Goal: Task Accomplishment & Management: Complete application form

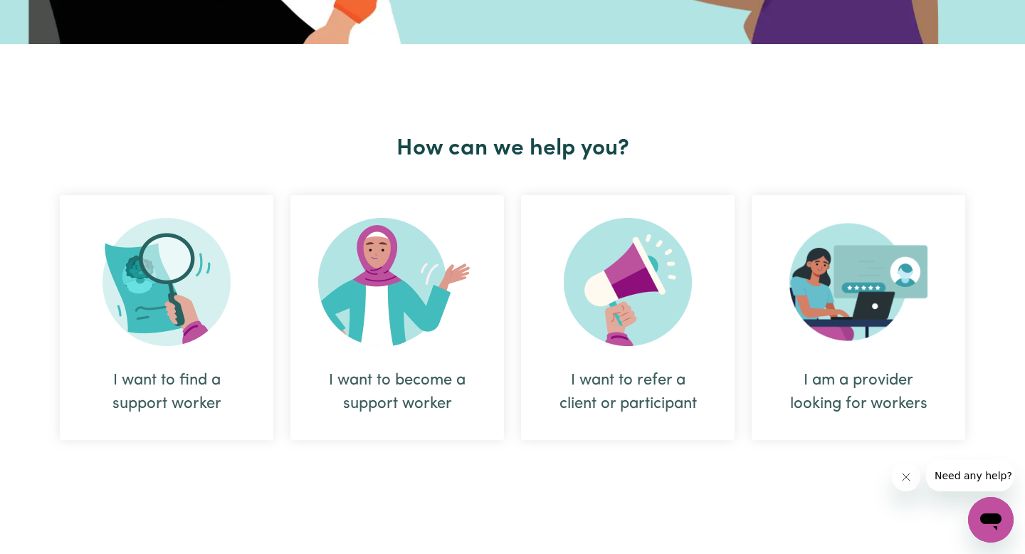
scroll to position [436, 0]
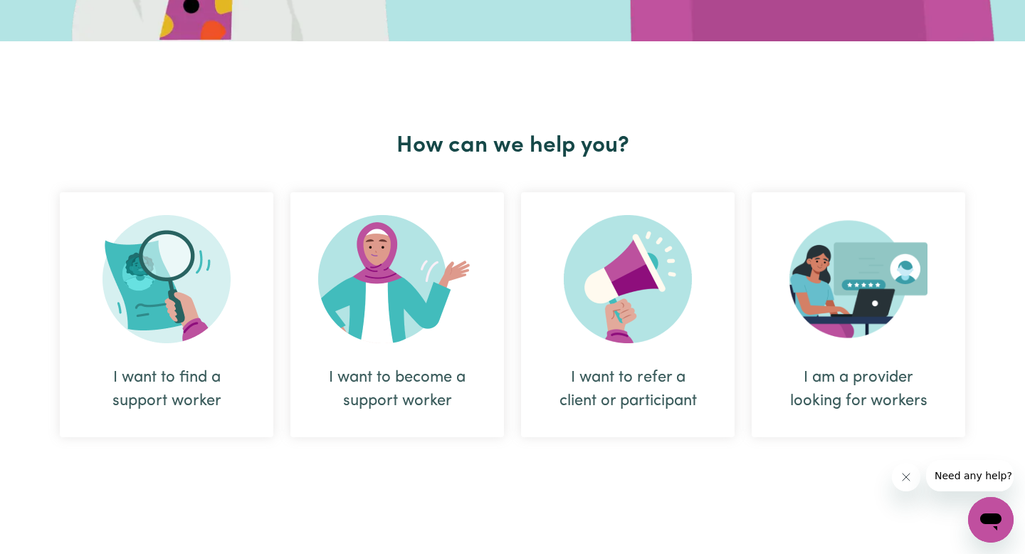
click at [422, 316] on img at bounding box center [397, 279] width 158 height 128
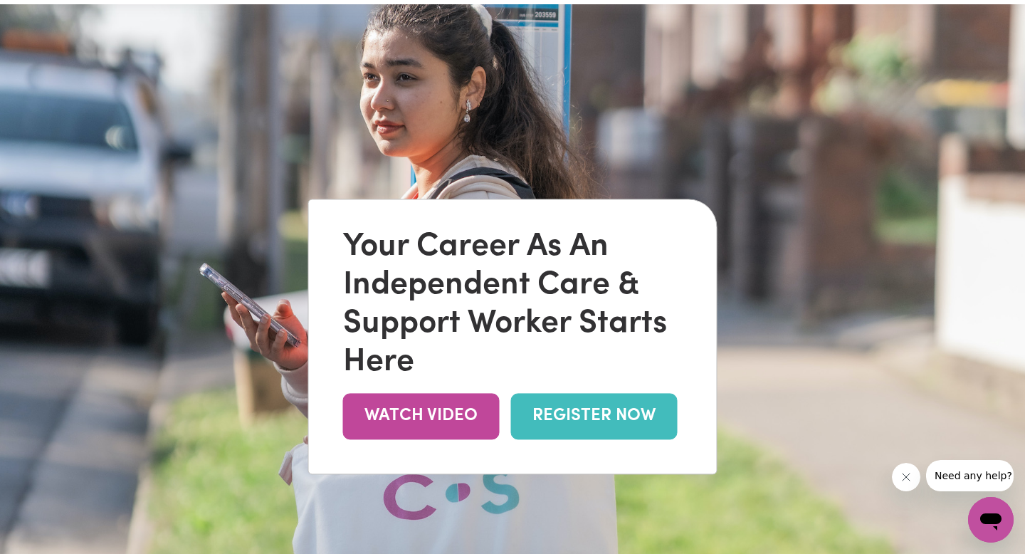
scroll to position [47, 0]
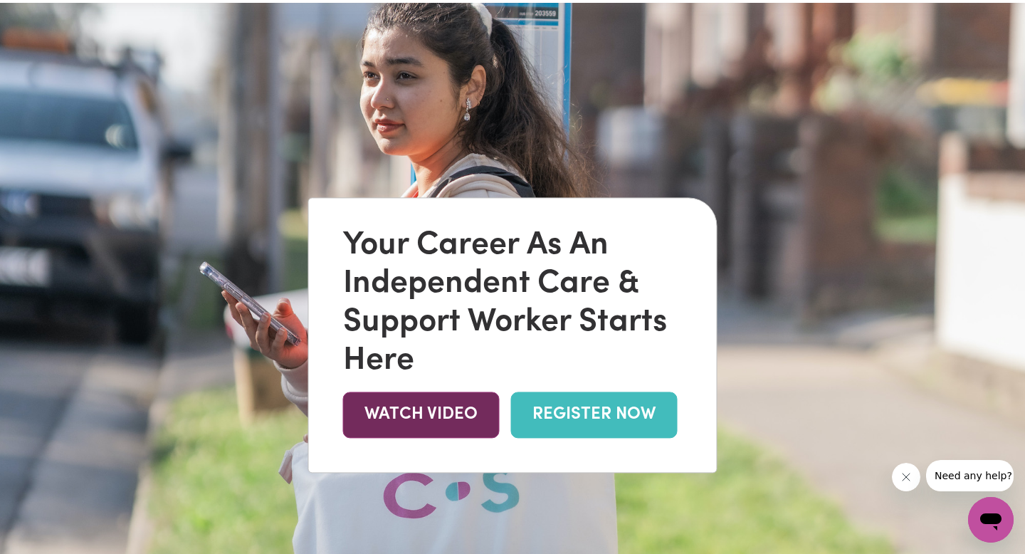
click at [447, 417] on link "WATCH VIDEO" at bounding box center [421, 415] width 157 height 46
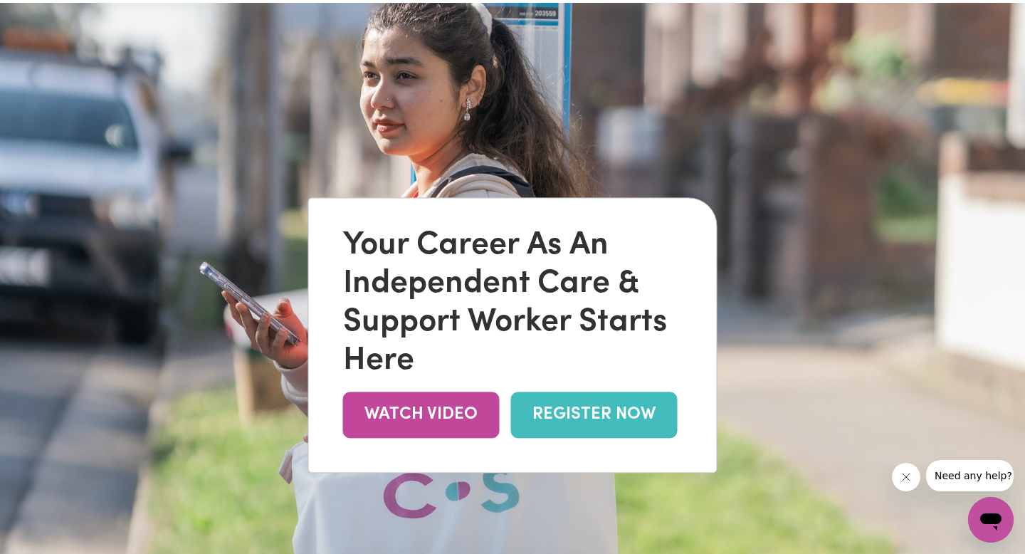
click at [569, 426] on link "REGISTER NOW" at bounding box center [594, 415] width 167 height 46
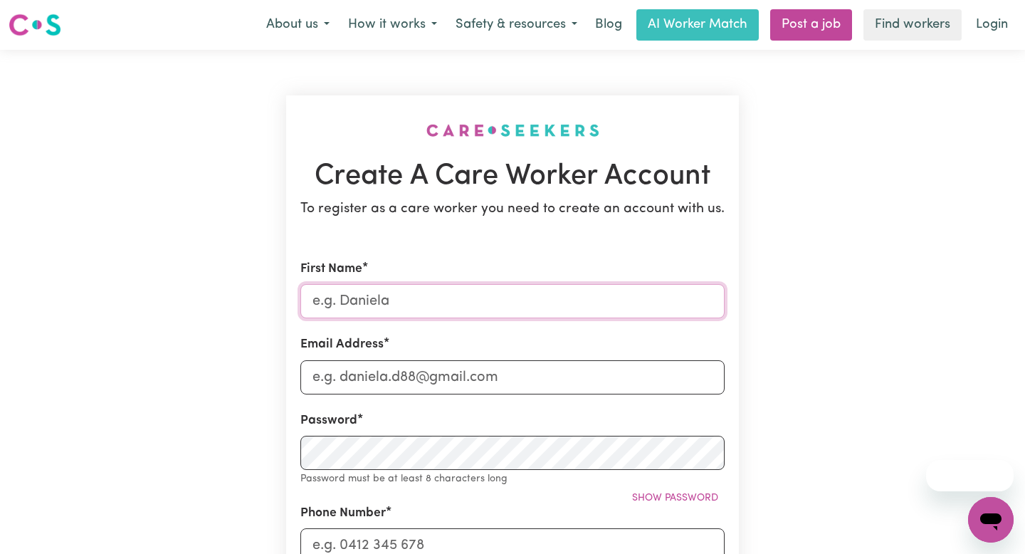
click at [377, 308] on input "First Name" at bounding box center [513, 301] width 424 height 34
type input "Sharne"
type input "[EMAIL_ADDRESS][DOMAIN_NAME]"
type input "0423427750"
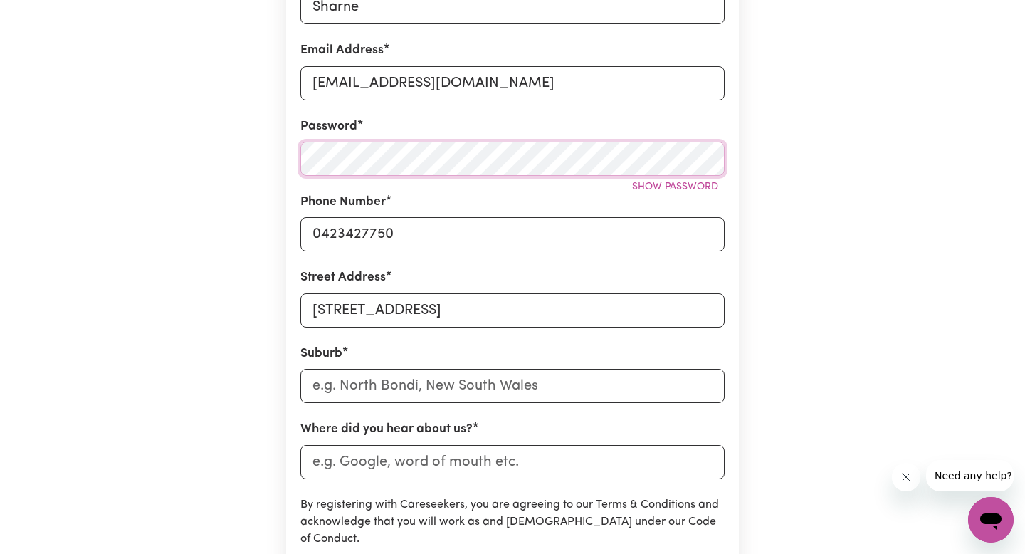
scroll to position [315, 0]
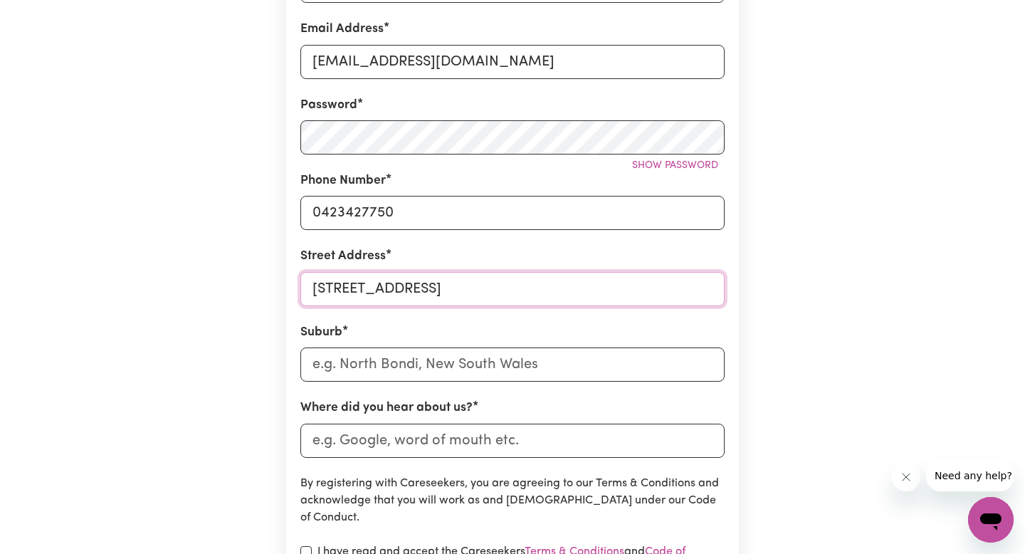
click at [409, 292] on input "[STREET_ADDRESS]" at bounding box center [513, 289] width 424 height 34
type input "[STREET_ADDRESS]"
click at [411, 369] on input "text" at bounding box center [513, 364] width 424 height 34
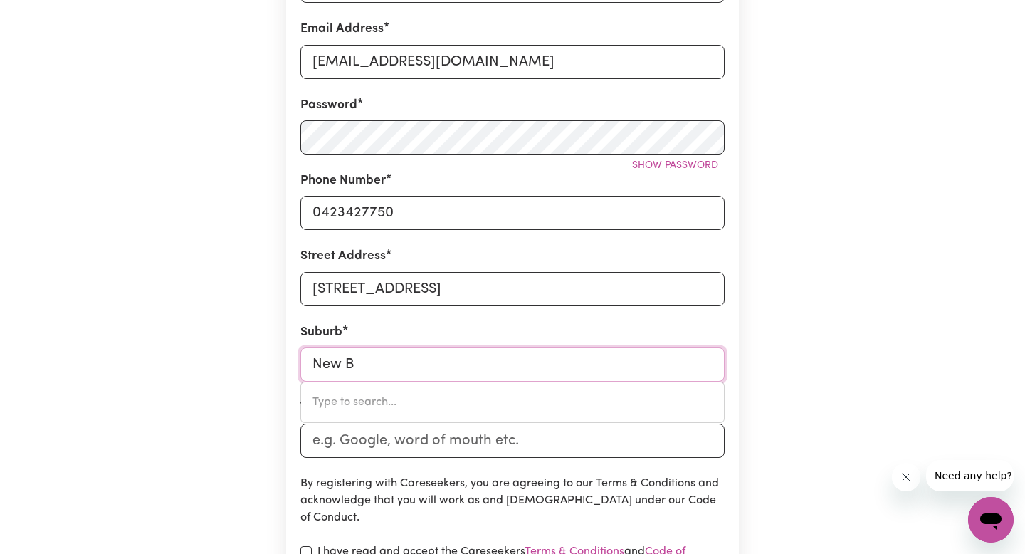
type input "New Br"
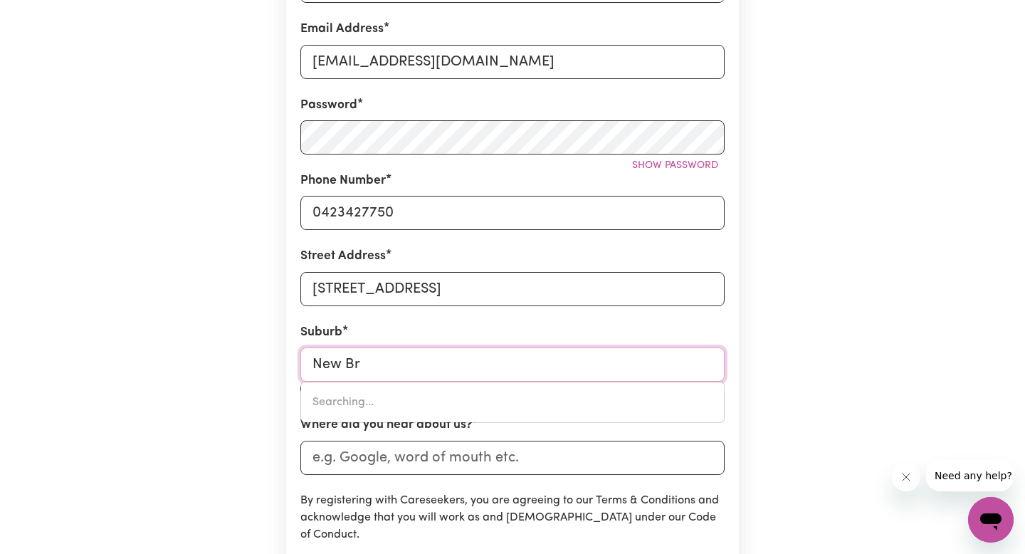
type input "New BrIGHTON, [GEOGRAPHIC_DATA], 2483"
type input "New Bri"
type input "[GEOGRAPHIC_DATA], [GEOGRAPHIC_DATA], 2483"
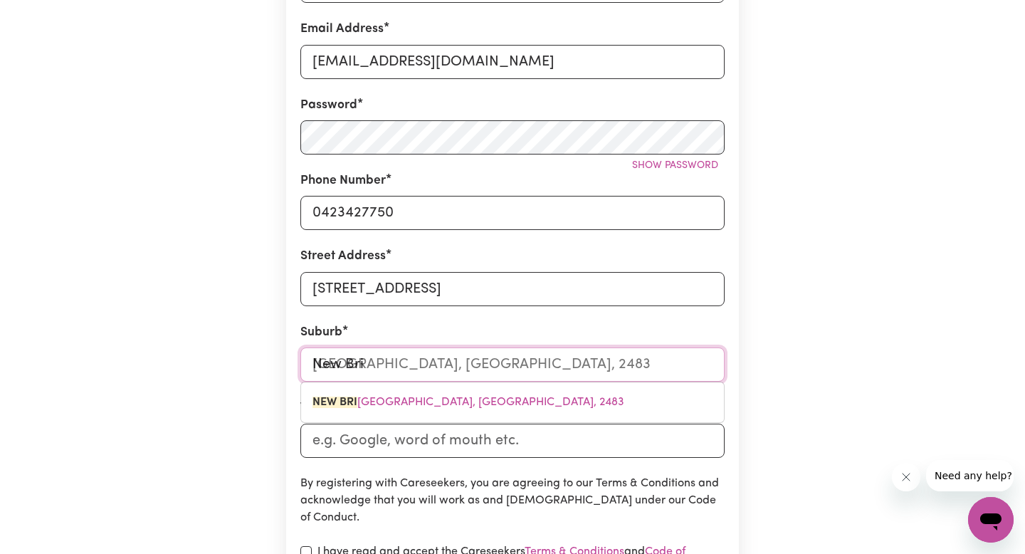
type input "New Brig"
type input "New BrigHTON, [GEOGRAPHIC_DATA], 2483"
type input "New Brigh"
type input "[GEOGRAPHIC_DATA], [GEOGRAPHIC_DATA], 2483"
type input "New Bright"
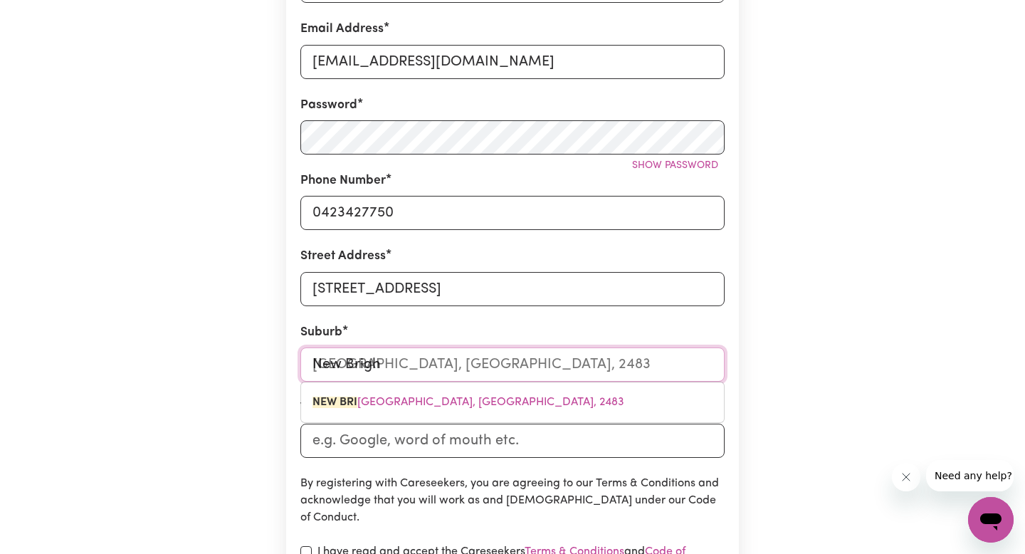
type input "[GEOGRAPHIC_DATA], [GEOGRAPHIC_DATA], 2483"
type input "New Brighto"
type input "New BrightoN, [GEOGRAPHIC_DATA], 2483"
type input "[GEOGRAPHIC_DATA]"
type input "[GEOGRAPHIC_DATA], [GEOGRAPHIC_DATA], 2483"
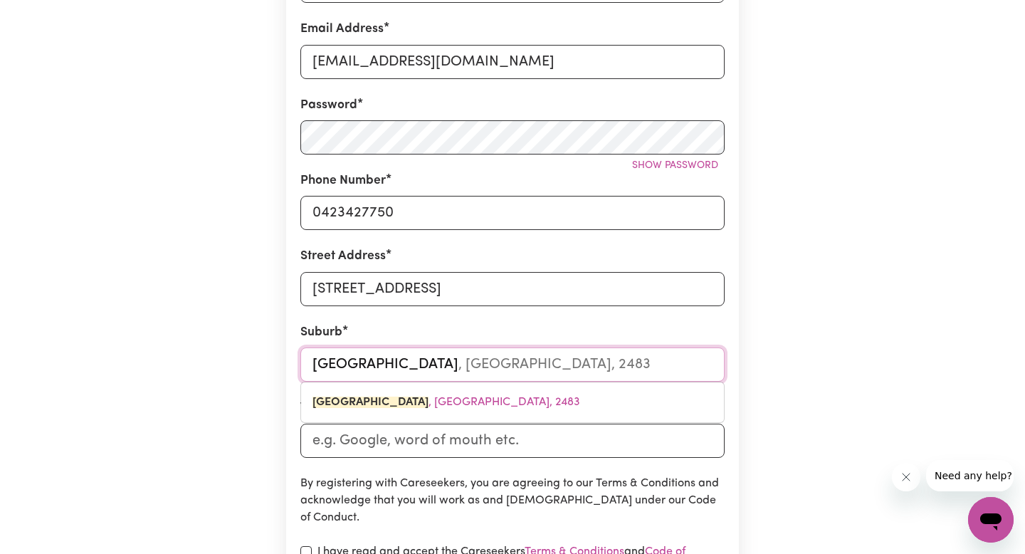
click at [507, 406] on span "[GEOGRAPHIC_DATA] , [GEOGRAPHIC_DATA], 2483" at bounding box center [447, 402] width 268 height 11
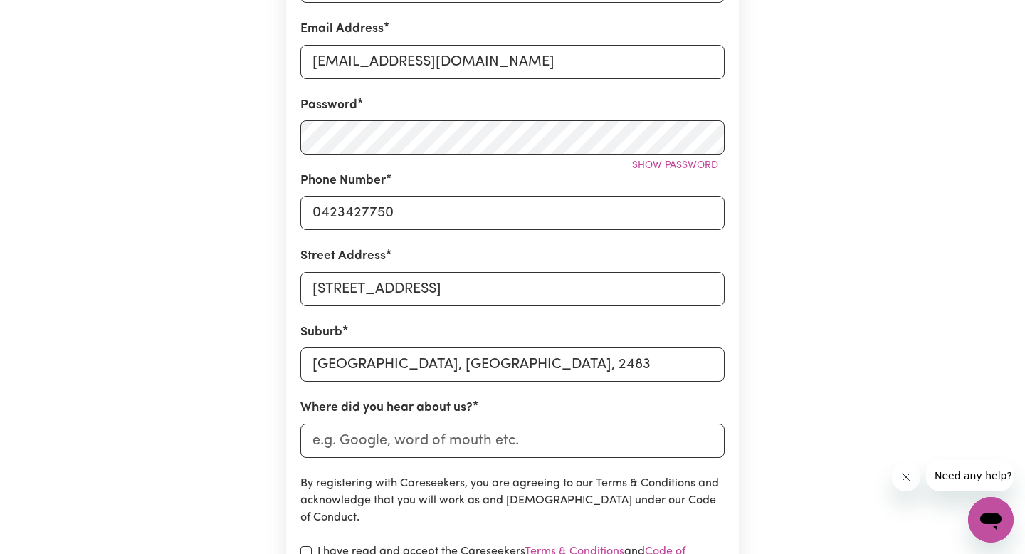
click at [197, 449] on div "Create A Care Worker Account To register as a care worker you need to create an…" at bounding box center [513, 245] width 940 height 1023
click at [360, 443] on input "Where did you hear about us?" at bounding box center [513, 441] width 424 height 34
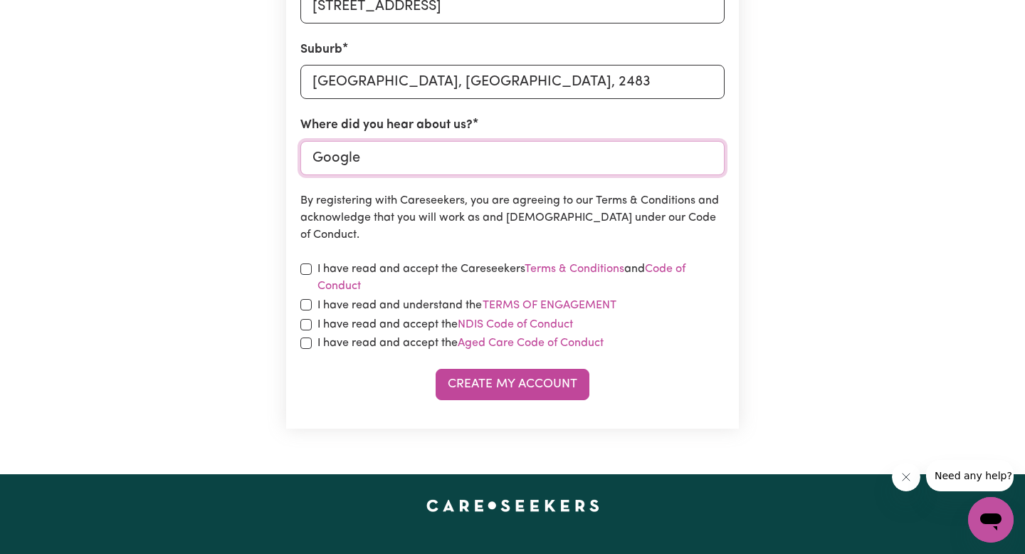
scroll to position [600, 0]
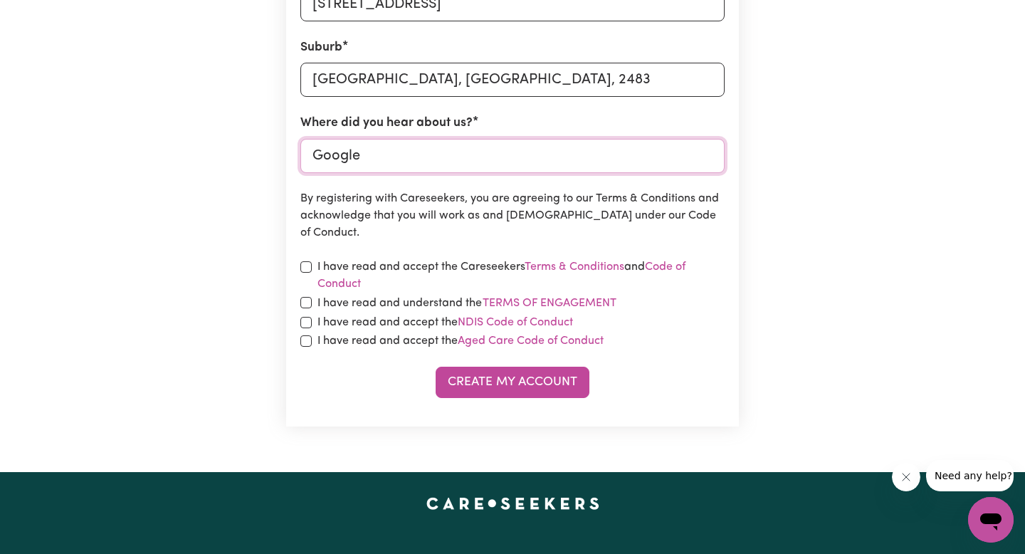
type input "Google"
click at [302, 264] on input "checkbox" at bounding box center [306, 266] width 11 height 11
checkbox input "true"
click at [305, 292] on div "I have read and accept the Careseekers Terms & Conditions and Code of Conduct" at bounding box center [513, 275] width 424 height 34
click at [307, 305] on input "checkbox" at bounding box center [306, 302] width 11 height 11
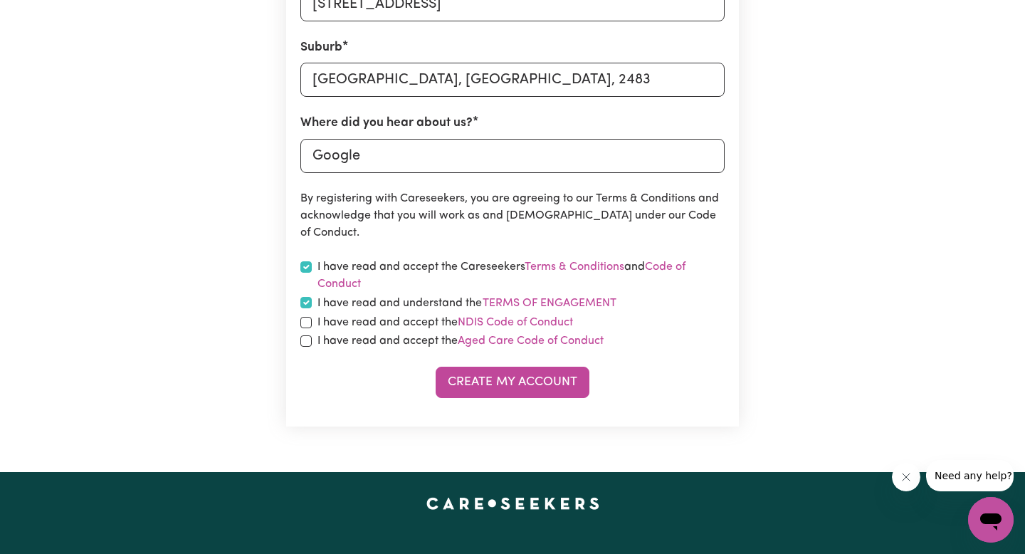
checkbox input "true"
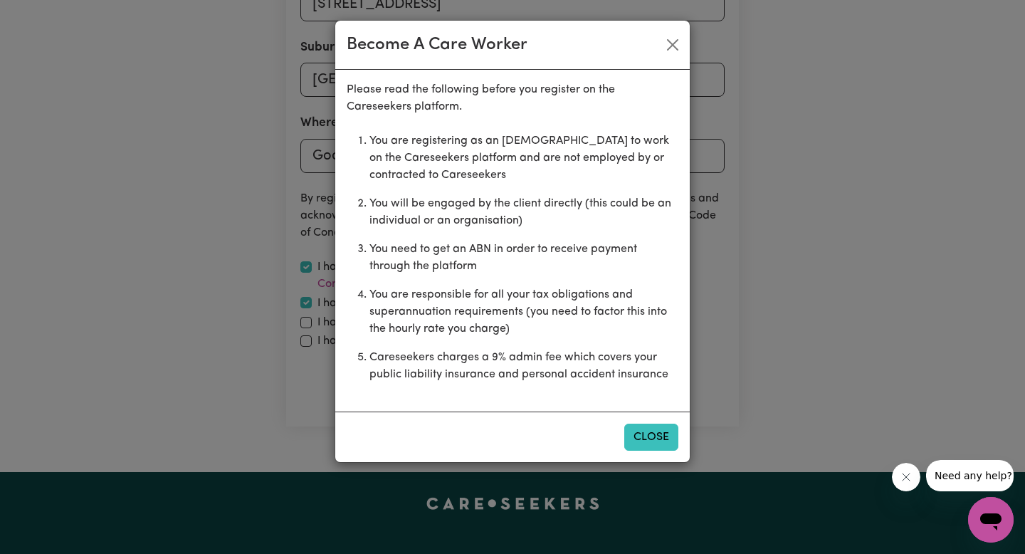
click at [662, 432] on button "Close" at bounding box center [651, 437] width 54 height 27
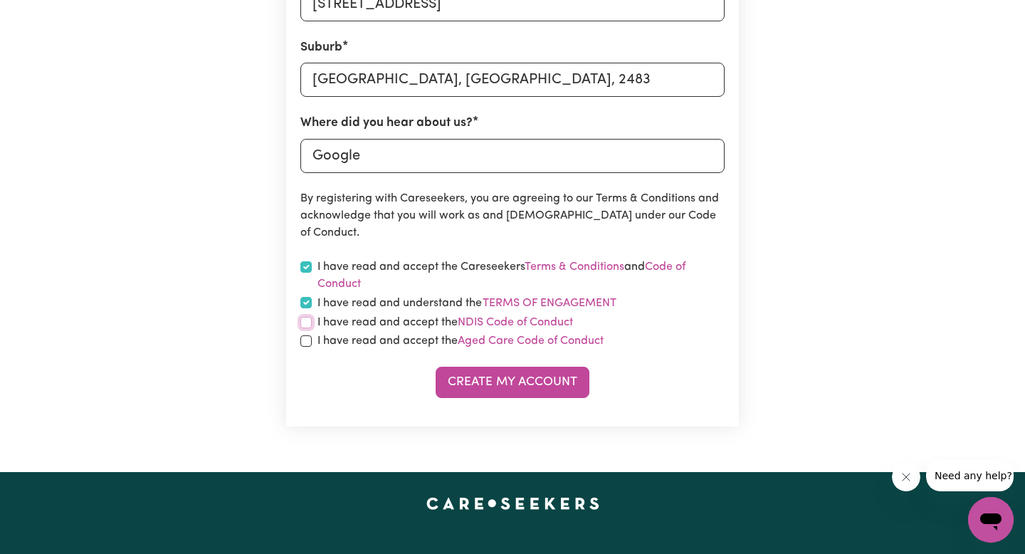
click at [303, 327] on input "checkbox" at bounding box center [306, 322] width 11 height 11
checkbox input "true"
click at [308, 344] on input "checkbox" at bounding box center [306, 340] width 11 height 11
checkbox input "true"
click at [472, 377] on button "Create My Account" at bounding box center [513, 382] width 154 height 31
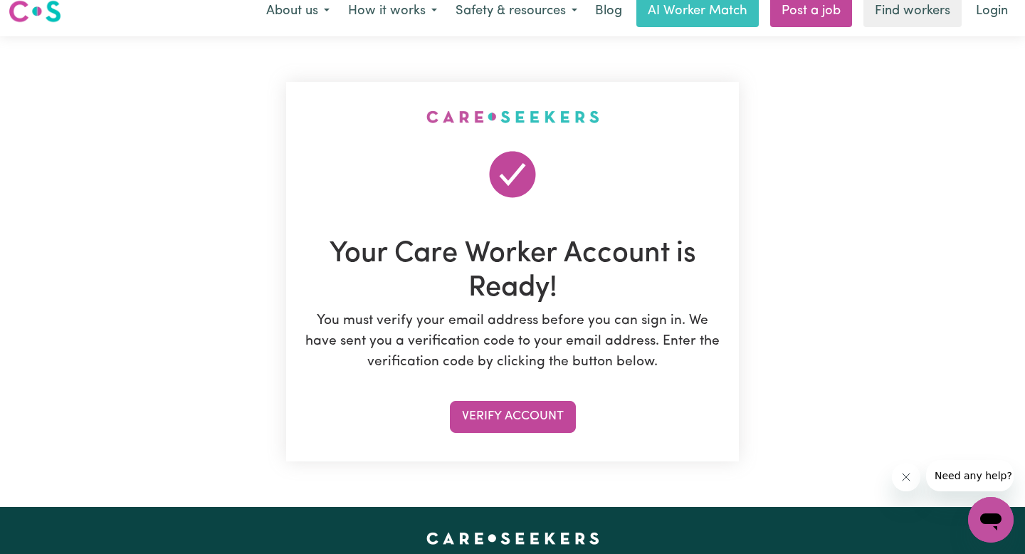
scroll to position [0, 0]
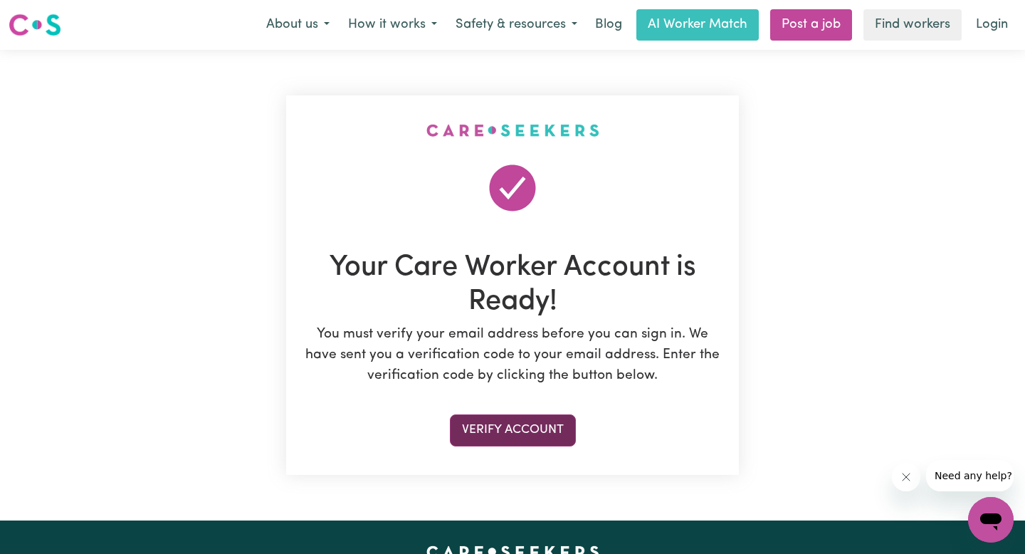
click at [529, 422] on button "Verify Account" at bounding box center [513, 429] width 126 height 31
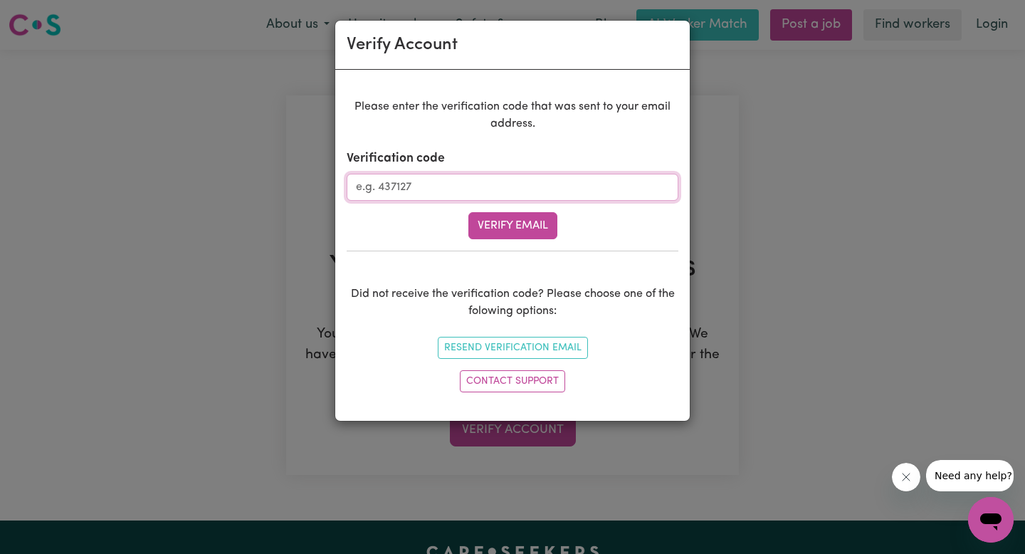
click at [404, 186] on input "Verification code" at bounding box center [513, 187] width 332 height 27
paste input "067879"
type input "067879"
click at [516, 236] on button "Verify Email" at bounding box center [513, 225] width 89 height 27
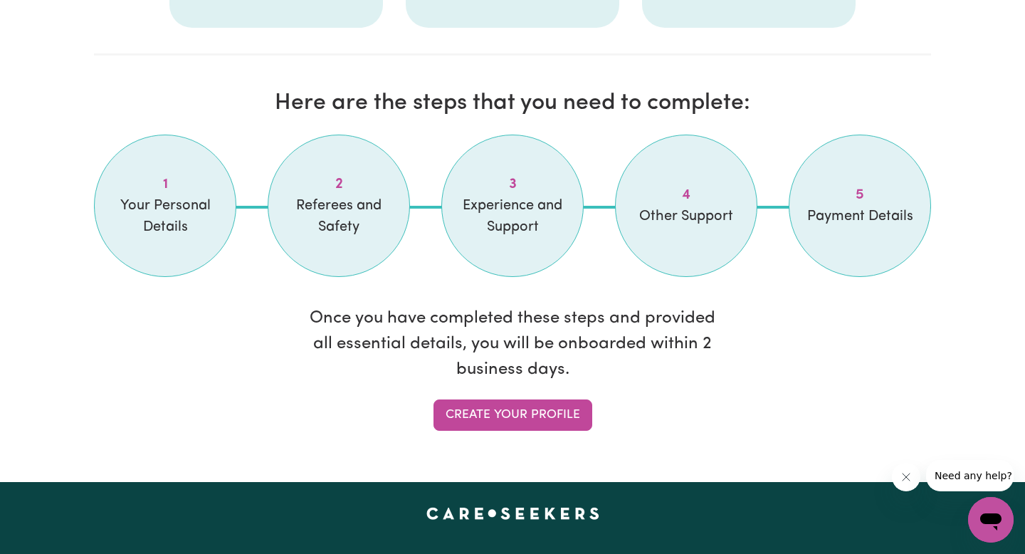
scroll to position [1142, 0]
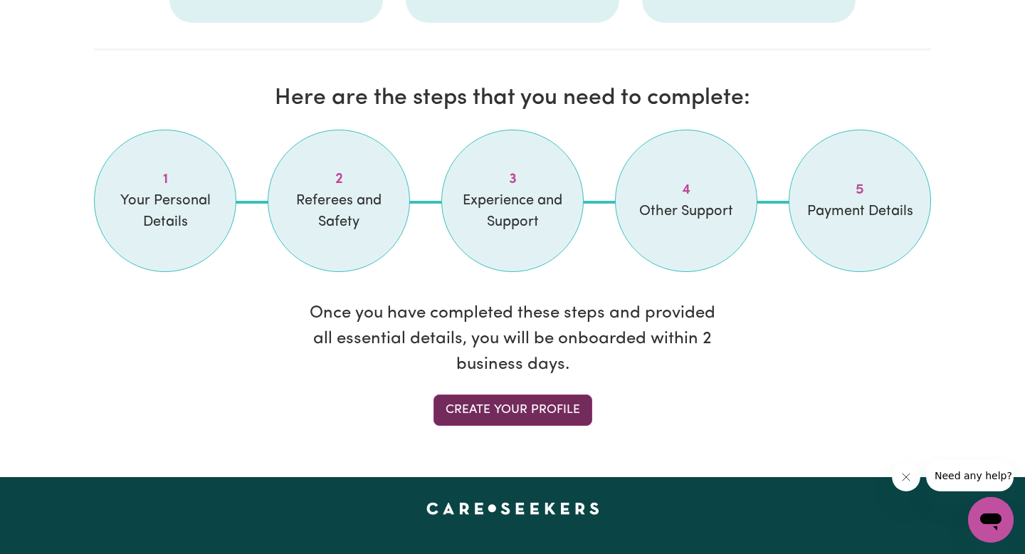
click at [518, 408] on link "Create your profile" at bounding box center [513, 409] width 159 height 31
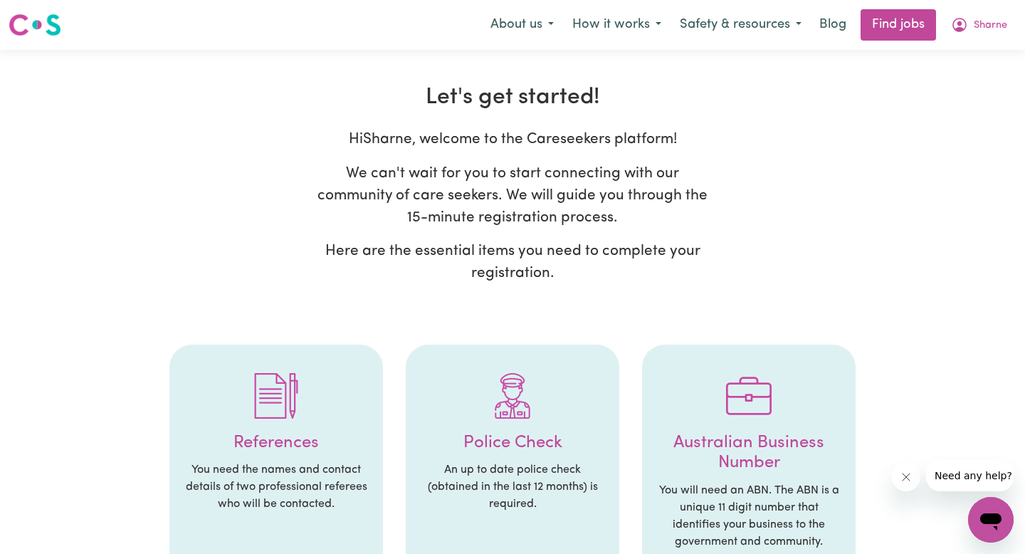
select select "Studying a healthcare related degree or qualification"
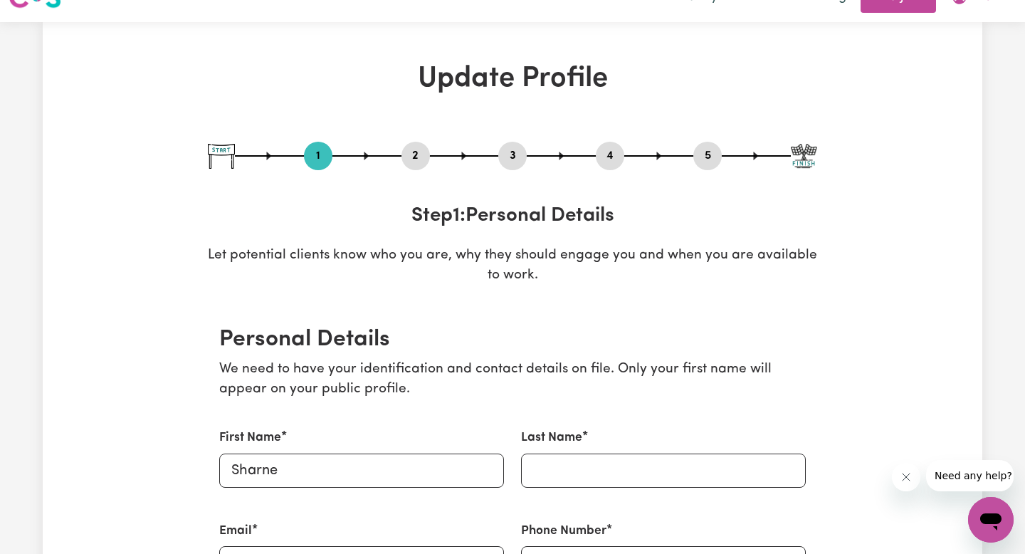
scroll to position [30, 0]
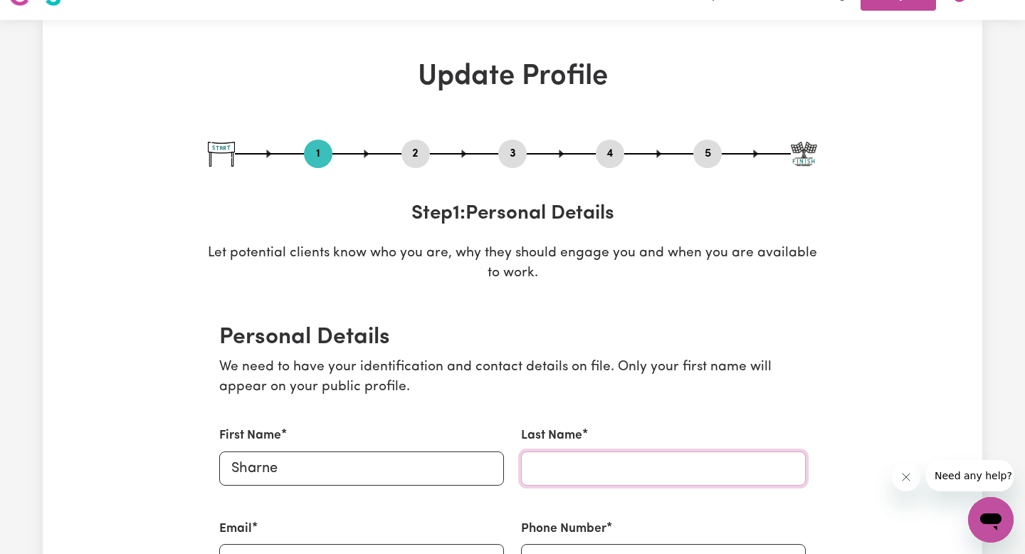
click at [564, 454] on input "Last Name" at bounding box center [663, 468] width 285 height 34
type input "La Brooy"
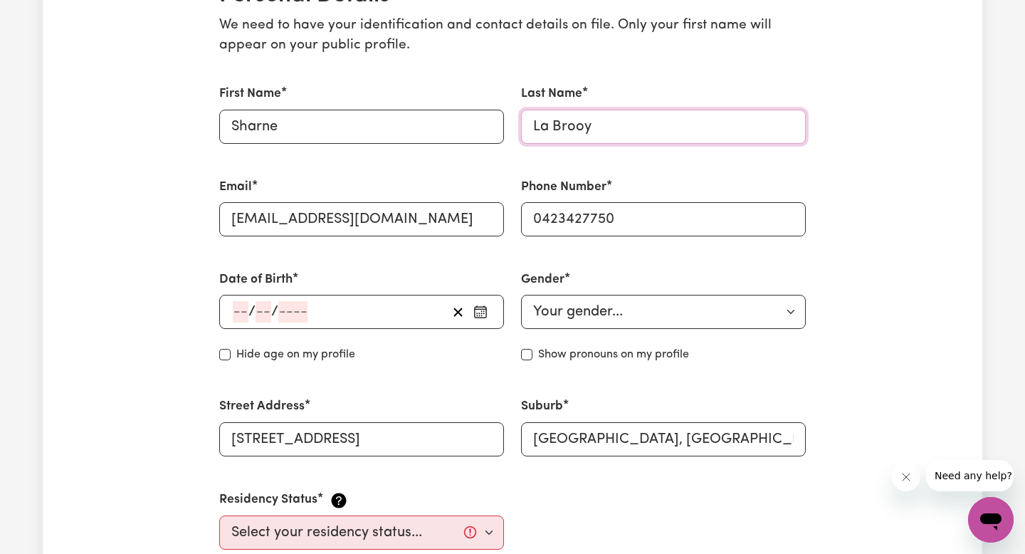
scroll to position [373, 0]
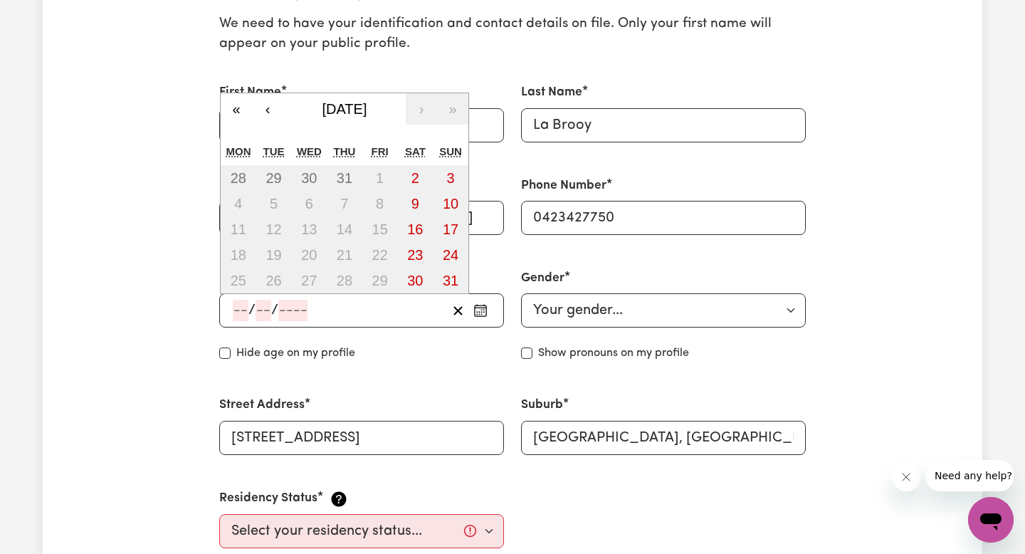
click at [236, 312] on input "number" at bounding box center [241, 310] width 16 height 21
type input "01"
type input "09"
type input "198"
type input "[DATE]"
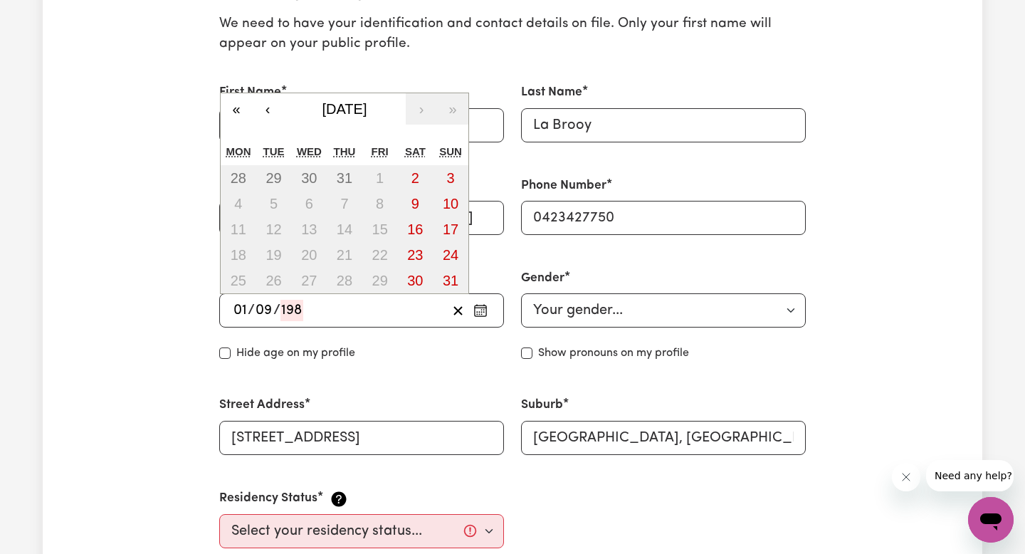
type input "1"
type input "9"
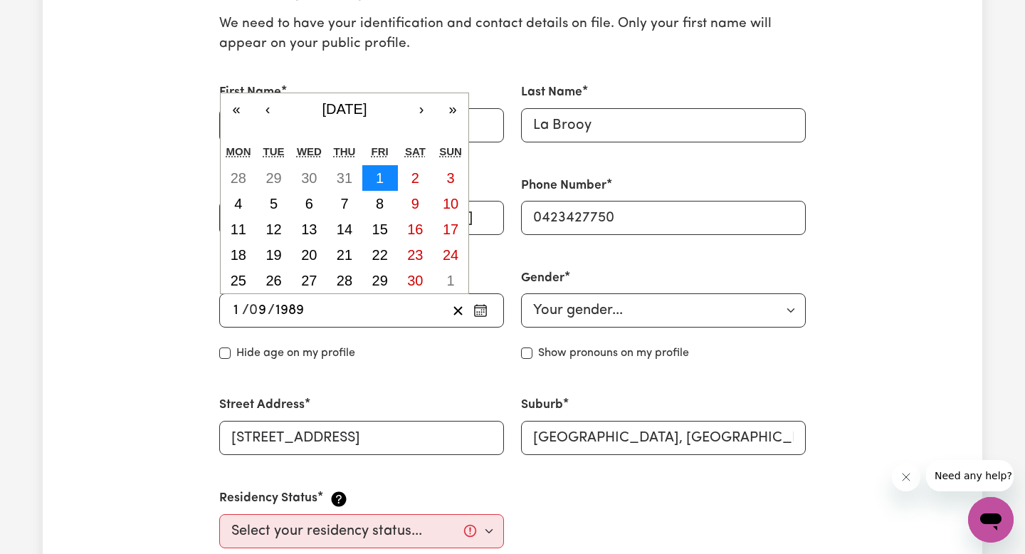
type input "1989"
click at [382, 182] on abbr "1" at bounding box center [380, 178] width 8 height 16
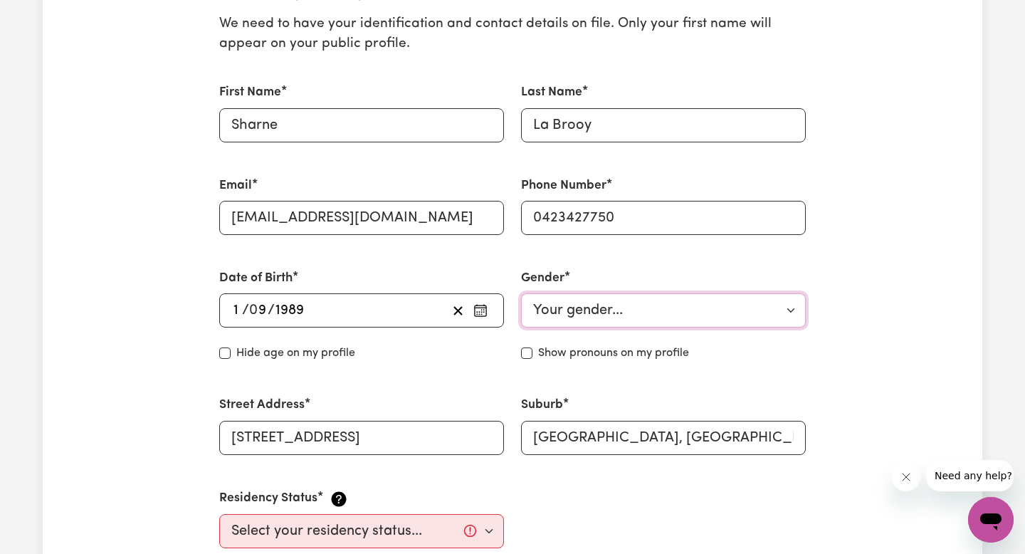
click at [587, 298] on select "Your gender... [DEMOGRAPHIC_DATA] [DEMOGRAPHIC_DATA] [DEMOGRAPHIC_DATA] Other P…" at bounding box center [663, 310] width 285 height 34
select select "[DEMOGRAPHIC_DATA]"
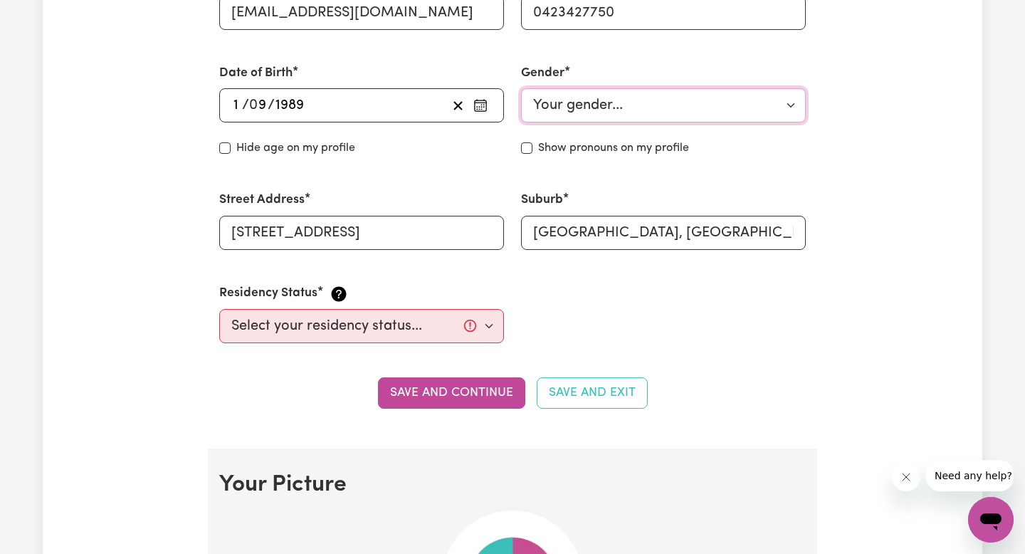
scroll to position [586, 0]
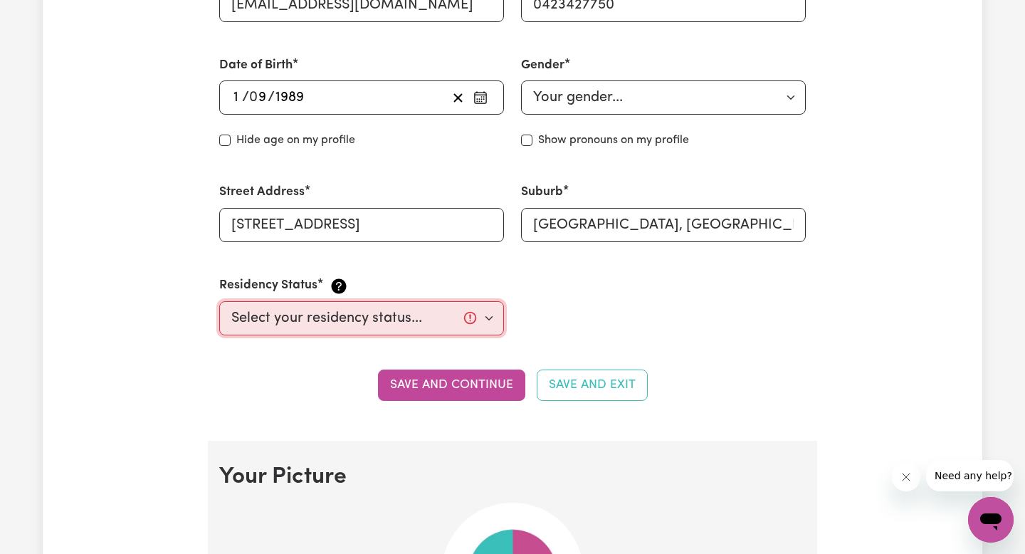
click at [419, 325] on select "Select your residency status... [DEMOGRAPHIC_DATA] citizen Australian PR [DEMOG…" at bounding box center [361, 318] width 285 height 34
select select "[DEMOGRAPHIC_DATA] Citizen"
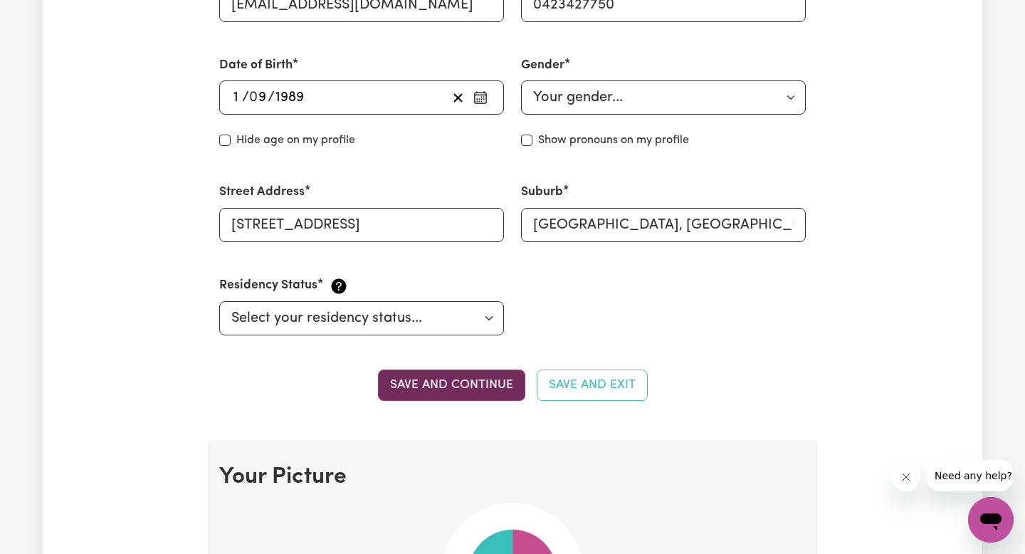
click at [479, 397] on button "Save and continue" at bounding box center [451, 385] width 147 height 31
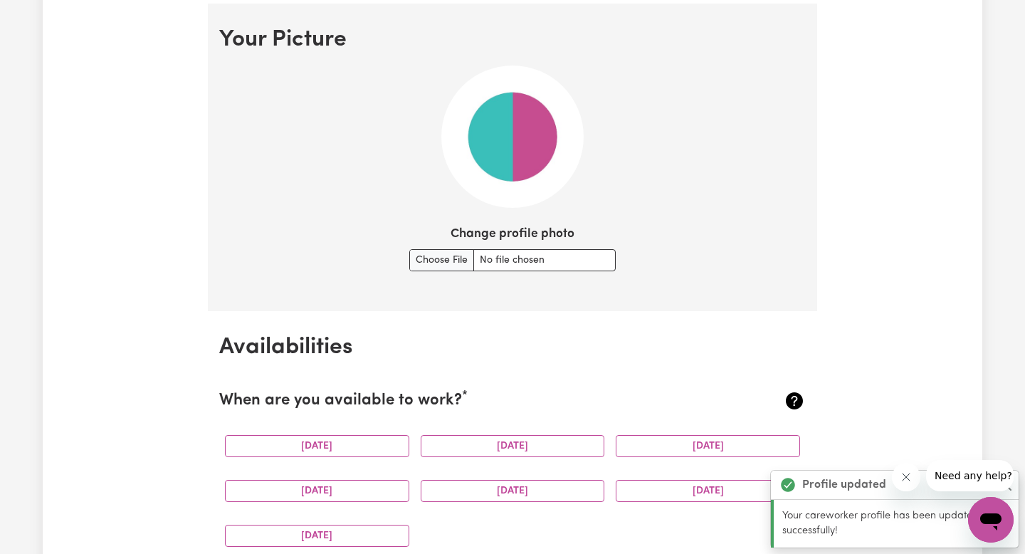
scroll to position [1027, 0]
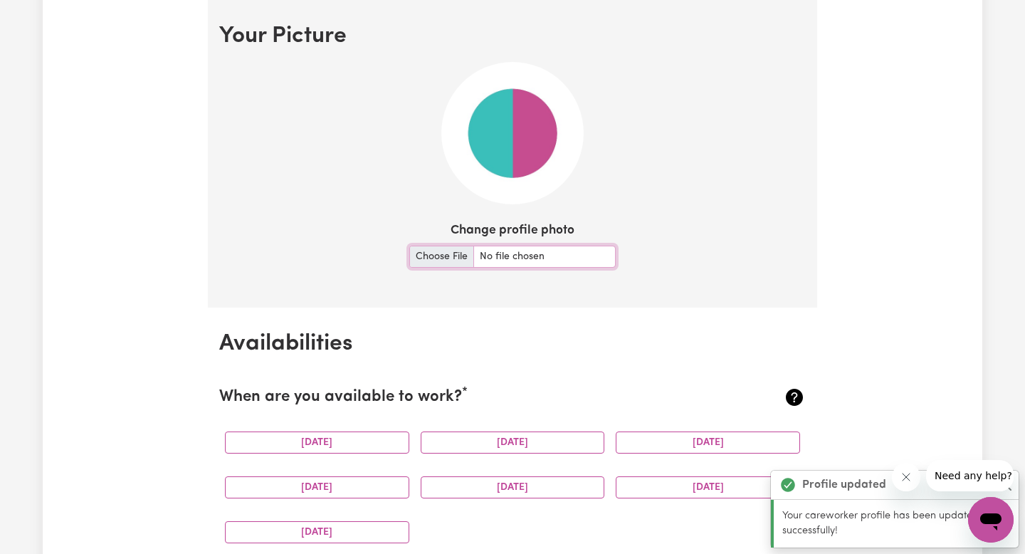
click at [438, 254] on input "Change profile photo" at bounding box center [512, 257] width 207 height 22
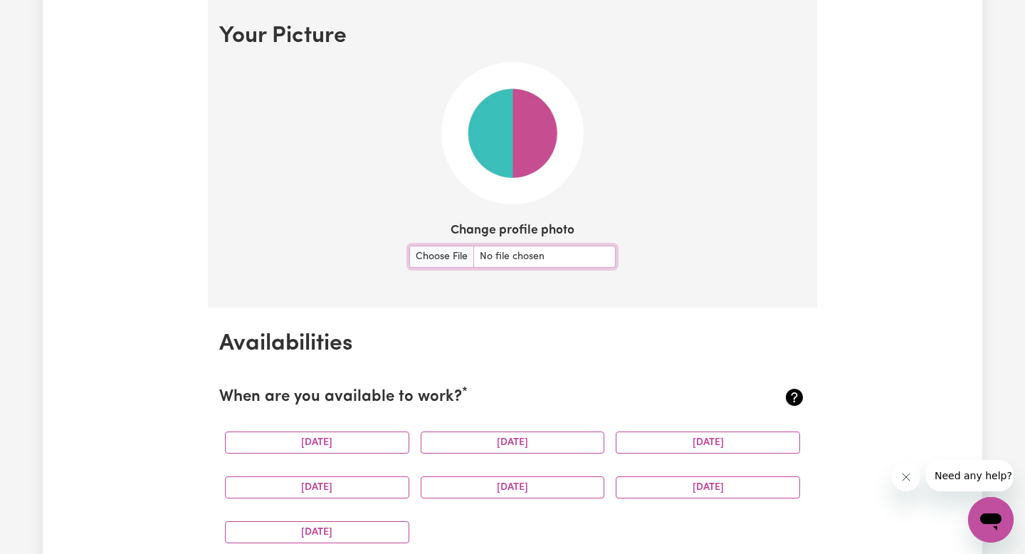
type input "C:\fakepath\IMG_1908.JPG"
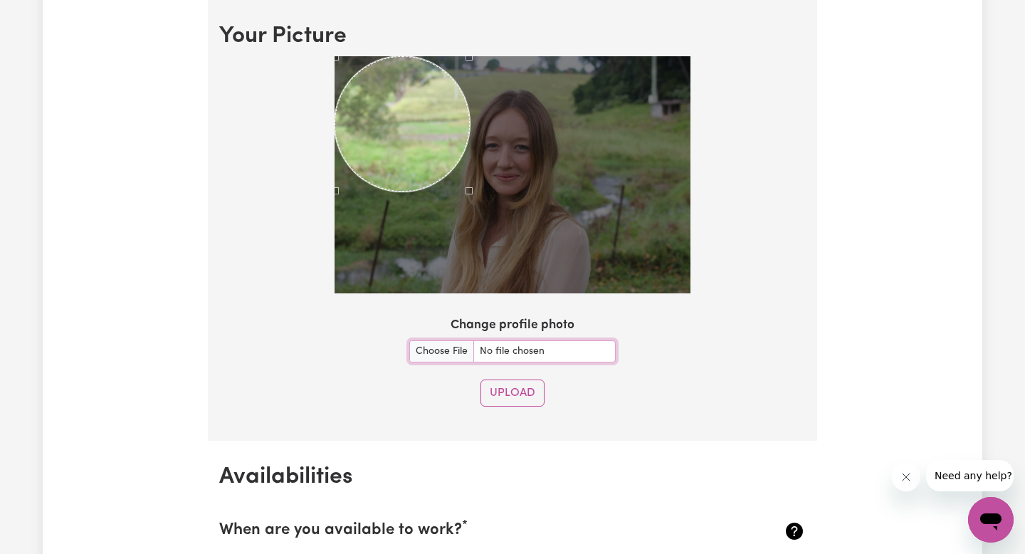
click at [474, 202] on div at bounding box center [513, 174] width 356 height 237
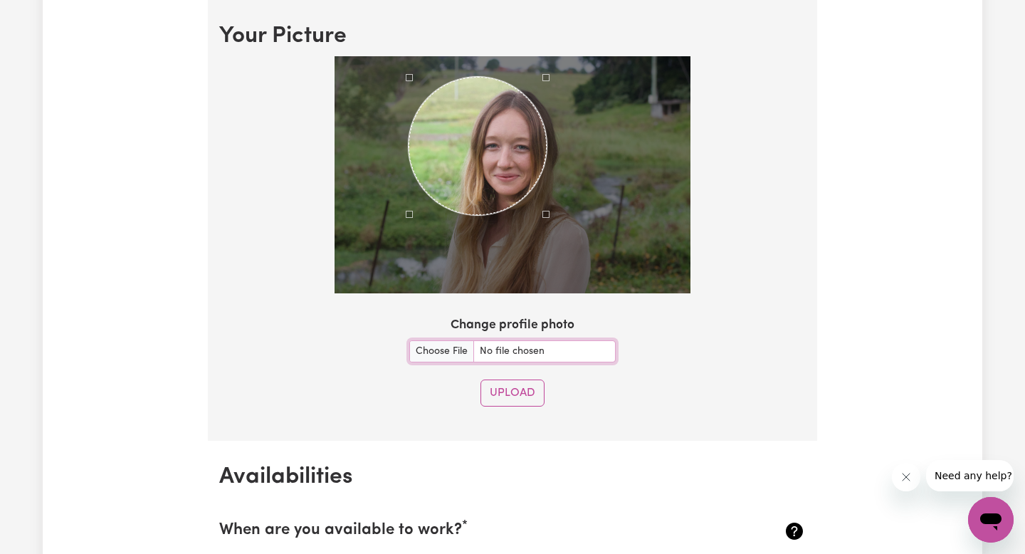
click at [497, 184] on div "Use the arrow keys to move the crop selection area" at bounding box center [478, 146] width 138 height 138
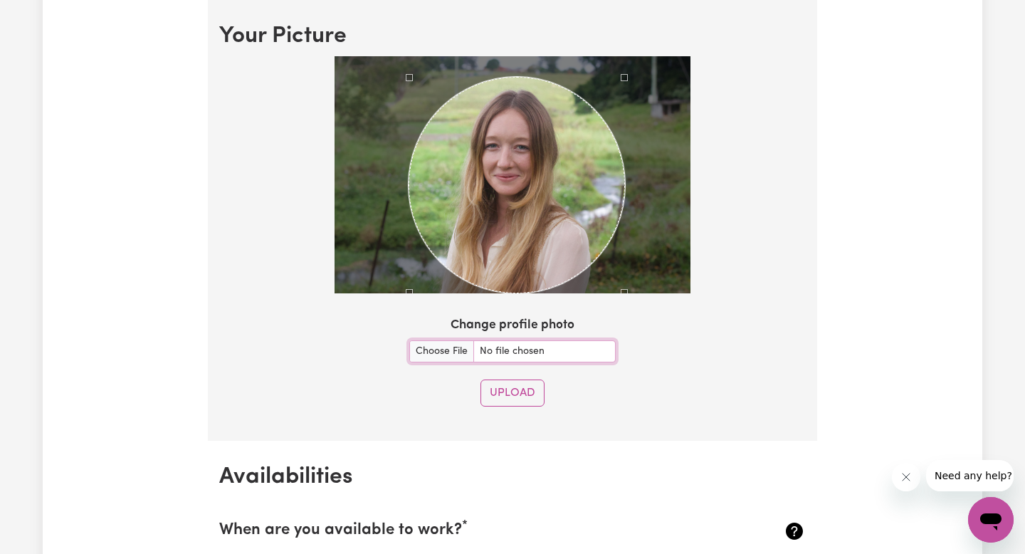
click at [693, 318] on section "Your Picture Change profile photo Upload" at bounding box center [513, 220] width 610 height 441
click at [526, 396] on button "Upload" at bounding box center [513, 393] width 64 height 27
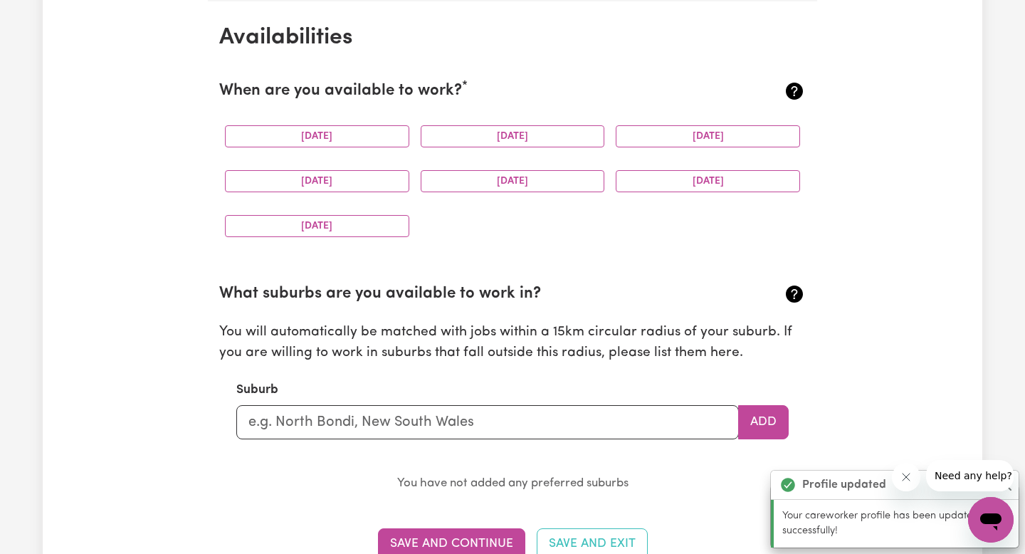
scroll to position [1334, 0]
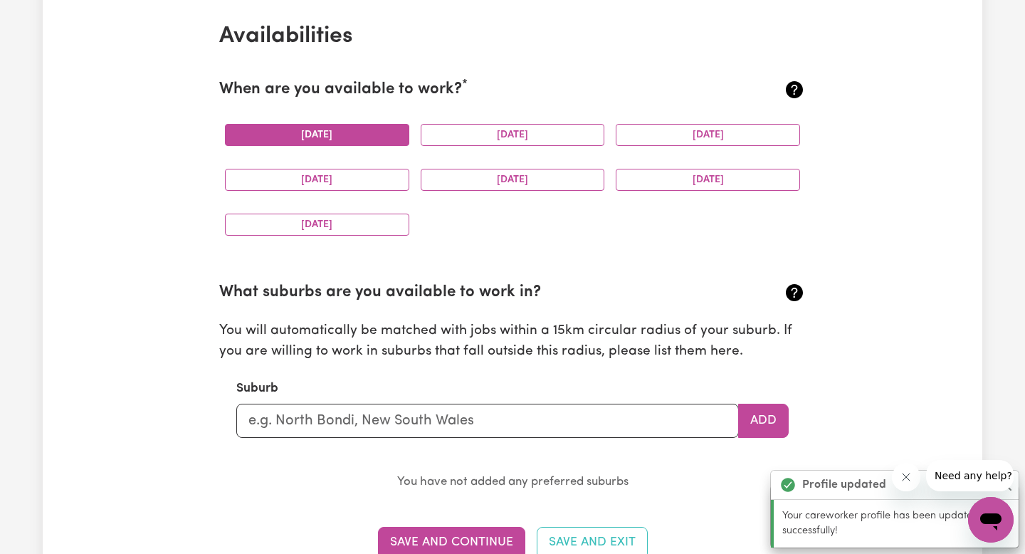
click at [350, 139] on button "[DATE]" at bounding box center [317, 135] width 184 height 22
click at [496, 147] on div "[DATE]" at bounding box center [513, 135] width 196 height 45
click at [518, 136] on button "[DATE]" at bounding box center [513, 135] width 184 height 22
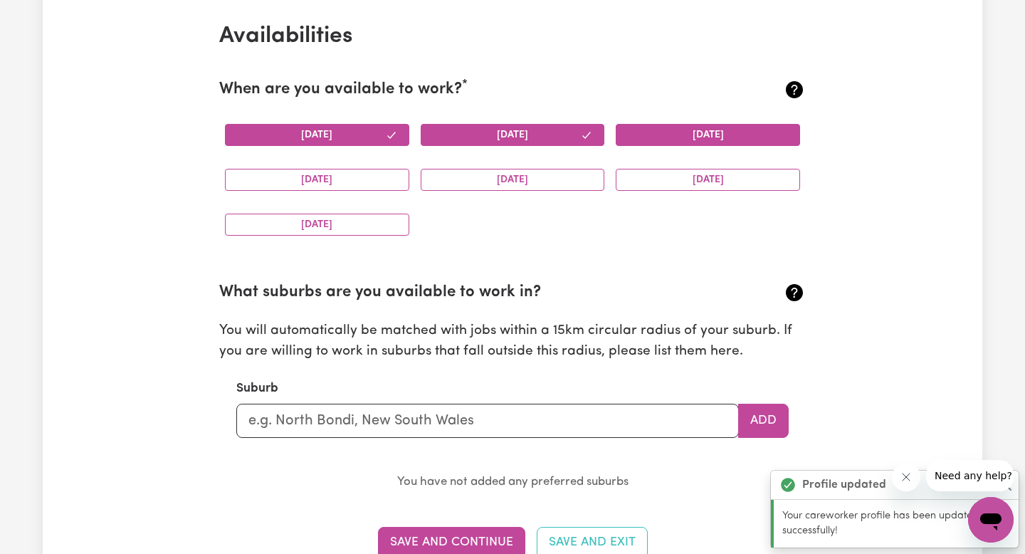
click at [676, 144] on button "[DATE]" at bounding box center [708, 135] width 184 height 22
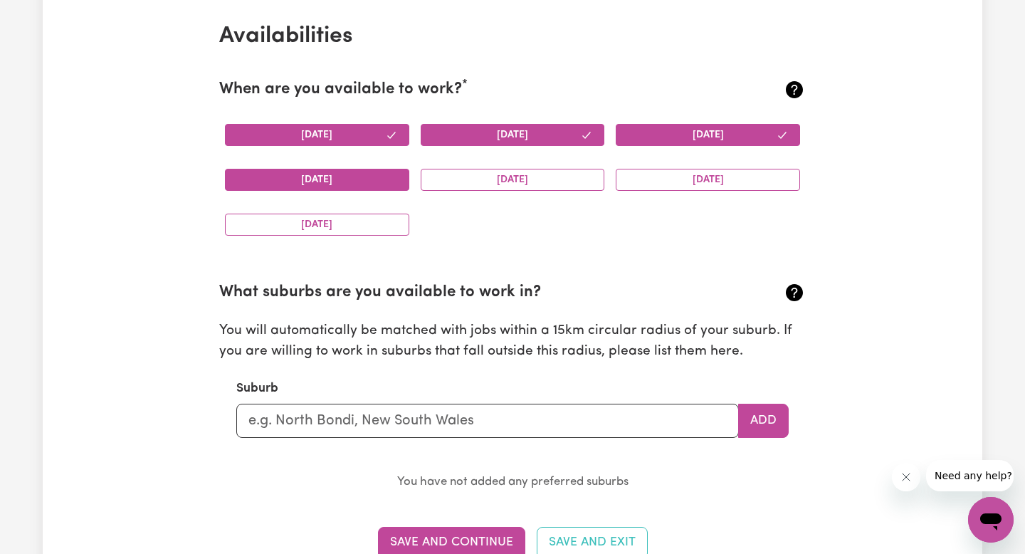
click at [391, 184] on button "[DATE]" at bounding box center [317, 180] width 184 height 22
click at [487, 185] on button "[DATE]" at bounding box center [513, 180] width 184 height 22
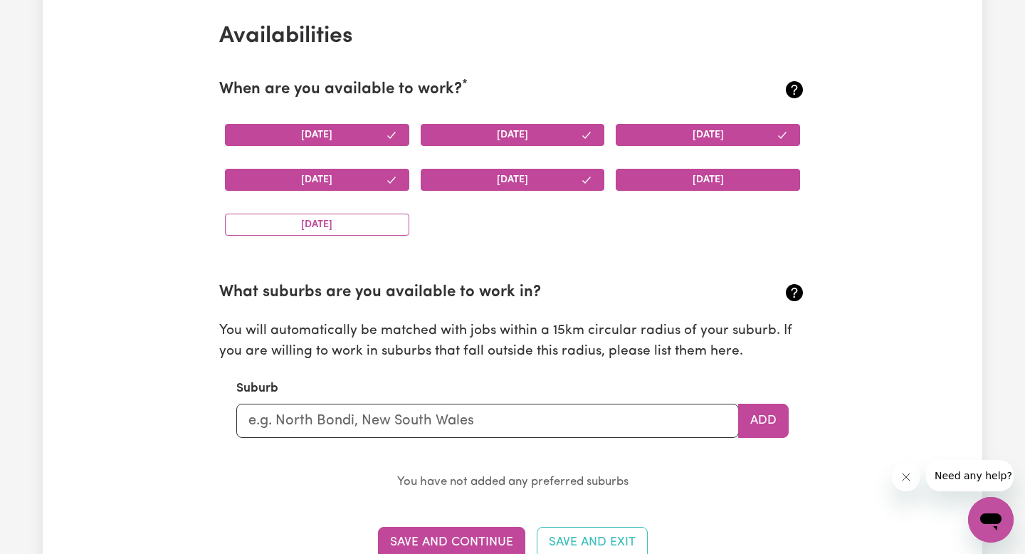
click at [636, 183] on button "[DATE]" at bounding box center [708, 180] width 184 height 22
click at [310, 221] on button "[DATE]" at bounding box center [317, 225] width 184 height 22
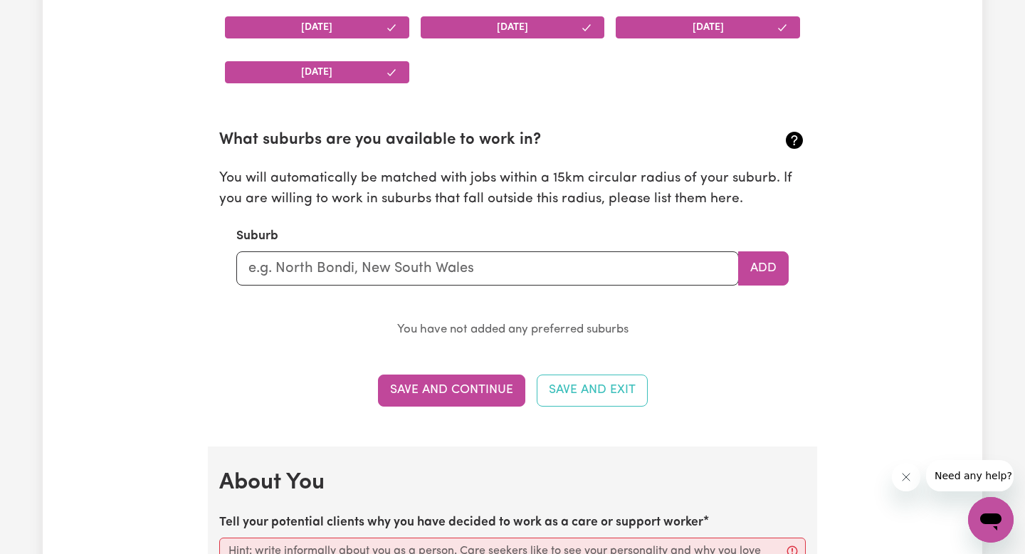
scroll to position [1514, 0]
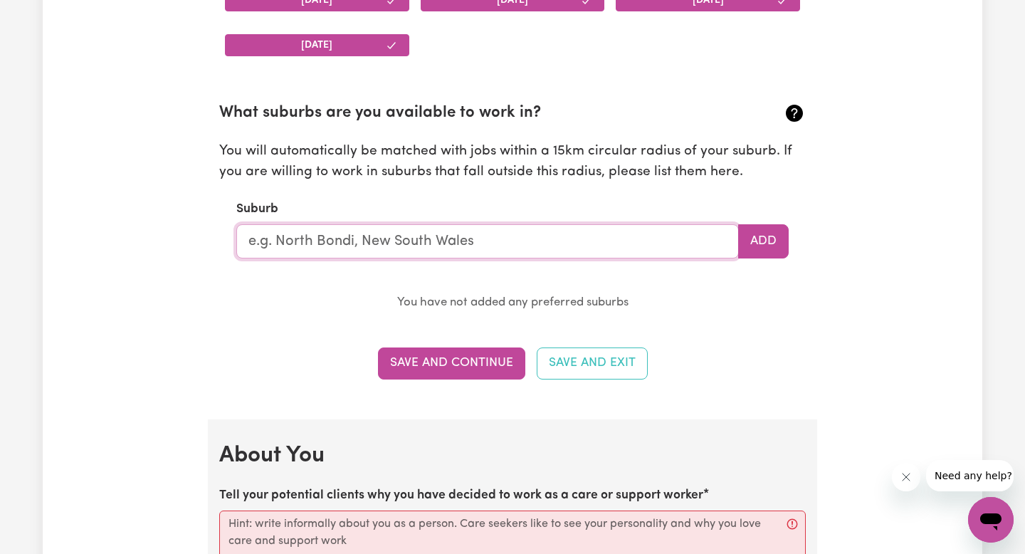
click at [312, 231] on input "text" at bounding box center [487, 241] width 503 height 34
type input "Brunswick Heads"
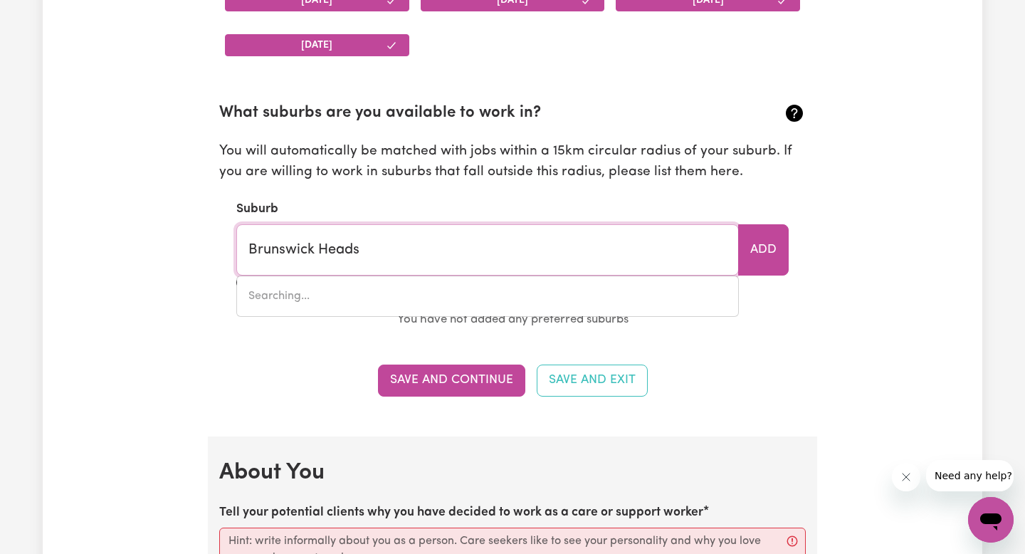
type input "[GEOGRAPHIC_DATA], [GEOGRAPHIC_DATA], 2483"
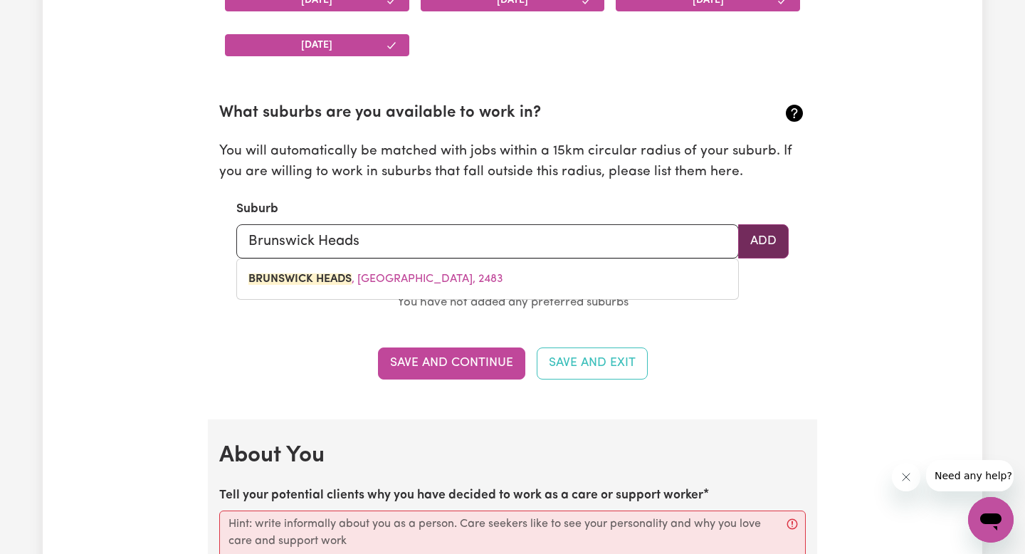
click at [748, 243] on button "Add" at bounding box center [763, 241] width 51 height 34
type input "[GEOGRAPHIC_DATA], [GEOGRAPHIC_DATA], 2483"
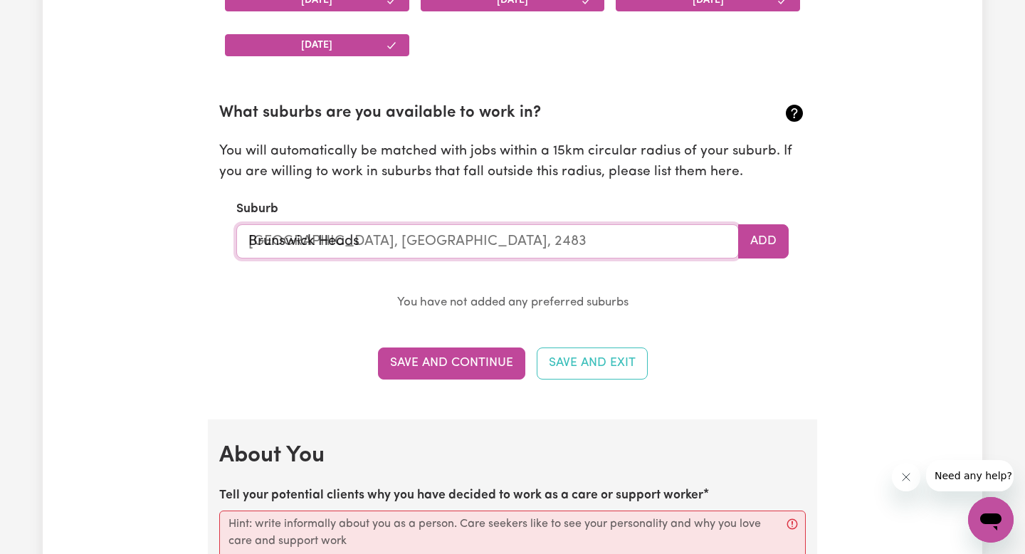
click at [564, 239] on input "Brunswick Heads" at bounding box center [487, 241] width 503 height 34
type input "Brunswick Heads,"
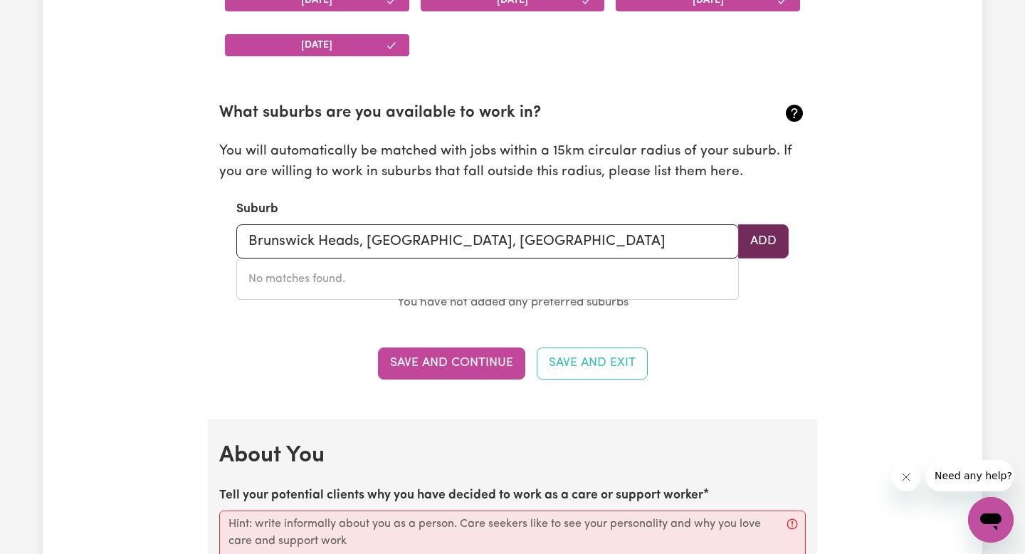
click at [782, 226] on button "Add" at bounding box center [763, 241] width 51 height 34
click at [763, 240] on button "Add" at bounding box center [763, 241] width 51 height 34
click at [593, 243] on input "Brunswick Heads, [GEOGRAPHIC_DATA], [GEOGRAPHIC_DATA]" at bounding box center [487, 241] width 503 height 34
drag, startPoint x: 593, startPoint y: 243, endPoint x: 362, endPoint y: 248, distance: 230.8
click at [362, 248] on input "Brunswick Heads, [GEOGRAPHIC_DATA], [GEOGRAPHIC_DATA]" at bounding box center [487, 241] width 503 height 34
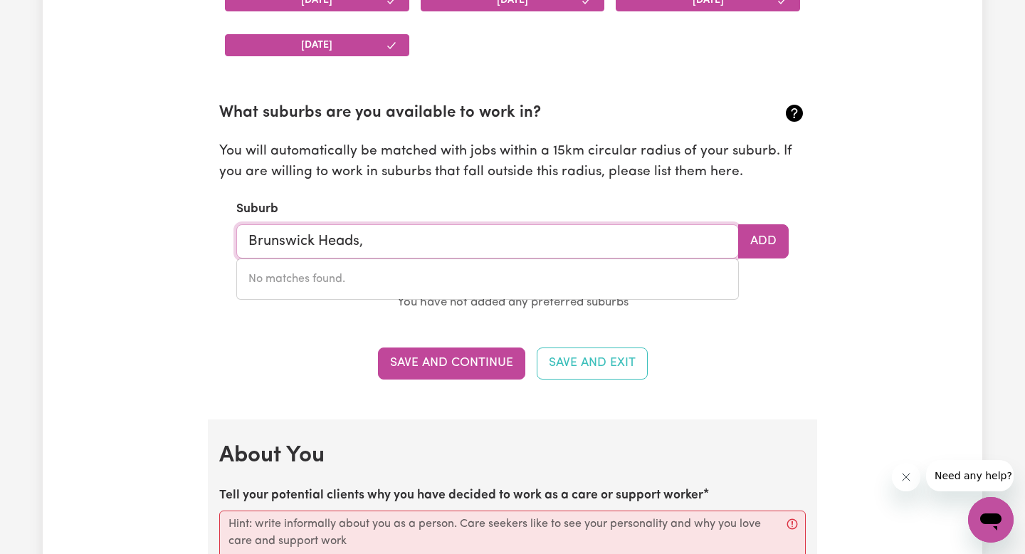
type input "Brunswick Heads"
type input "[GEOGRAPHIC_DATA], [GEOGRAPHIC_DATA], 2483"
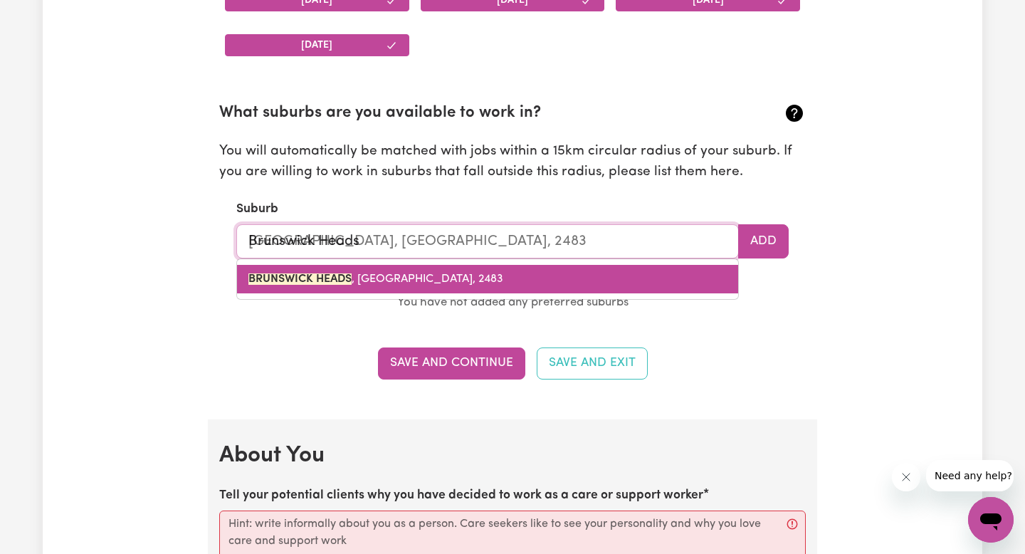
click at [283, 278] on mark "BRUNSWICK HEADS" at bounding box center [300, 278] width 103 height 11
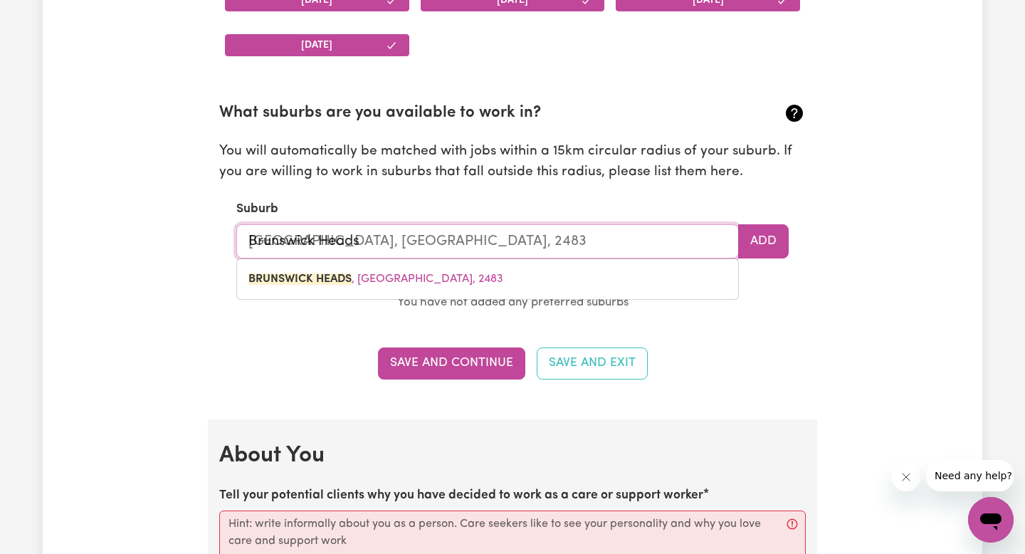
type input "[GEOGRAPHIC_DATA], [GEOGRAPHIC_DATA], 2483"
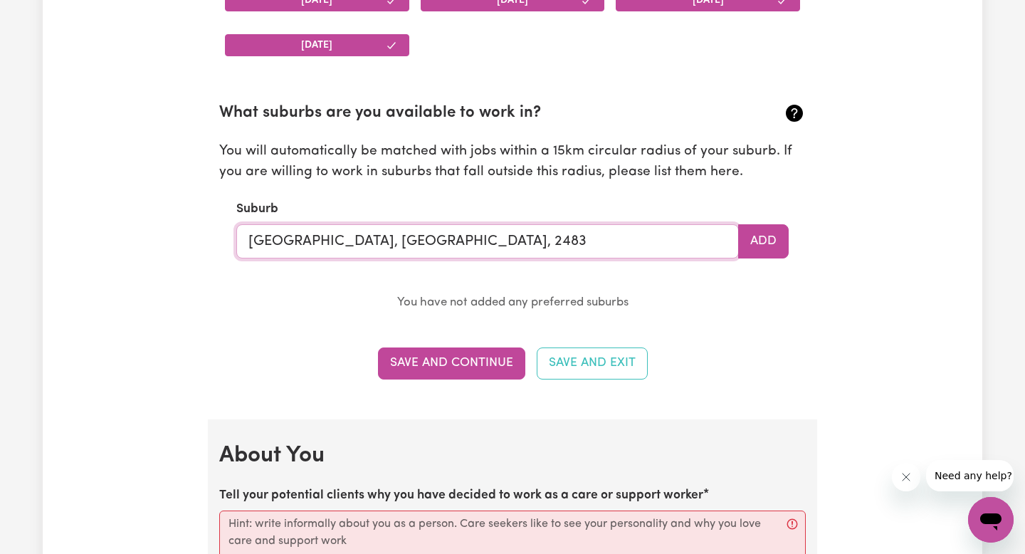
type input "[GEOGRAPHIC_DATA], [GEOGRAPHIC_DATA], 2483"
click at [232, 330] on section "Availabilities When are you available to work? * [DATE] [DATE] [DATE] [DATE] [D…" at bounding box center [513, 120] width 610 height 599
click at [773, 241] on button "Add" at bounding box center [763, 241] width 51 height 34
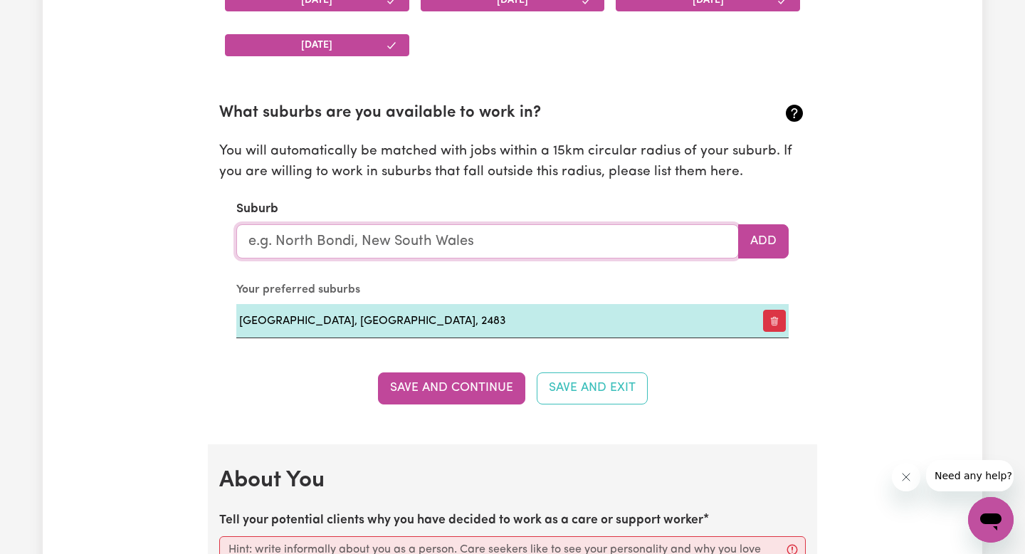
click at [422, 241] on input "text" at bounding box center [487, 241] width 503 height 34
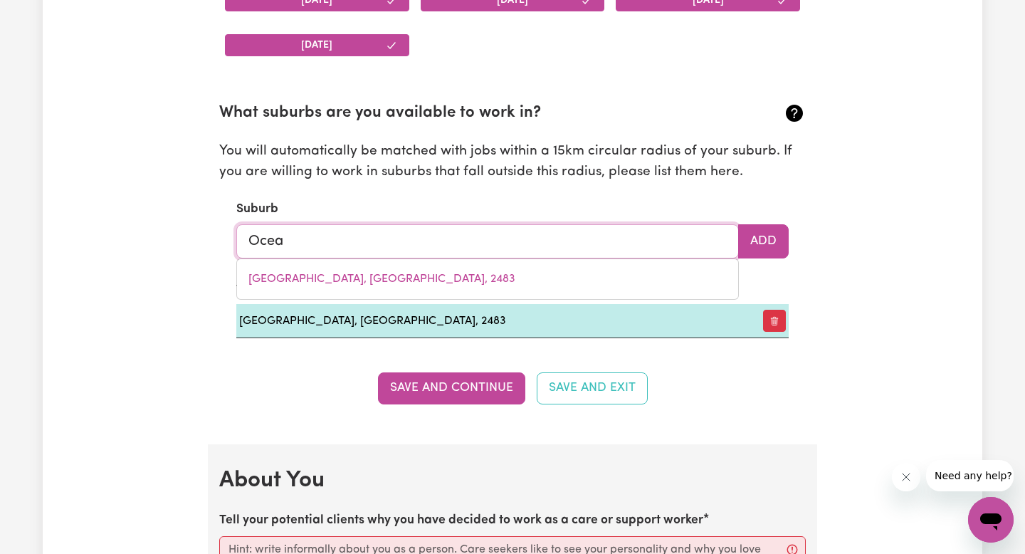
type input "Ocean"
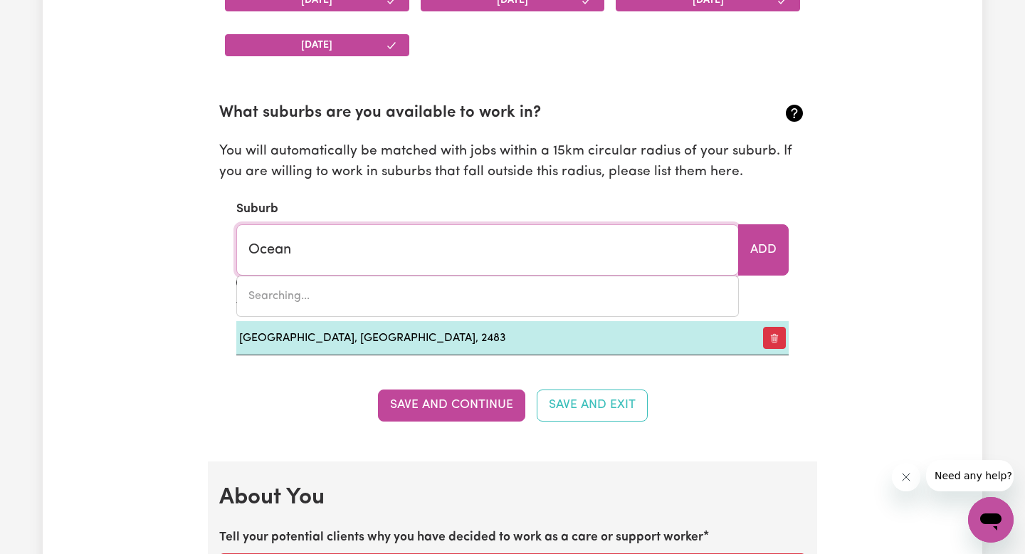
type input "[GEOGRAPHIC_DATA], [GEOGRAPHIC_DATA]"
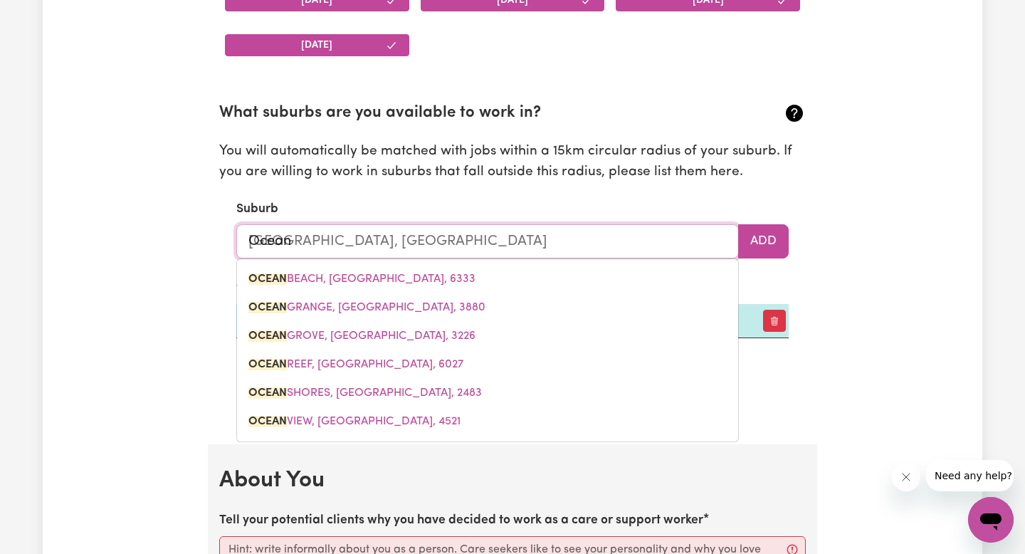
type input "Ocean S"
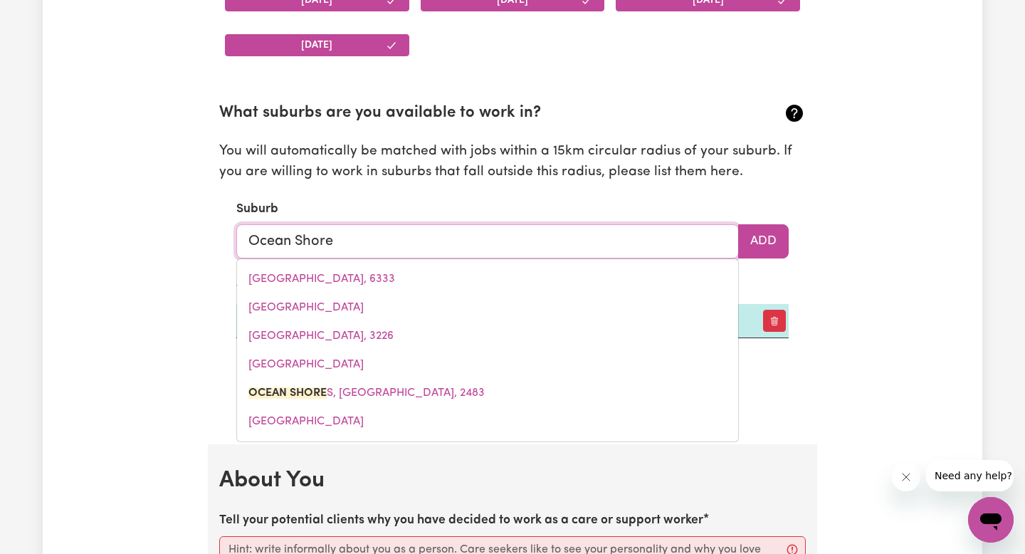
type input "Ocean Shores"
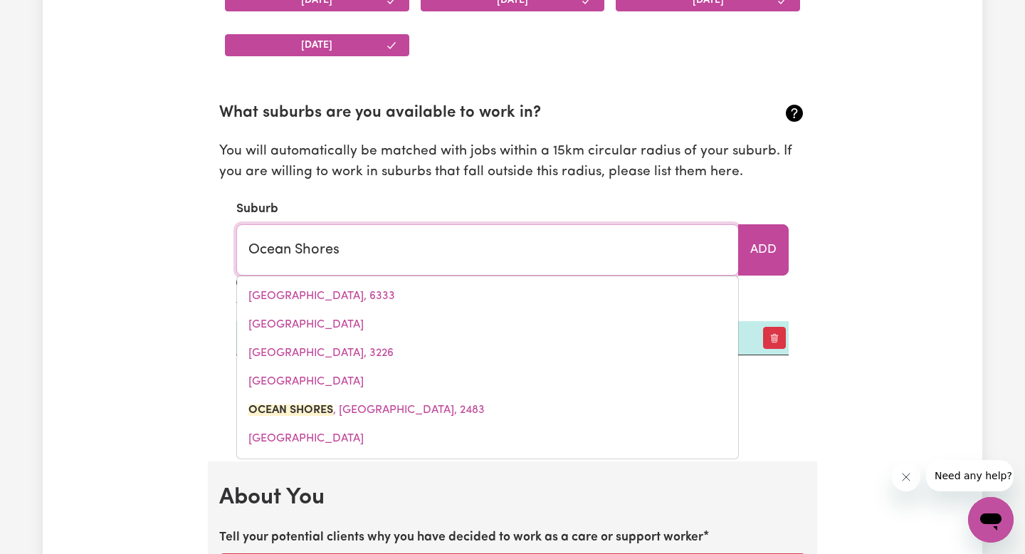
type input "[GEOGRAPHIC_DATA], [GEOGRAPHIC_DATA], 2483"
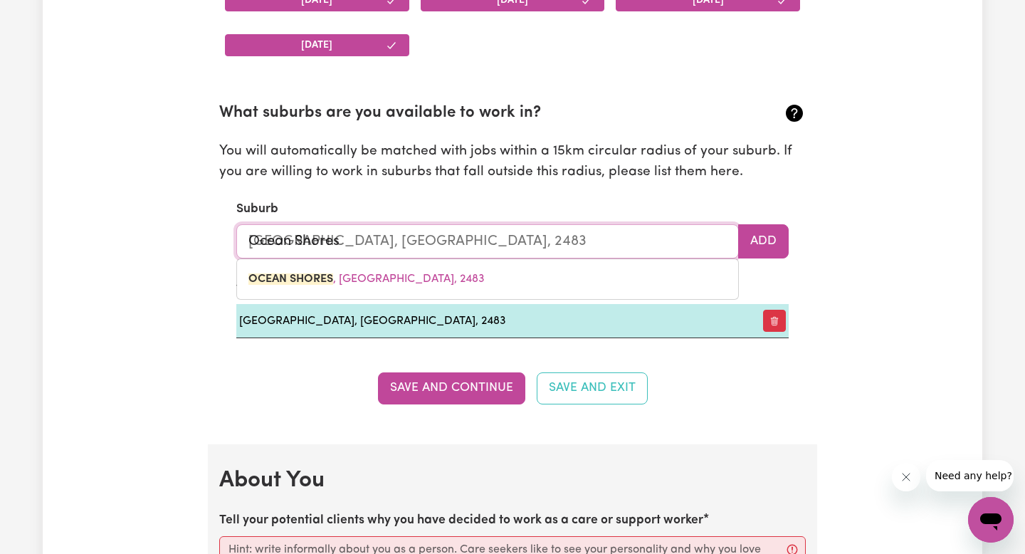
click at [373, 273] on link "[GEOGRAPHIC_DATA] , [GEOGRAPHIC_DATA], 2483" at bounding box center [487, 279] width 501 height 28
type input "[GEOGRAPHIC_DATA], [GEOGRAPHIC_DATA], 2483"
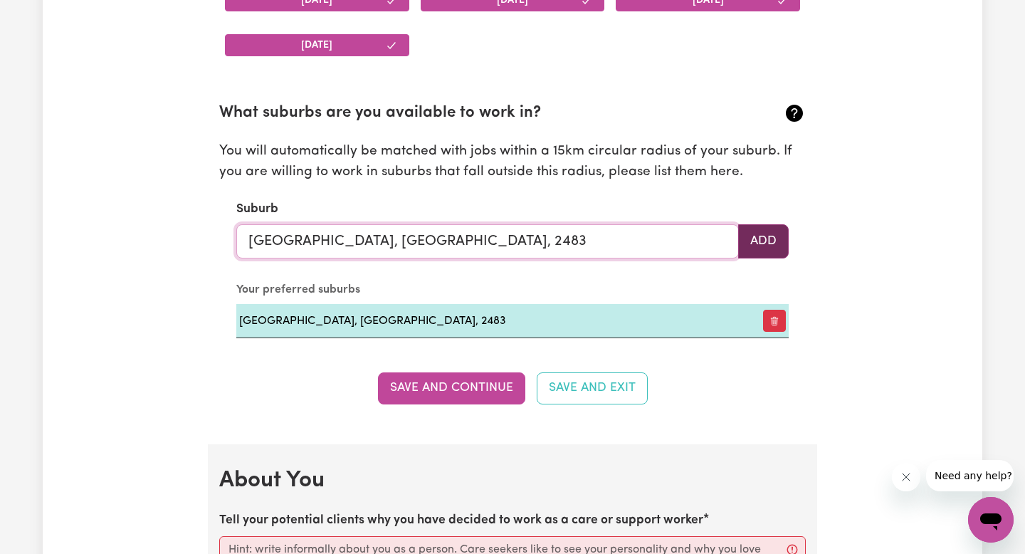
type input "[GEOGRAPHIC_DATA], [GEOGRAPHIC_DATA], 2483"
click at [760, 246] on button "Add" at bounding box center [763, 241] width 51 height 34
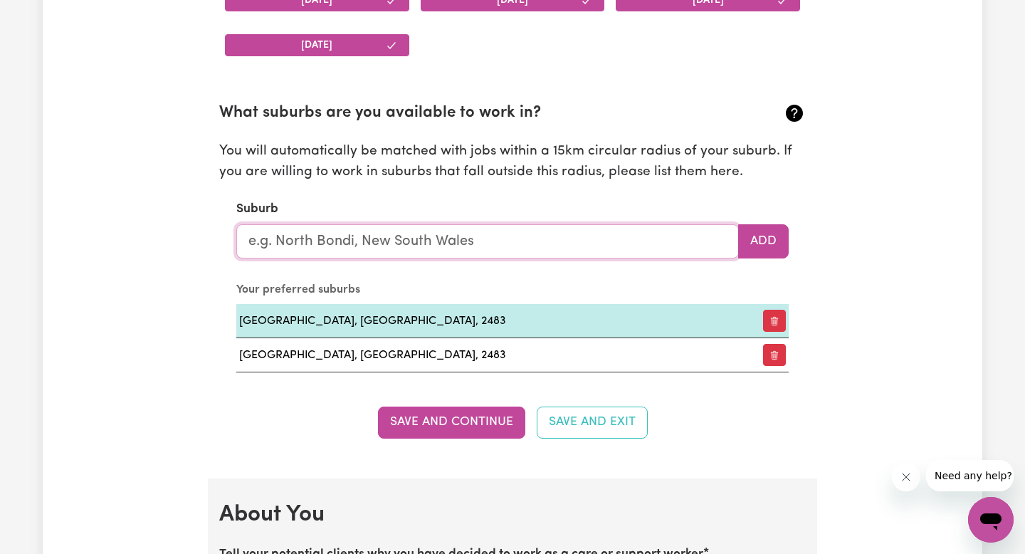
click at [518, 247] on input "text" at bounding box center [487, 241] width 503 height 34
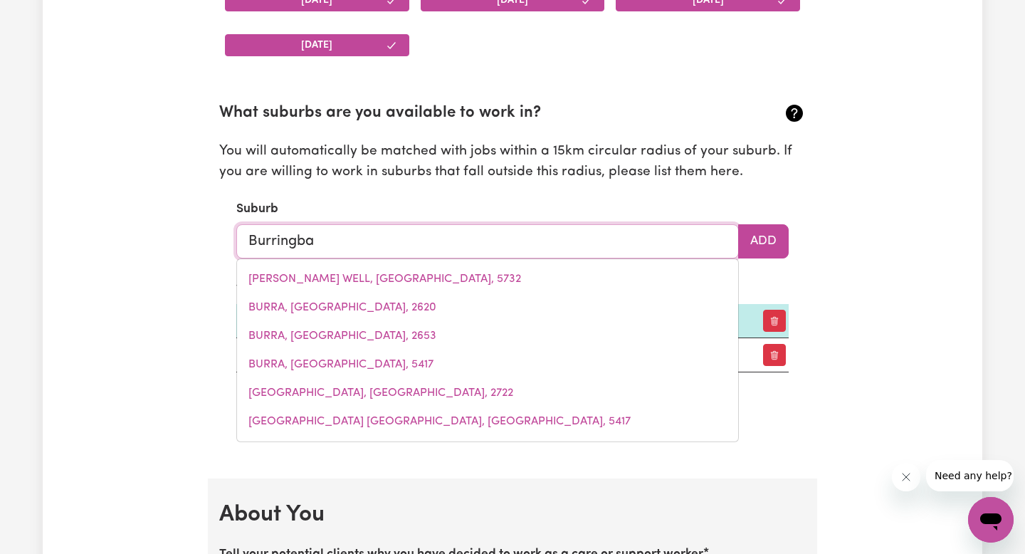
type input "Burringbar"
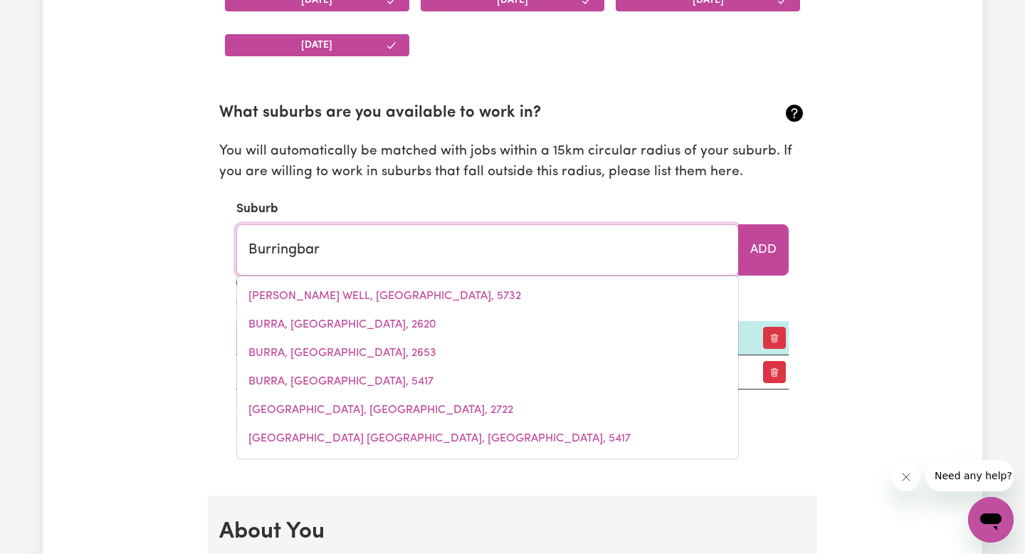
type input "[GEOGRAPHIC_DATA], [GEOGRAPHIC_DATA], 2483"
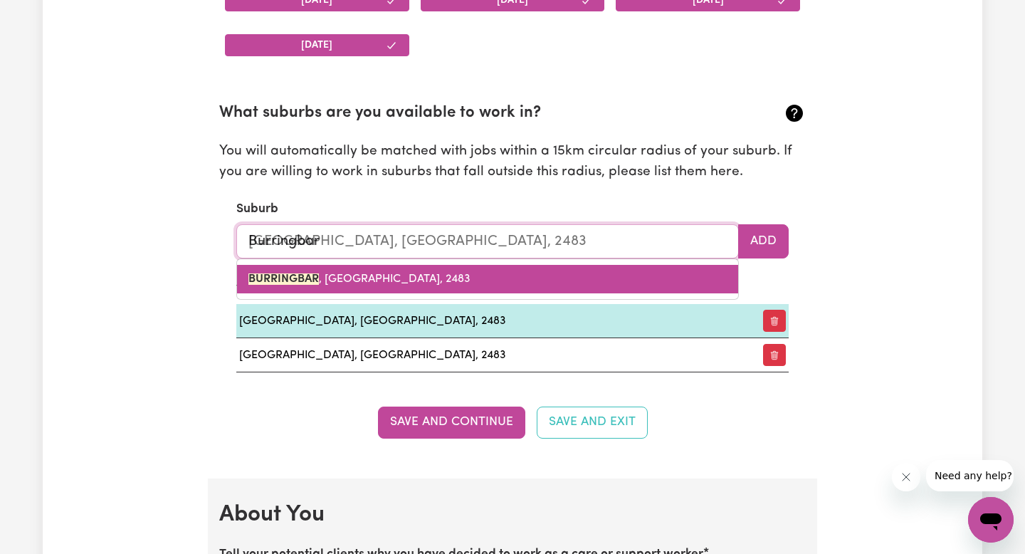
click at [479, 282] on link "BURRINGBAR , [GEOGRAPHIC_DATA], 2483" at bounding box center [487, 279] width 501 height 28
type input "BURRINGBAR, [GEOGRAPHIC_DATA], 2483"
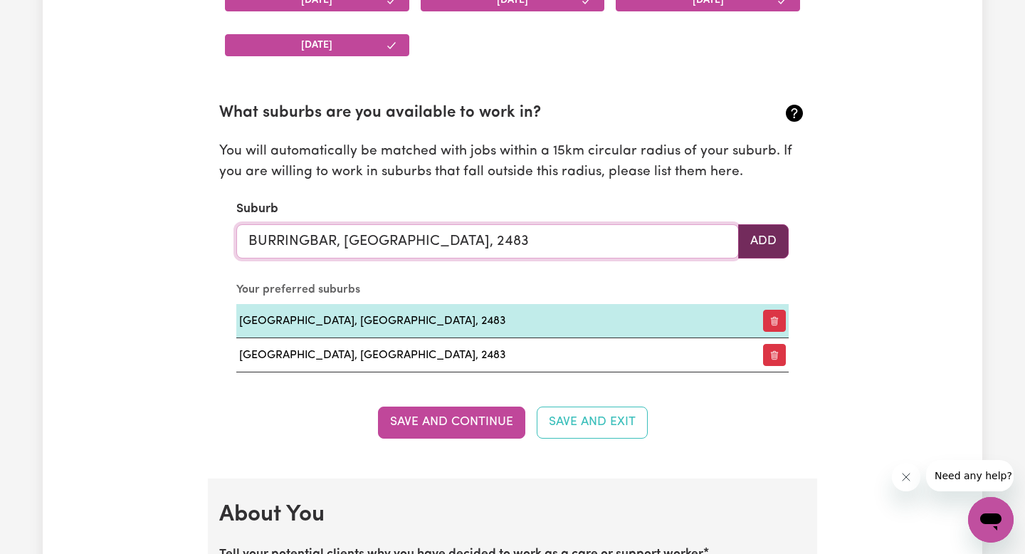
type input "BURRINGBAR, [GEOGRAPHIC_DATA], 2483"
click at [788, 237] on button "Add" at bounding box center [763, 241] width 51 height 34
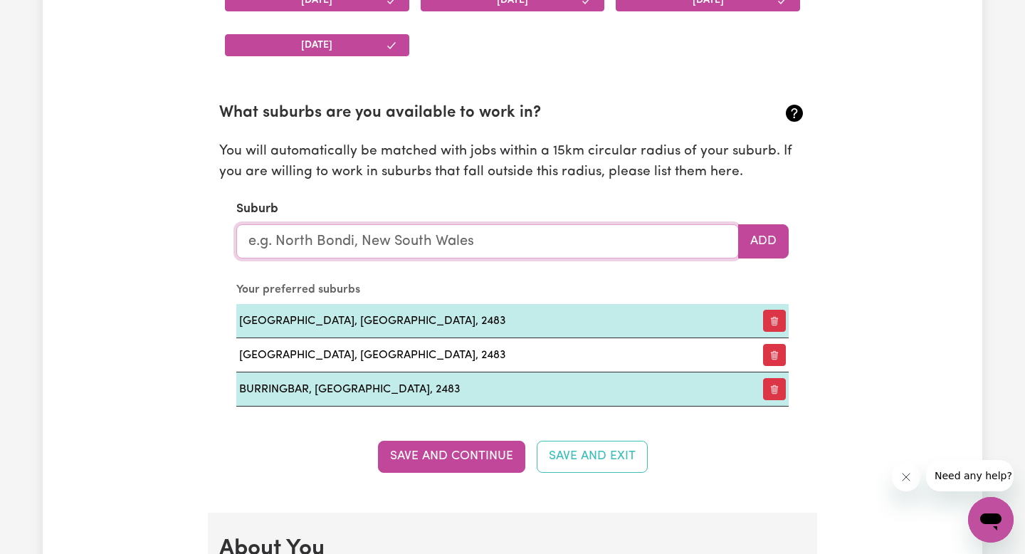
click at [531, 252] on input "text" at bounding box center [487, 241] width 503 height 34
type input "Coorabel"
type input "CoorabelL, [GEOGRAPHIC_DATA], 2479"
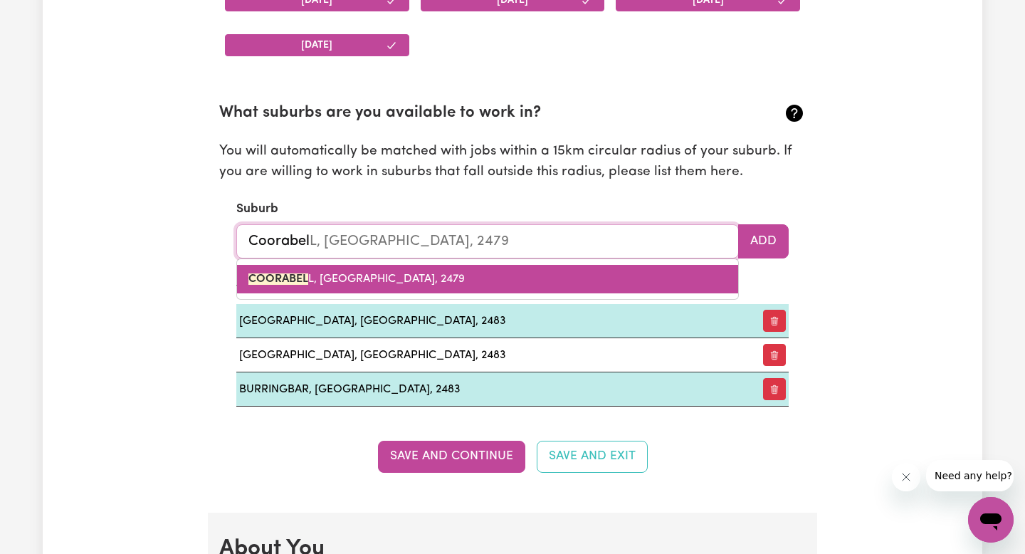
click at [458, 284] on link "COORABEL L, [GEOGRAPHIC_DATA], 2479" at bounding box center [487, 279] width 501 height 28
type input "COORABELL, [GEOGRAPHIC_DATA], 2479"
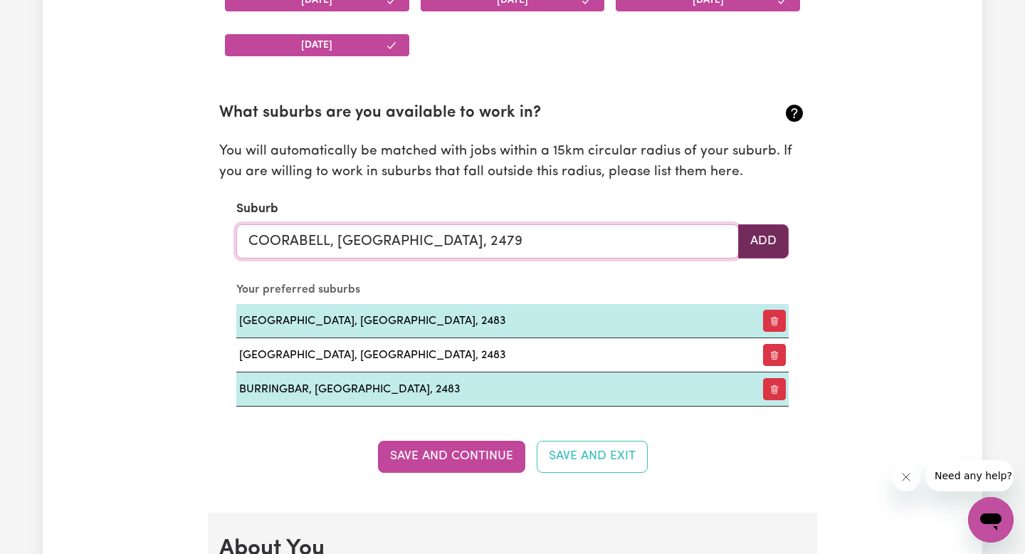
type input "COORABELL, [GEOGRAPHIC_DATA], 2479"
click at [762, 236] on button "Add" at bounding box center [763, 241] width 51 height 34
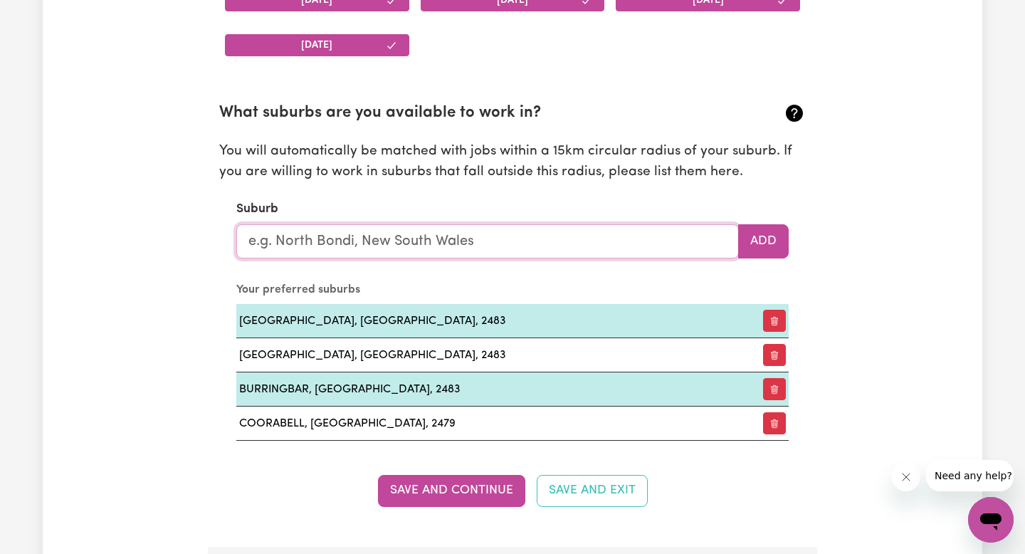
click at [421, 245] on input "text" at bounding box center [487, 241] width 503 height 34
type input "Mullumbi"
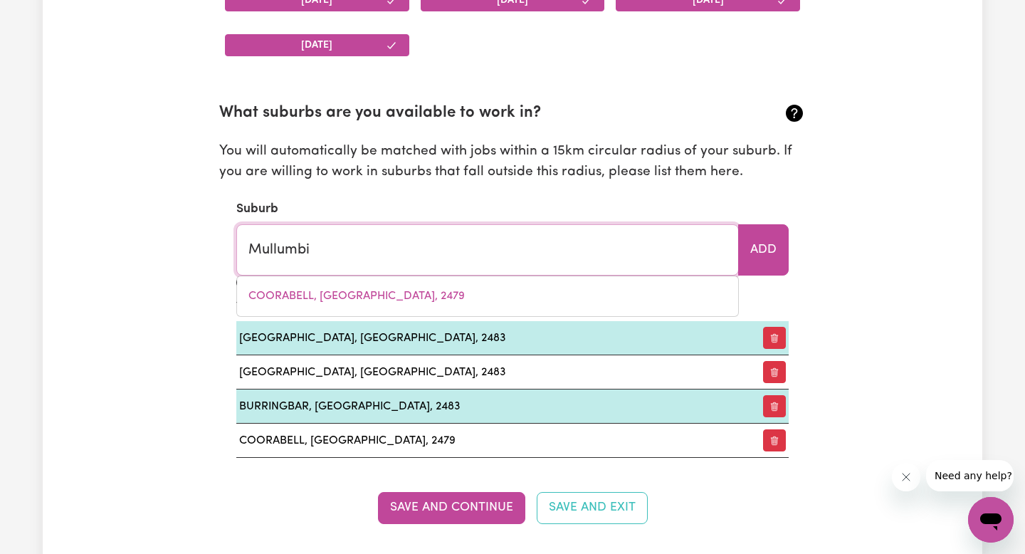
type input "MullumbiMBY, [GEOGRAPHIC_DATA], 2482"
type input "Mullumbim"
type input "MullumbimBY, [GEOGRAPHIC_DATA], 2482"
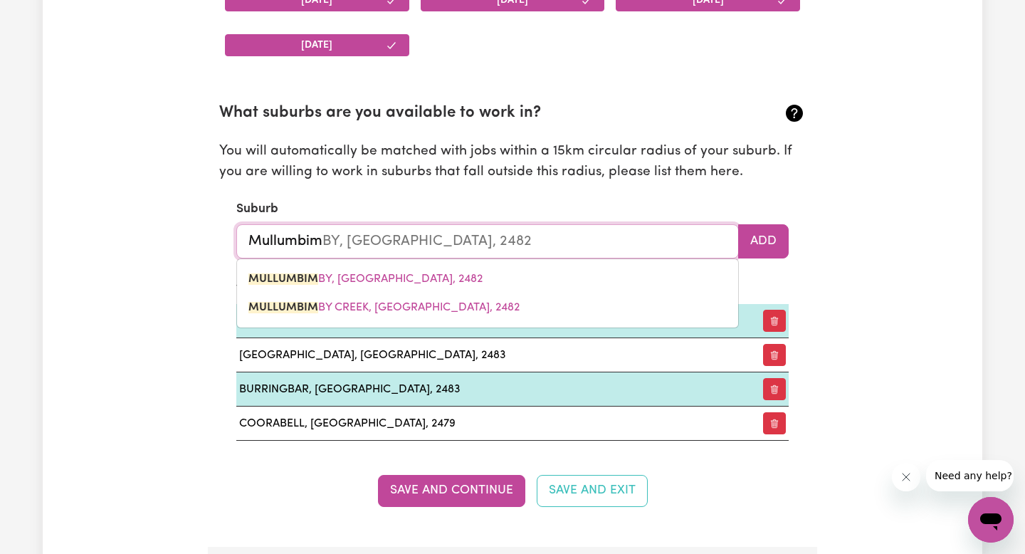
type input "Mullumbimb"
type input "MullumbimbY, [GEOGRAPHIC_DATA], 2482"
type input "Mullumbimby"
type input "Mullumbimby, [GEOGRAPHIC_DATA], 2482"
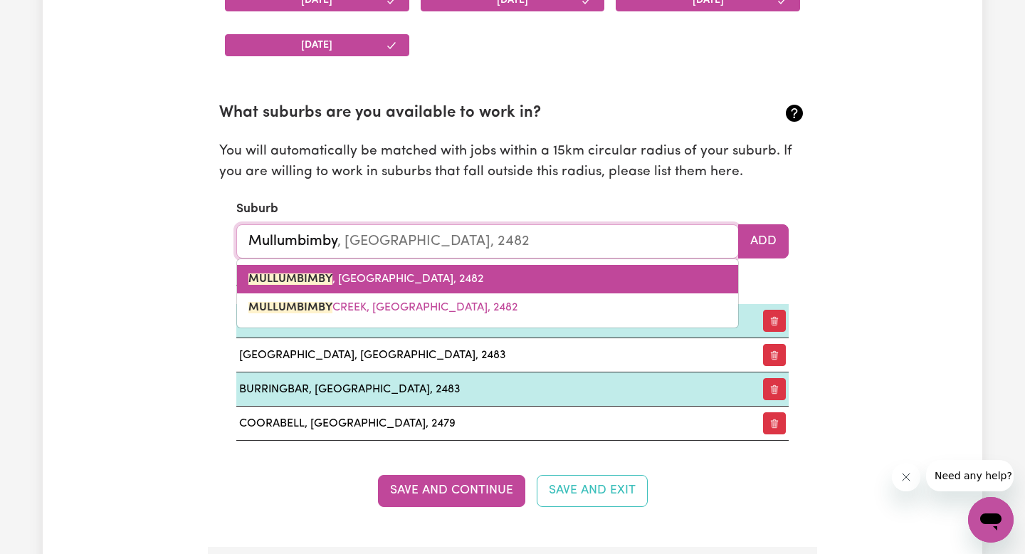
click at [439, 285] on span "MULLUMBIMBY , [GEOGRAPHIC_DATA], 2482" at bounding box center [366, 278] width 235 height 11
type input "MULLUMBIMBY, [GEOGRAPHIC_DATA], 2482"
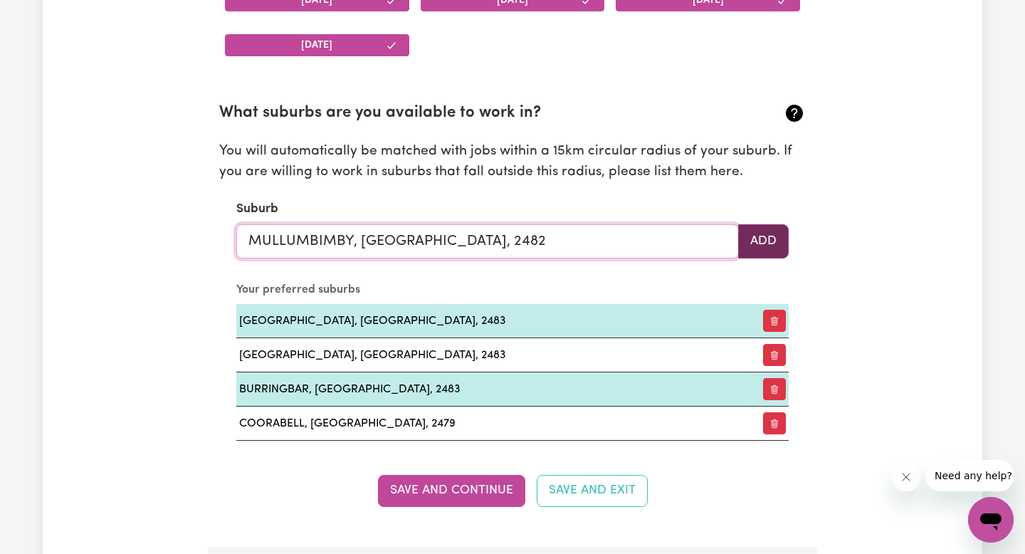
type input "MULLUMBIMBY, [GEOGRAPHIC_DATA], 2482"
click at [775, 235] on button "Add" at bounding box center [763, 241] width 51 height 34
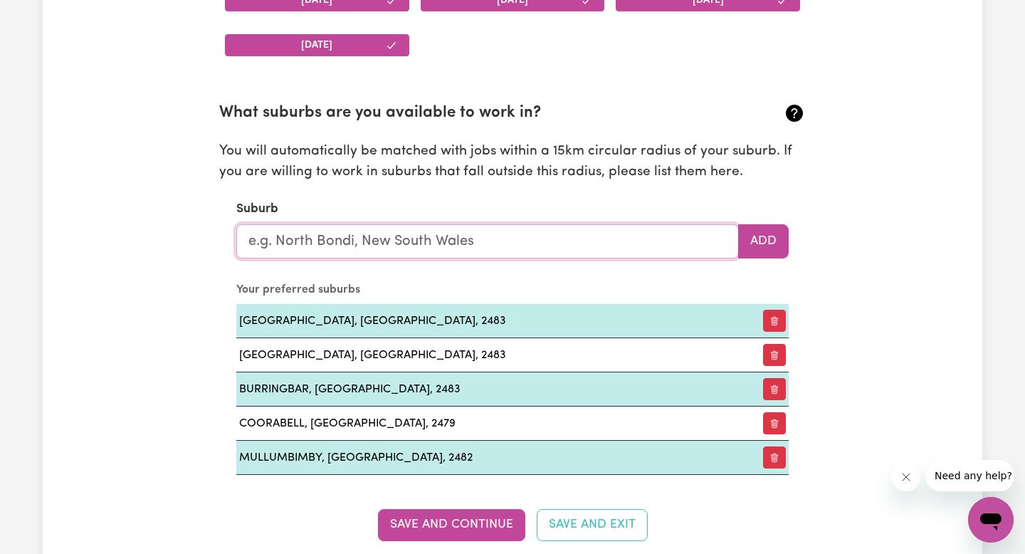
click at [289, 250] on input "text" at bounding box center [487, 241] width 503 height 34
type input "yelgun"
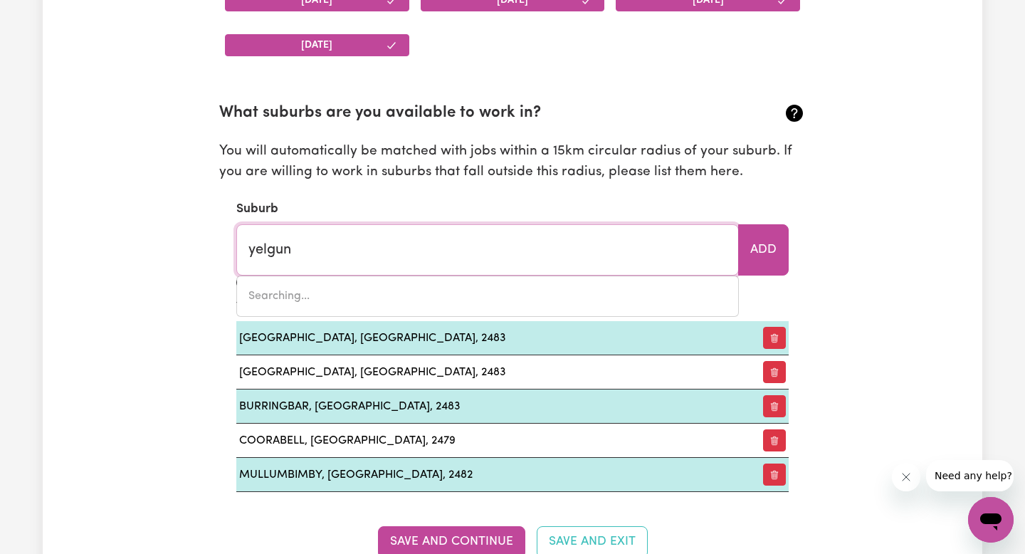
type input "yelgun, [GEOGRAPHIC_DATA], 2483"
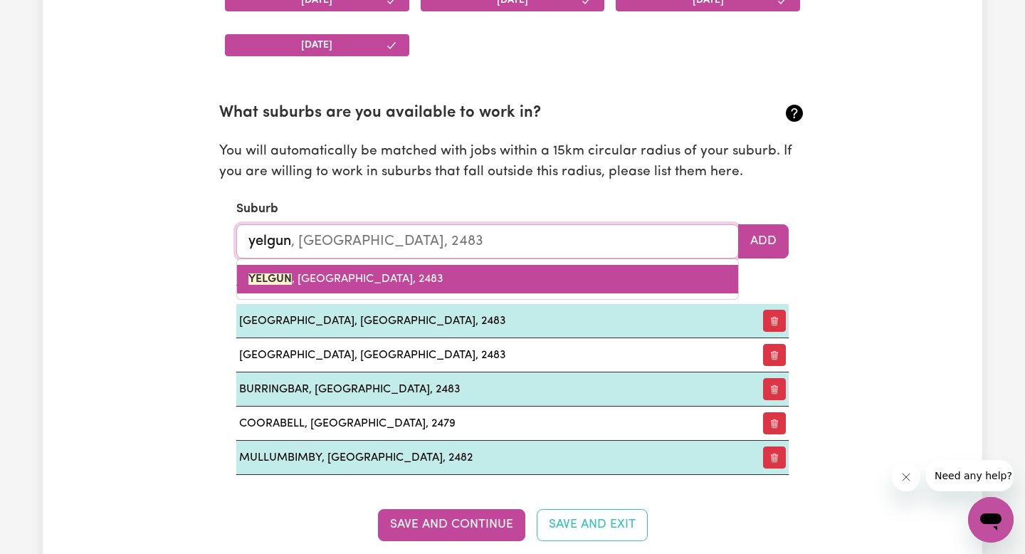
click at [375, 275] on span "YELGUN , [GEOGRAPHIC_DATA], 2483" at bounding box center [346, 278] width 195 height 11
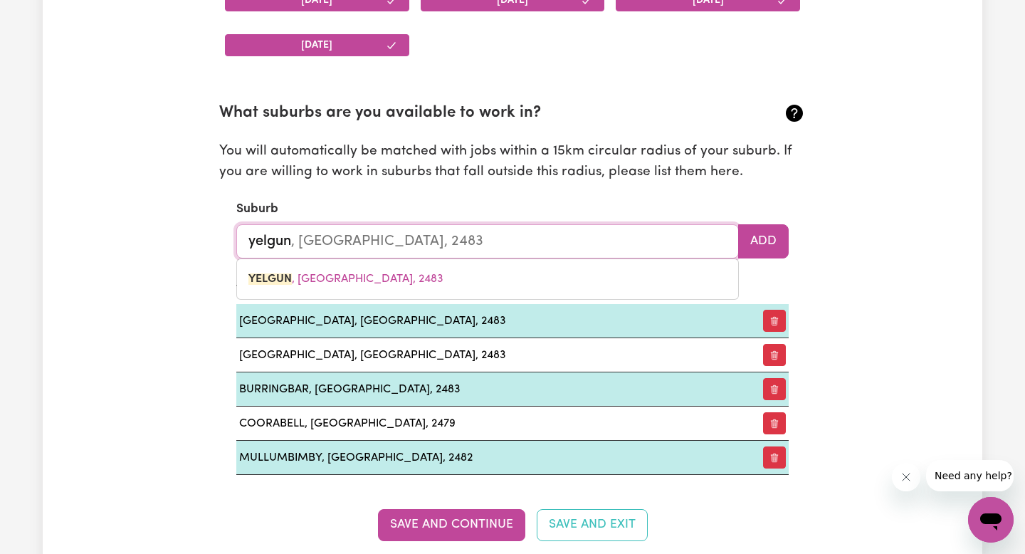
type input "YELGUN, [GEOGRAPHIC_DATA], 2483"
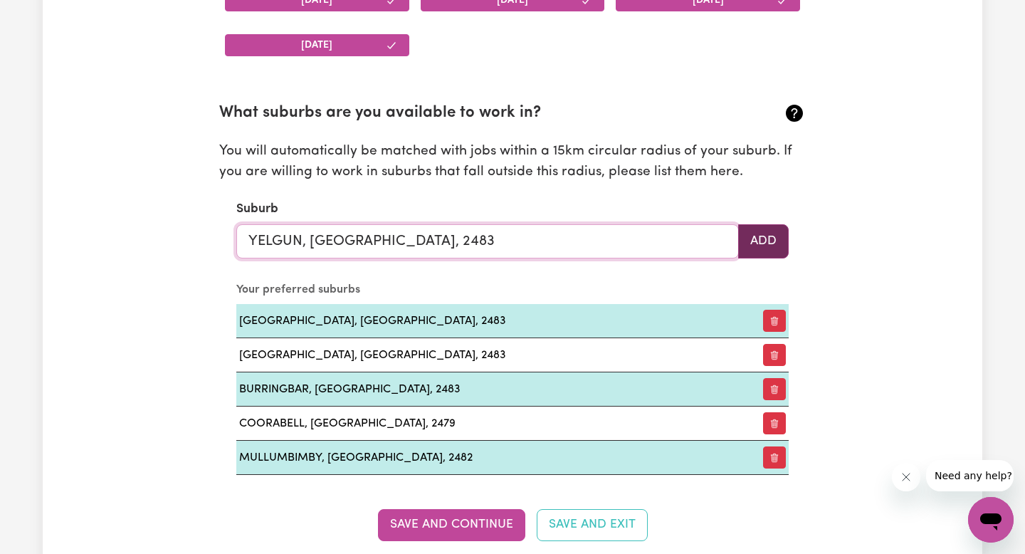
type input "YELGUN, [GEOGRAPHIC_DATA], 2483"
click at [763, 239] on button "Add" at bounding box center [763, 241] width 51 height 34
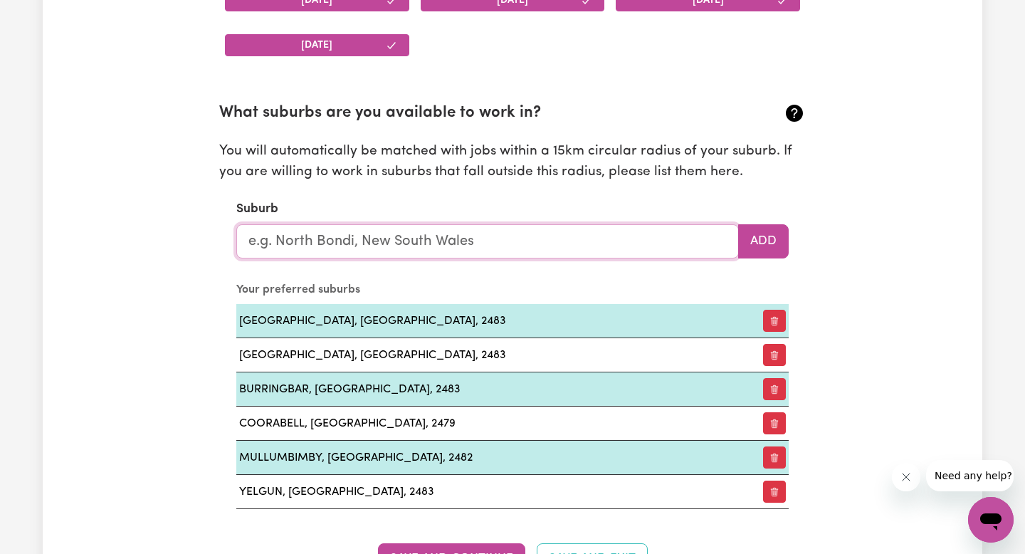
click at [369, 238] on input "text" at bounding box center [487, 241] width 503 height 34
type input "main arm"
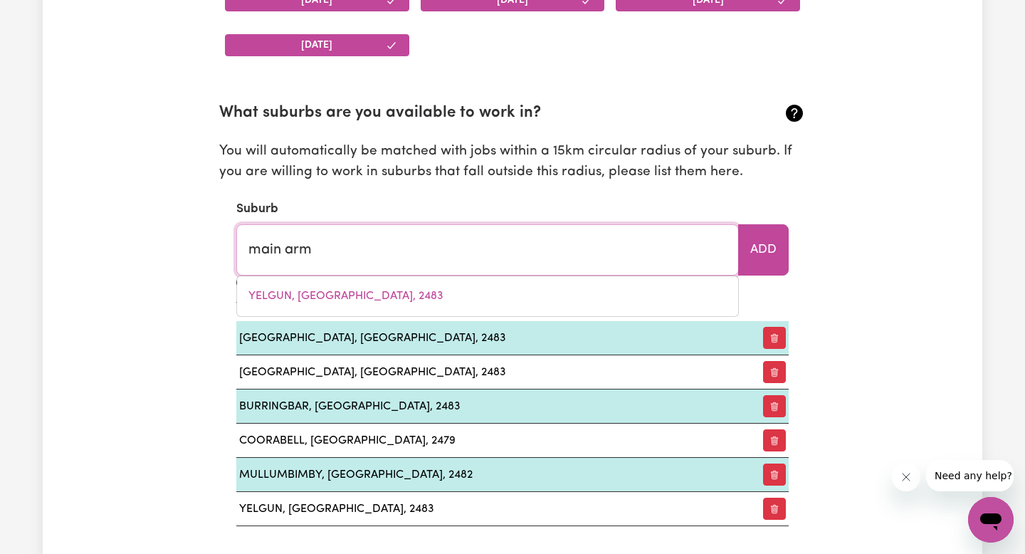
type input "main arm, [GEOGRAPHIC_DATA], 2482"
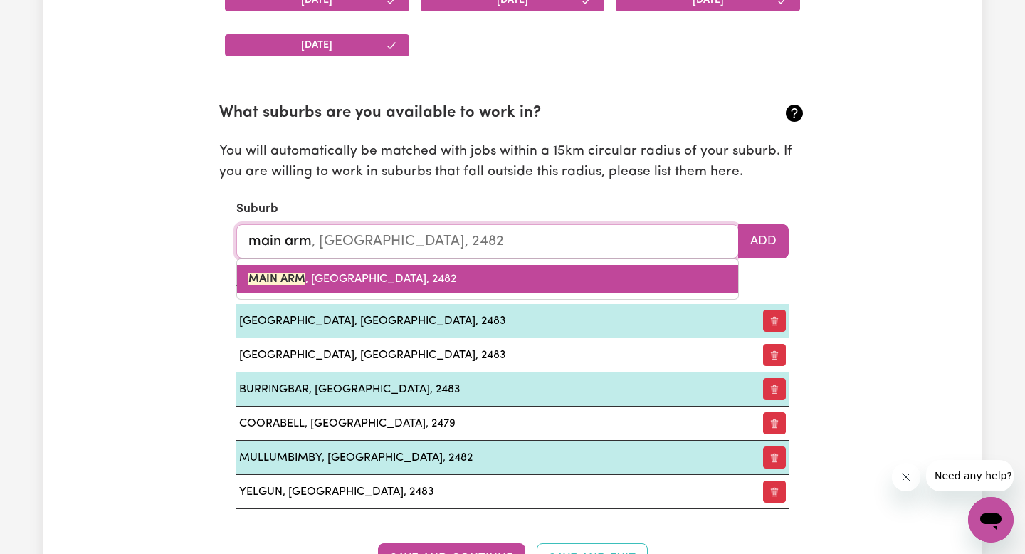
click at [380, 275] on span "MAIN ARM , [GEOGRAPHIC_DATA], 2482" at bounding box center [353, 278] width 208 height 11
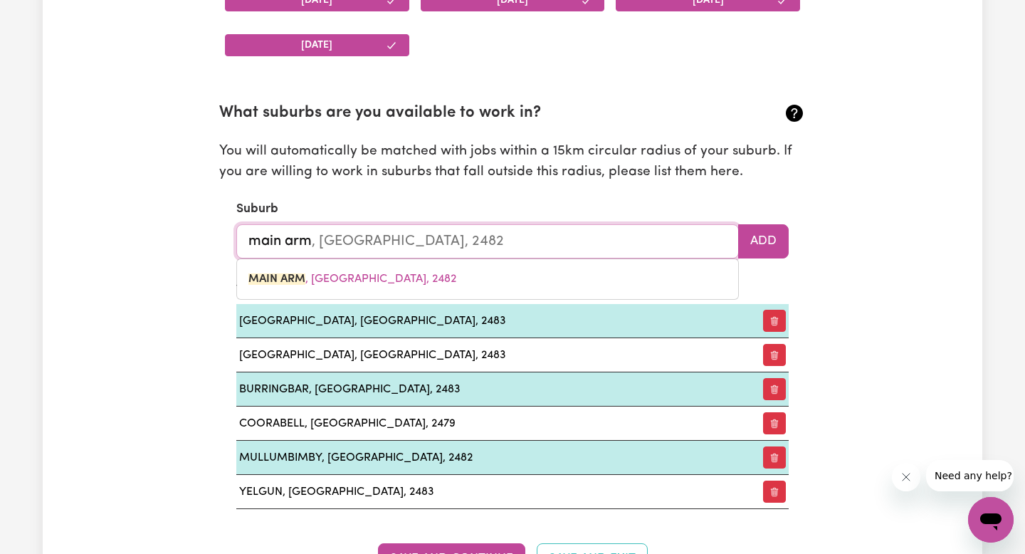
type input "MAIN ARM, [GEOGRAPHIC_DATA], 2482"
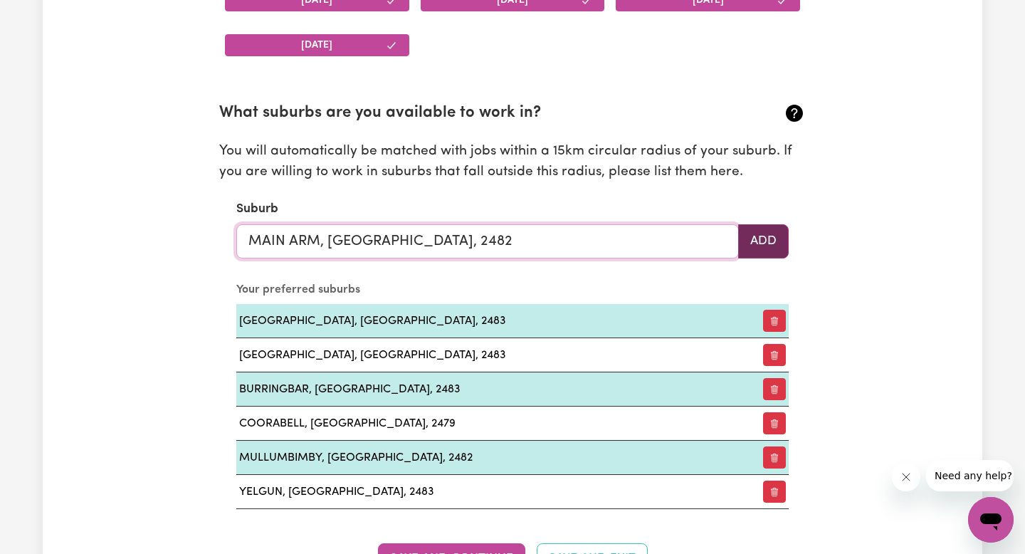
type input "MAIN ARM, [GEOGRAPHIC_DATA], 2482"
click at [776, 258] on button "Add" at bounding box center [763, 241] width 51 height 34
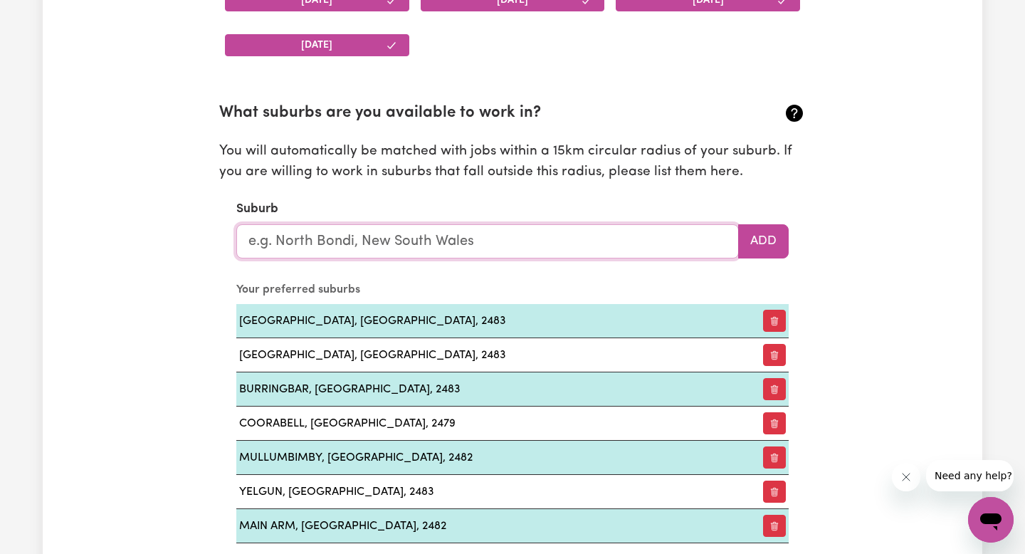
click at [511, 244] on input "text" at bounding box center [487, 241] width 503 height 34
type input "the pocket"
type input "the pocket, [GEOGRAPHIC_DATA], 2483"
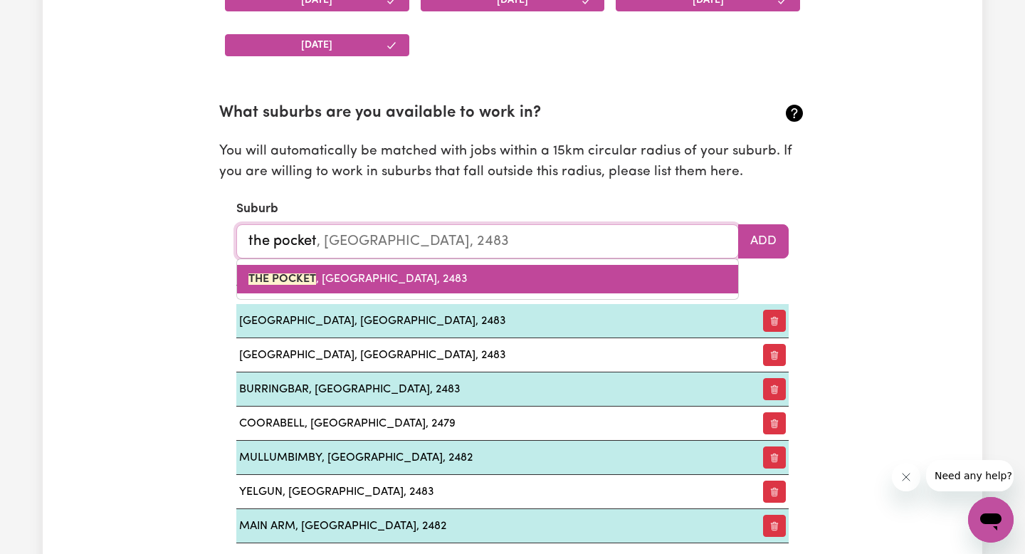
click at [479, 275] on link "THE POCKET , [GEOGRAPHIC_DATA], 2483" at bounding box center [487, 279] width 501 height 28
type input "THE POCKET, [GEOGRAPHIC_DATA], 2483"
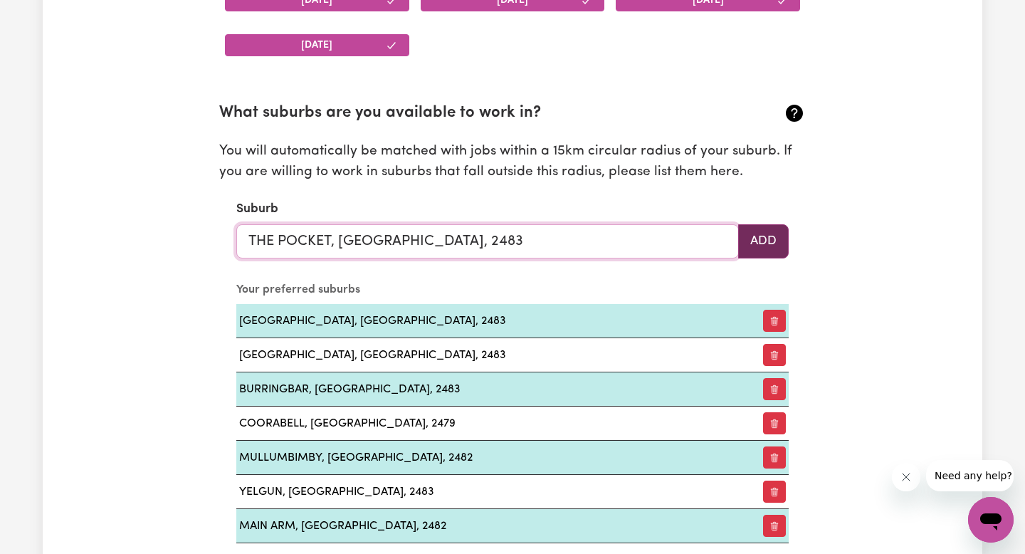
type input "THE POCKET, [GEOGRAPHIC_DATA], 2483"
click at [772, 234] on button "Add" at bounding box center [763, 241] width 51 height 34
click at [299, 249] on input "text" at bounding box center [487, 241] width 503 height 34
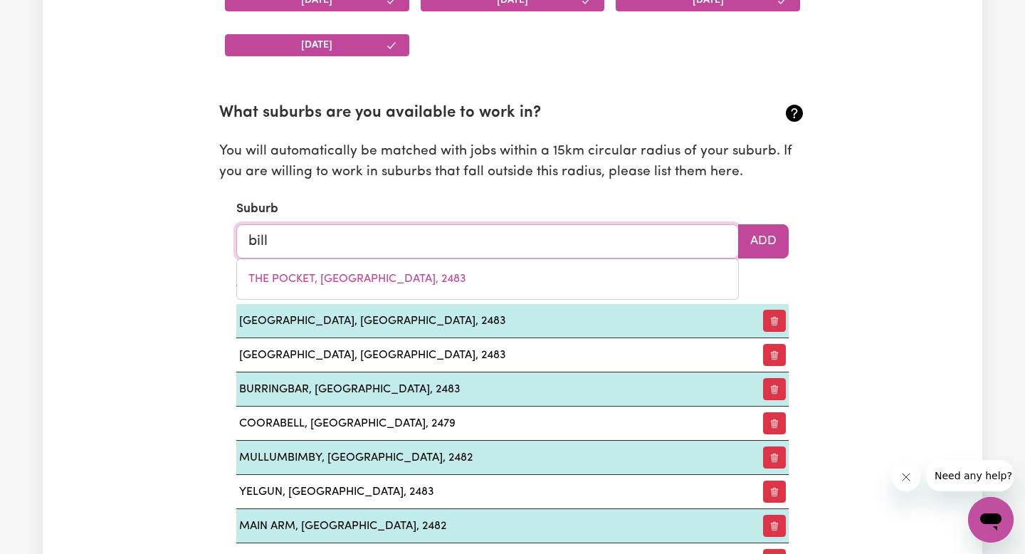
type input "billi"
type input "billiATT, [GEOGRAPHIC_DATA], 5311"
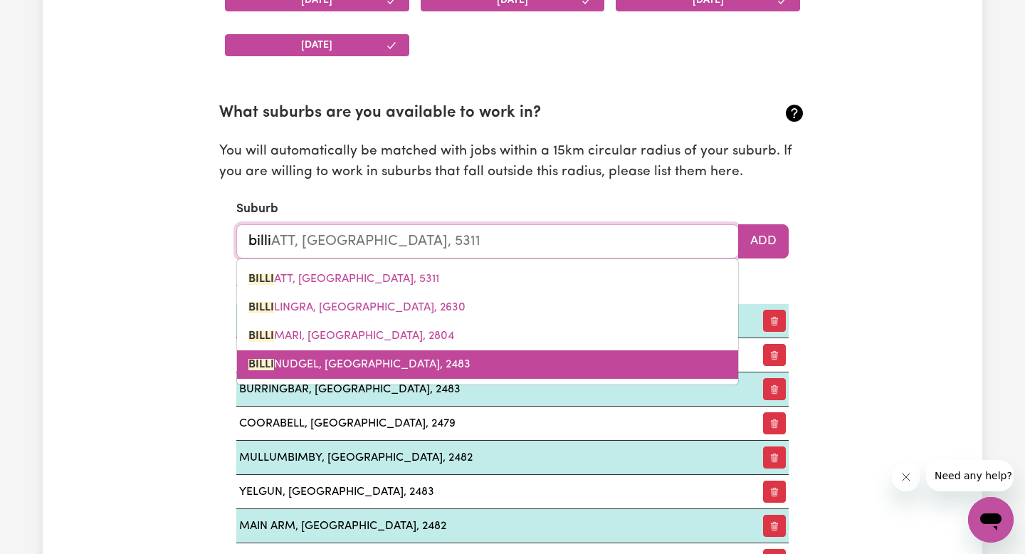
click at [317, 361] on span "[PERSON_NAME], [GEOGRAPHIC_DATA], 2483" at bounding box center [360, 364] width 222 height 11
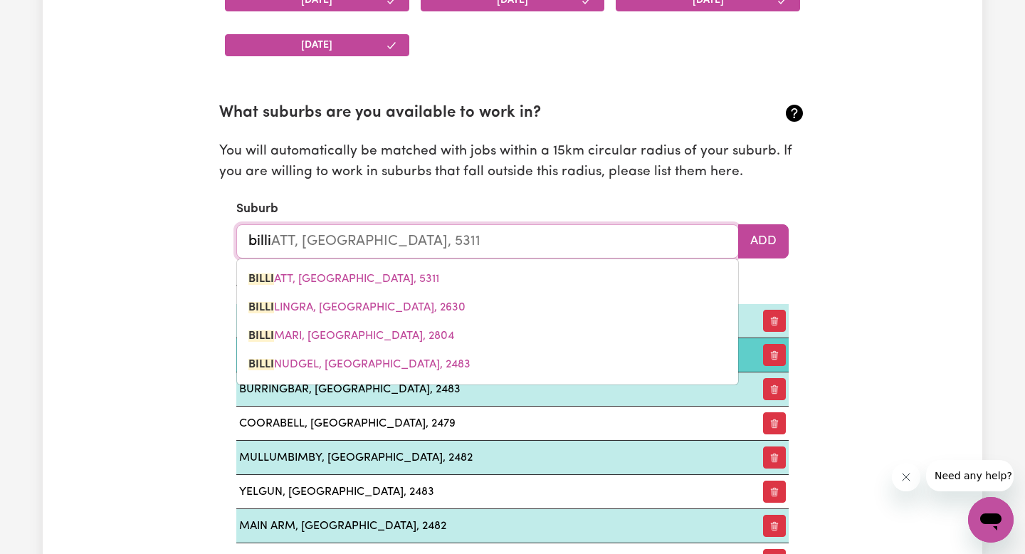
type input "BILLINUDGEL, [GEOGRAPHIC_DATA], 2483"
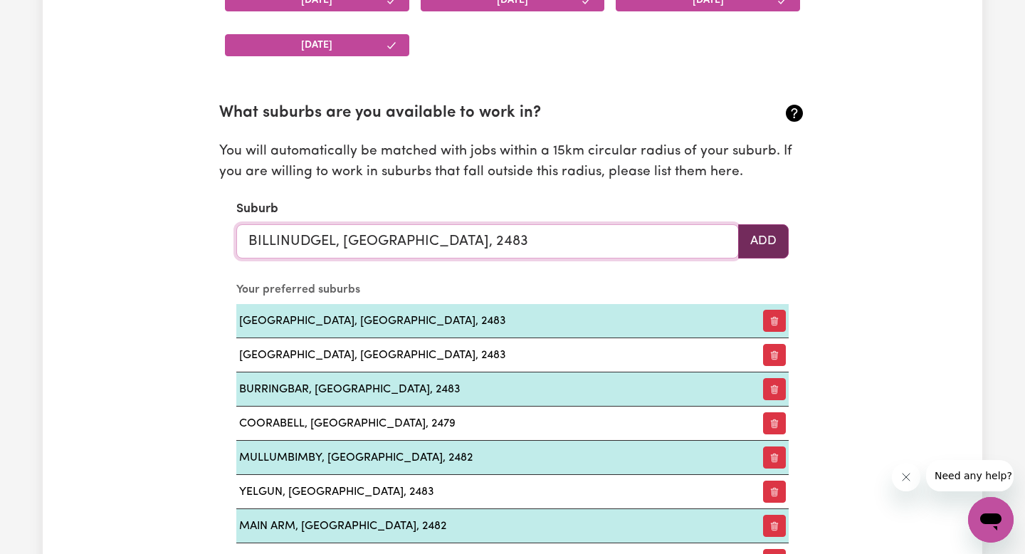
type input "BILLINUDGEL, [GEOGRAPHIC_DATA], 2483"
click at [780, 234] on button "Add" at bounding box center [763, 241] width 51 height 34
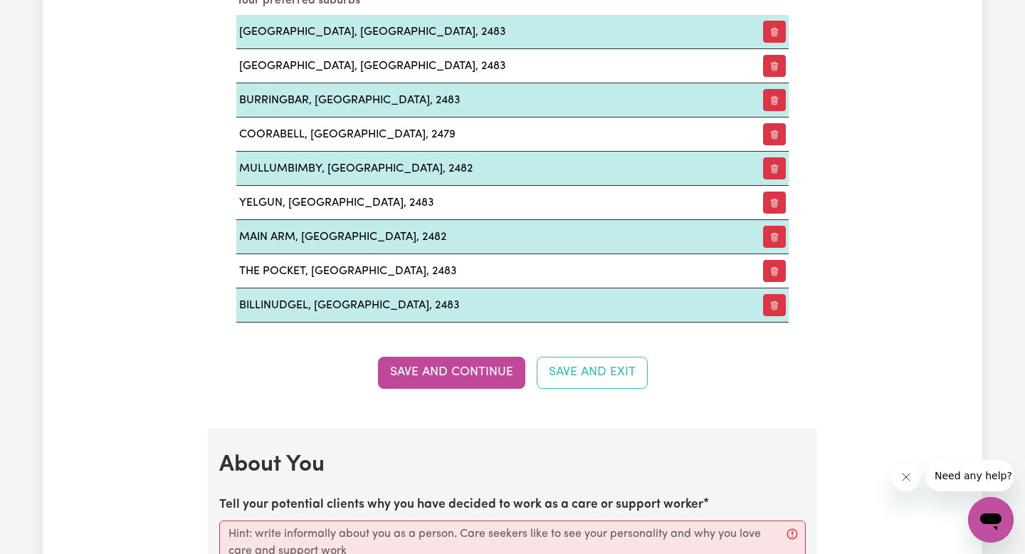
scroll to position [1828, 0]
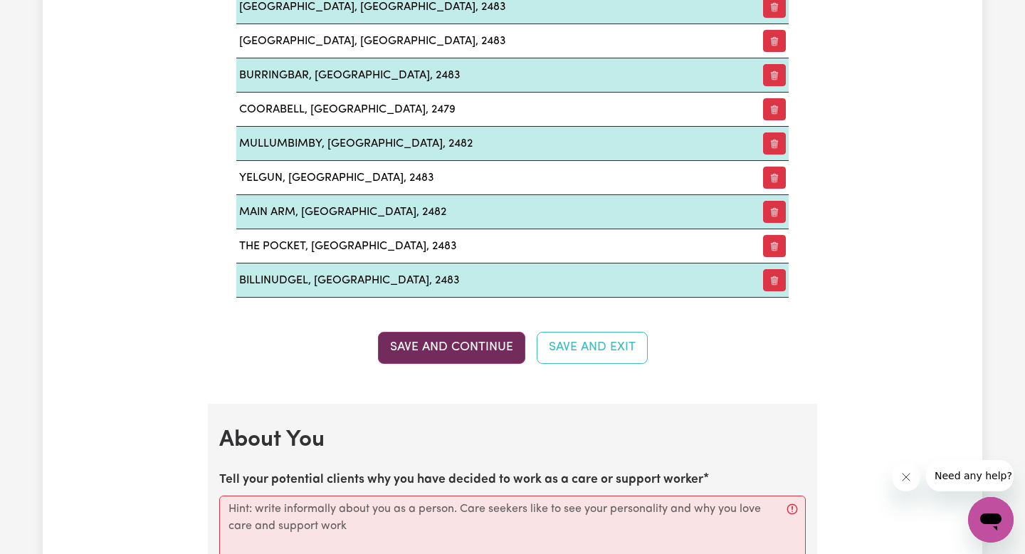
click at [443, 347] on button "Save and Continue" at bounding box center [451, 347] width 147 height 31
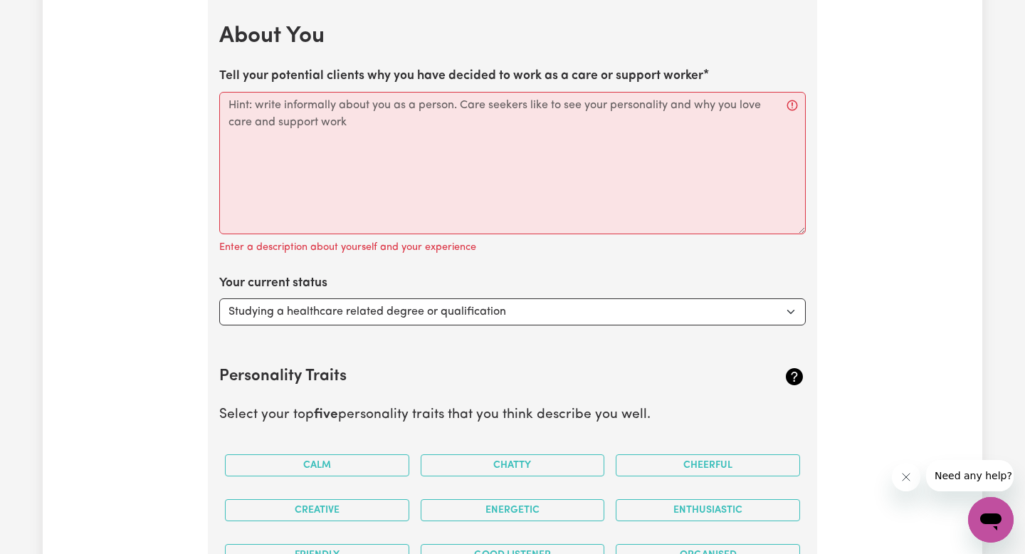
scroll to position [2238, 0]
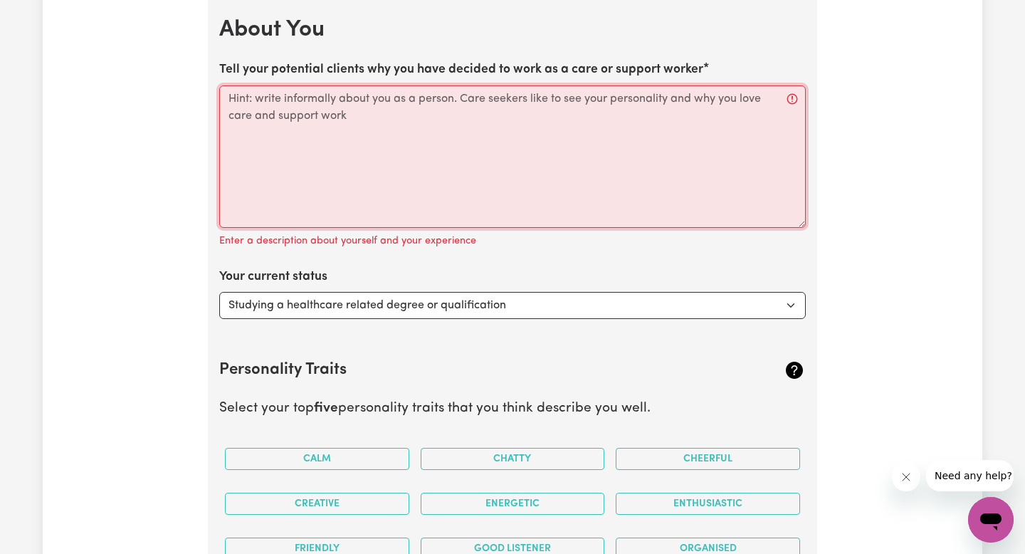
click at [308, 145] on textarea "Tell your potential clients why you have decided to work as a care or support w…" at bounding box center [512, 156] width 587 height 142
paste textarea "Hello, my name is [PERSON_NAME]. I am a carer, mother and Yoga Therapist. I hav…"
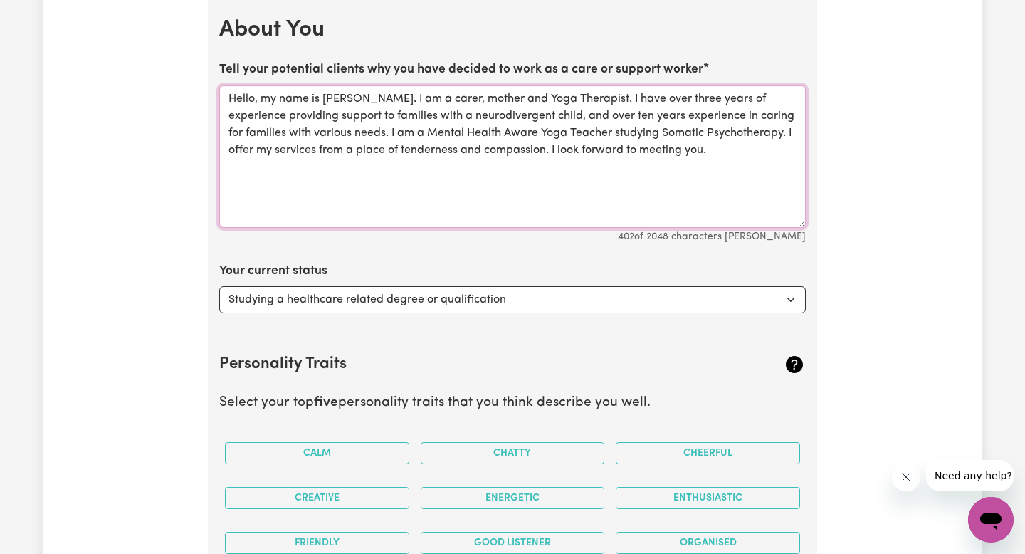
type textarea "Hello, my name is [PERSON_NAME]. I am a carer, mother and Yoga Therapist. I hav…"
click at [412, 295] on select "Select... Studying a healthcare related degree or qualification Studying a non-…" at bounding box center [512, 299] width 587 height 27
click at [478, 357] on h2 "Personality Traits" at bounding box center [463, 364] width 489 height 19
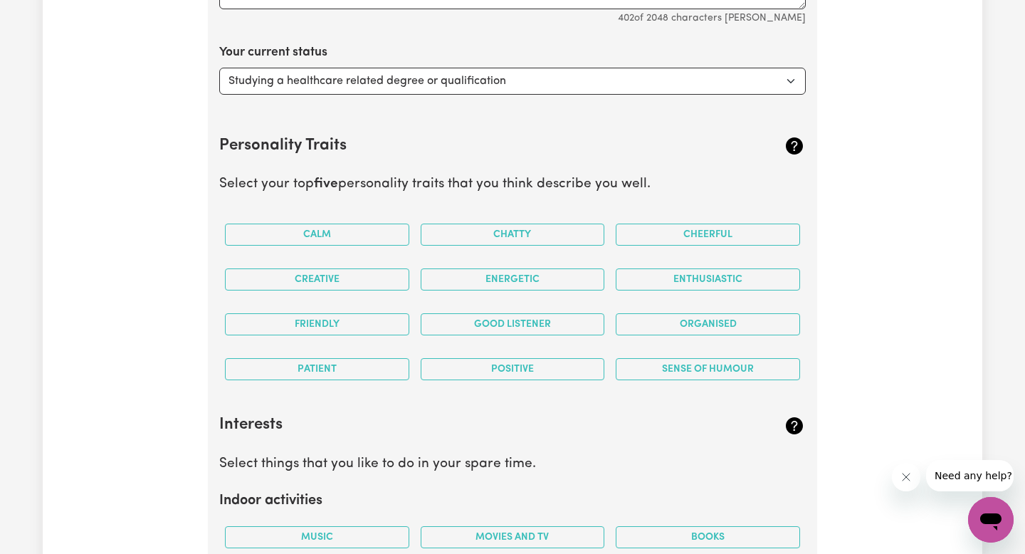
scroll to position [2458, 0]
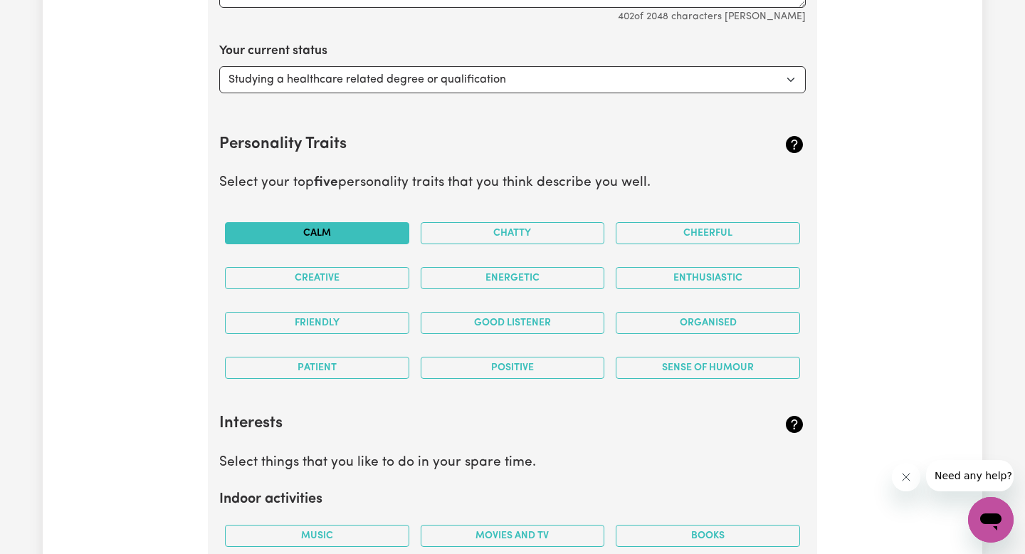
click at [320, 231] on button "Calm" at bounding box center [317, 233] width 184 height 22
click at [533, 325] on button "Good Listener" at bounding box center [513, 323] width 184 height 22
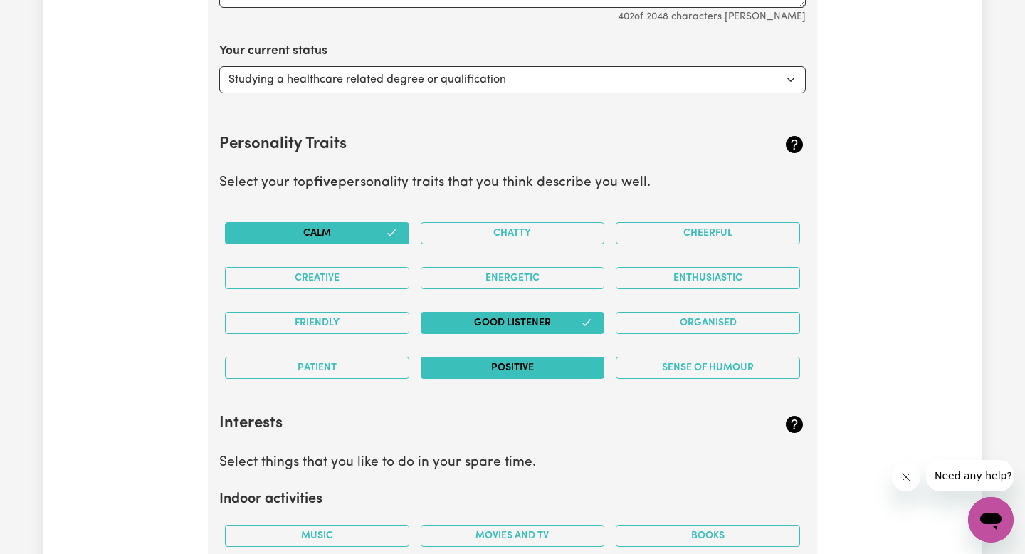
click at [511, 372] on button "Positive" at bounding box center [513, 368] width 184 height 22
click at [346, 321] on button "Friendly" at bounding box center [317, 323] width 184 height 22
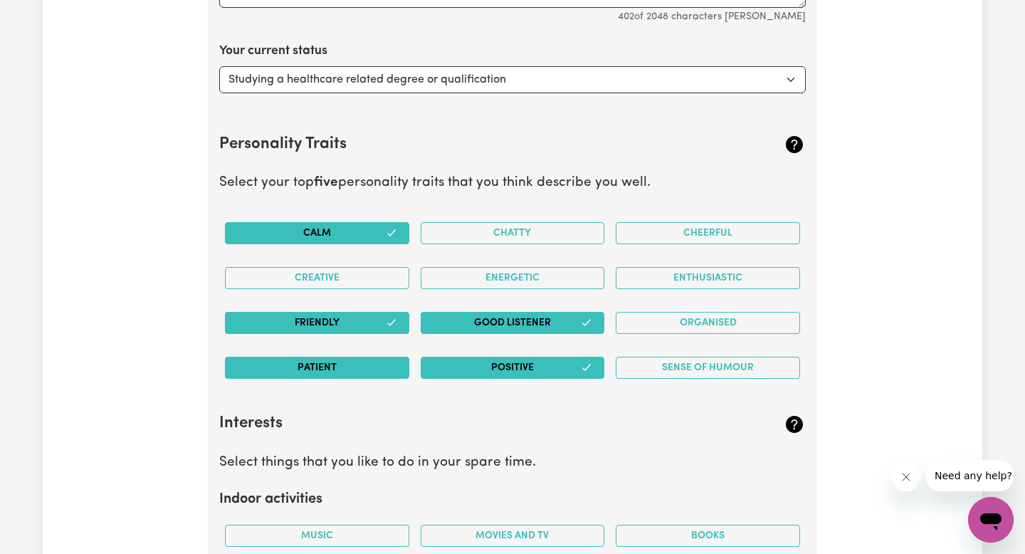
click at [332, 367] on button "Patient" at bounding box center [317, 368] width 184 height 22
click at [654, 274] on button "Enthusiastic" at bounding box center [708, 278] width 184 height 22
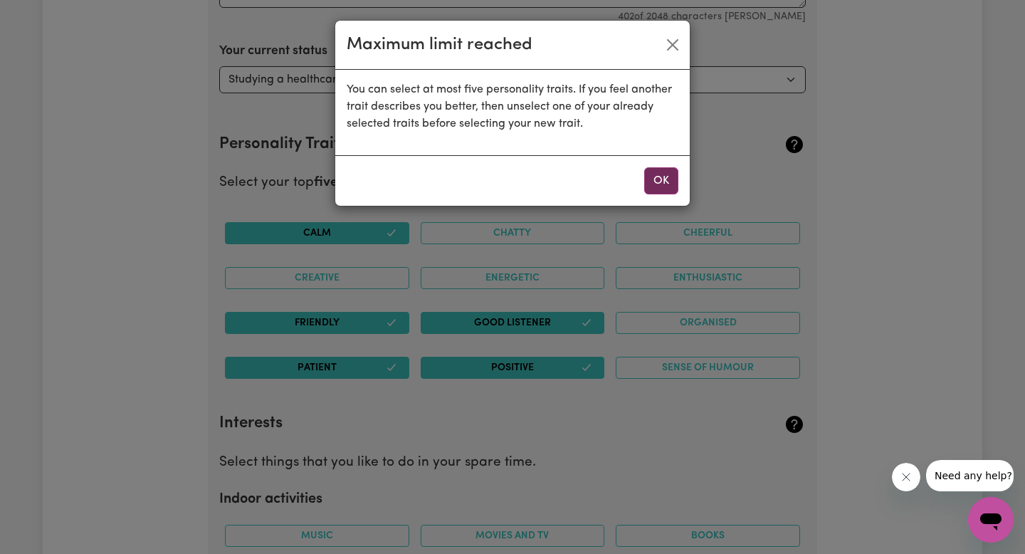
click at [676, 186] on button "OK" at bounding box center [661, 180] width 34 height 27
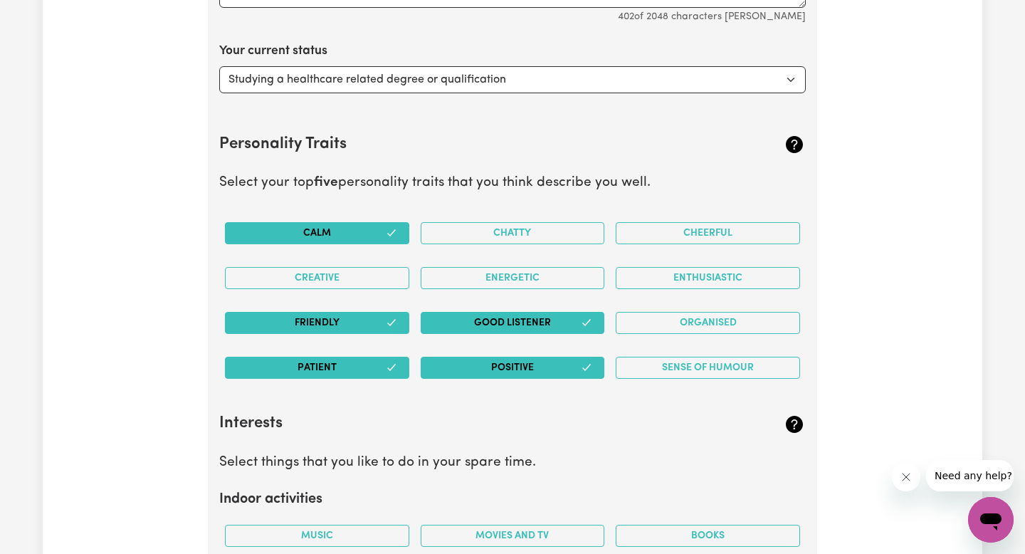
click at [381, 324] on button "Friendly" at bounding box center [317, 323] width 184 height 22
click at [392, 320] on button "Friendly" at bounding box center [317, 323] width 184 height 22
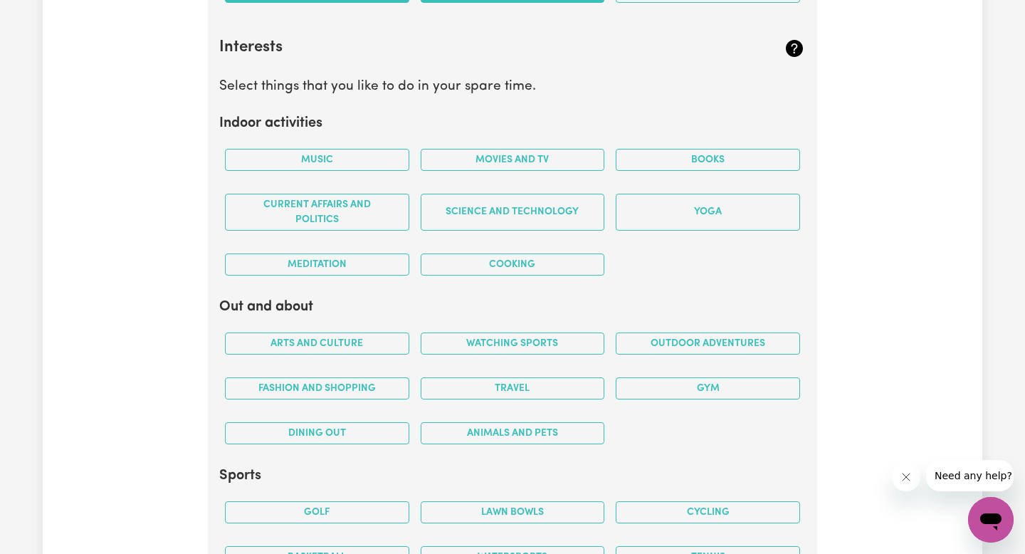
scroll to position [2836, 0]
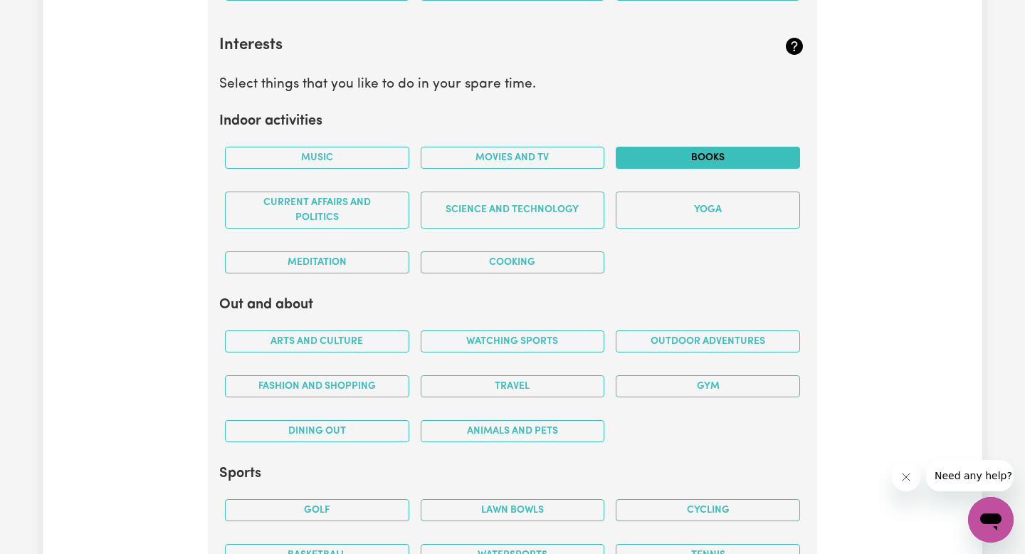
click at [706, 157] on button "Books" at bounding box center [708, 158] width 184 height 22
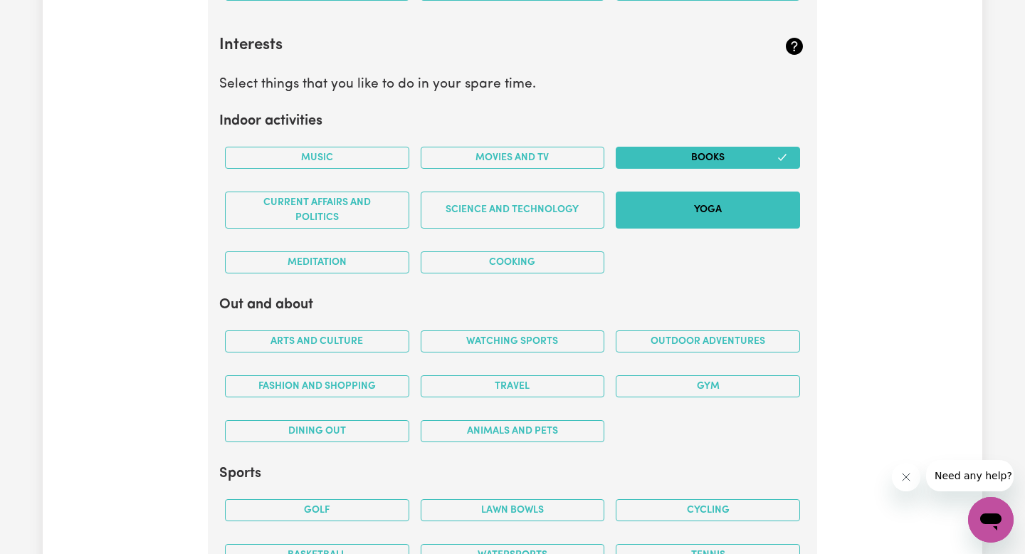
click at [687, 211] on button "Yoga" at bounding box center [708, 210] width 184 height 37
click at [347, 267] on button "Meditation" at bounding box center [317, 262] width 184 height 22
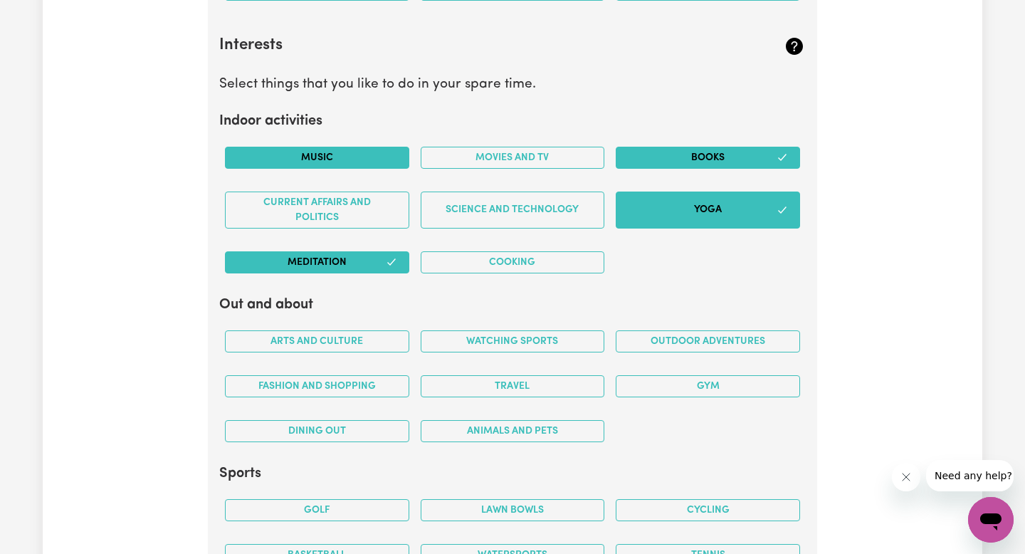
click at [343, 156] on button "Music" at bounding box center [317, 158] width 184 height 22
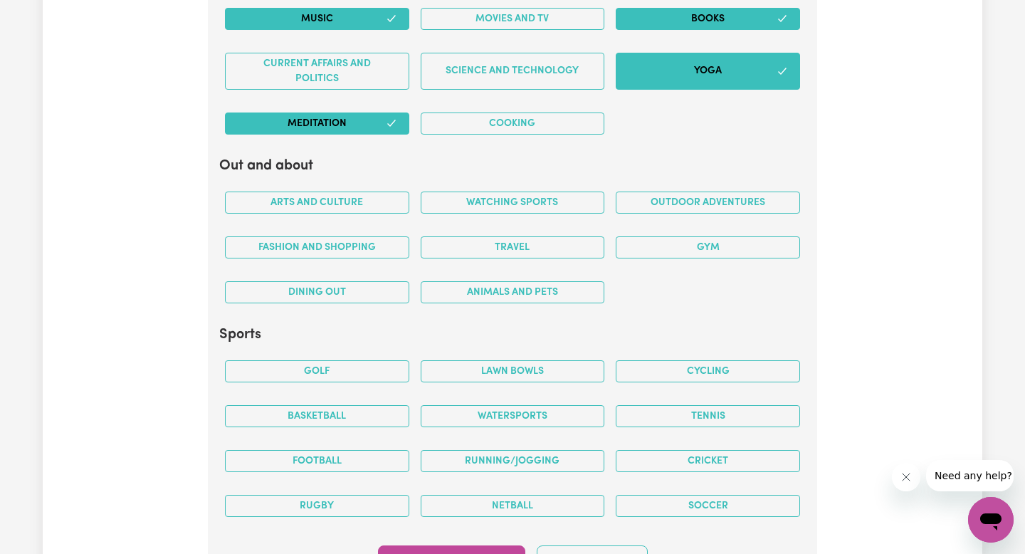
scroll to position [2978, 0]
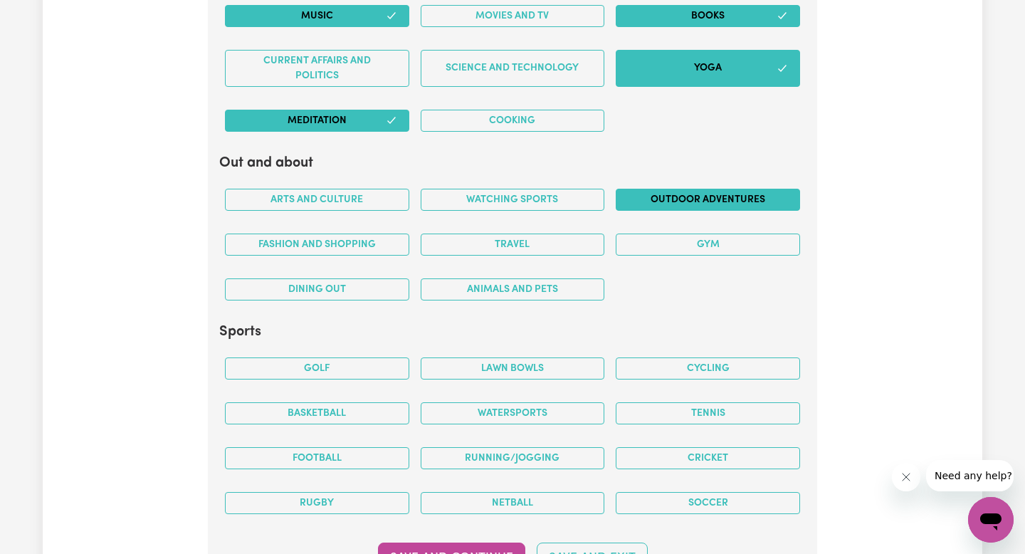
click at [660, 198] on button "Outdoor adventures" at bounding box center [708, 200] width 184 height 22
click at [513, 251] on button "Travel" at bounding box center [513, 245] width 184 height 22
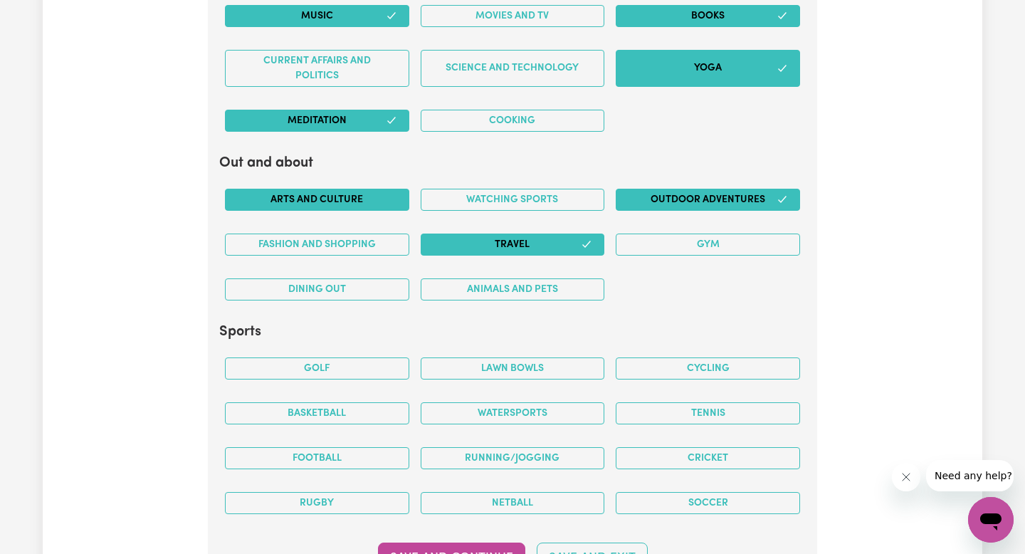
click at [339, 201] on button "Arts and Culture" at bounding box center [317, 200] width 184 height 22
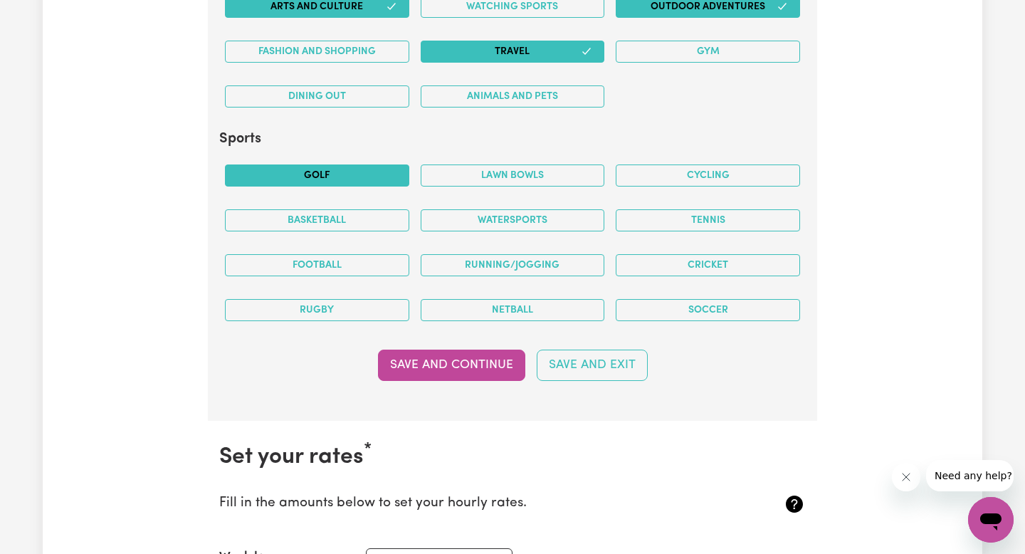
scroll to position [3191, 0]
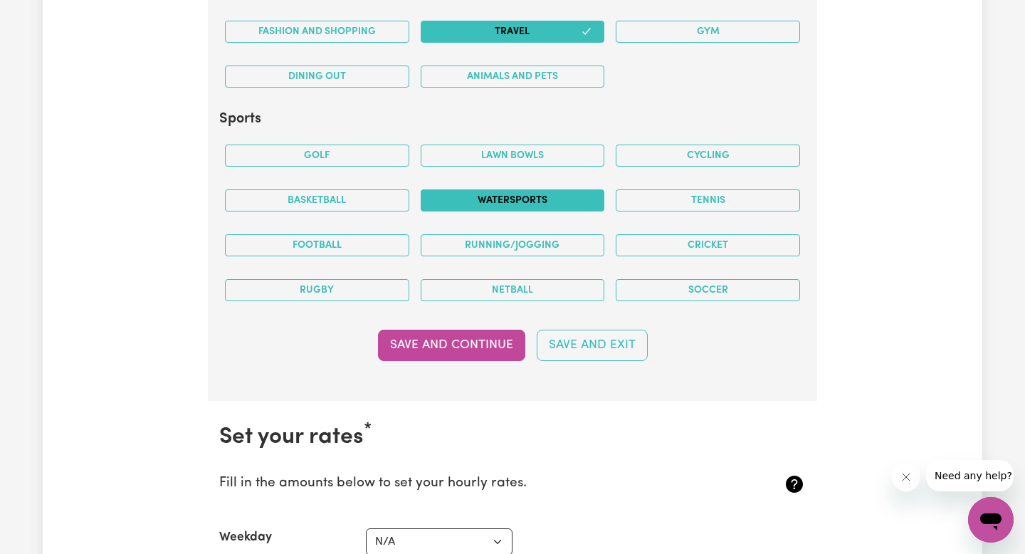
click at [522, 197] on button "Watersports" at bounding box center [513, 200] width 184 height 22
click at [409, 354] on button "Save and Continue" at bounding box center [451, 345] width 147 height 31
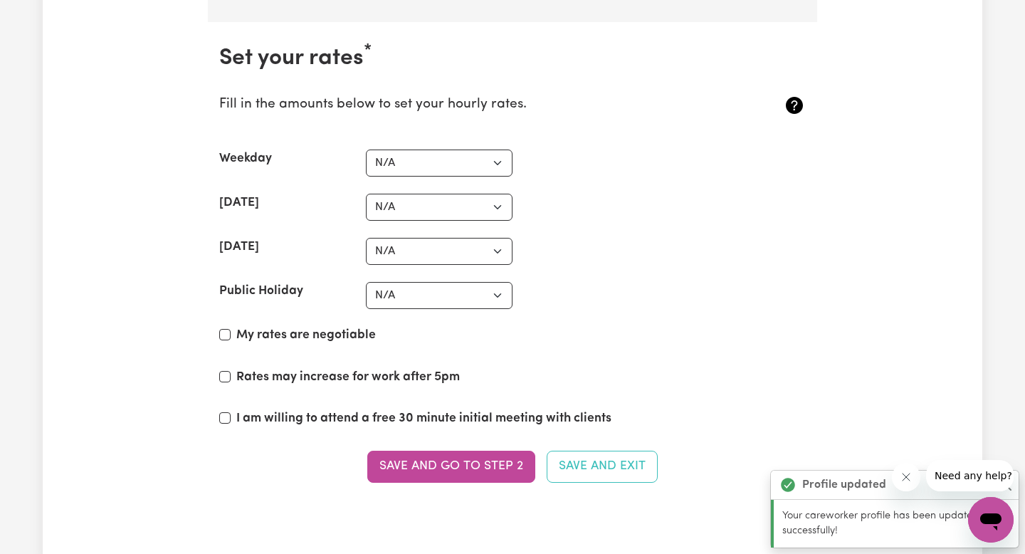
scroll to position [3592, 0]
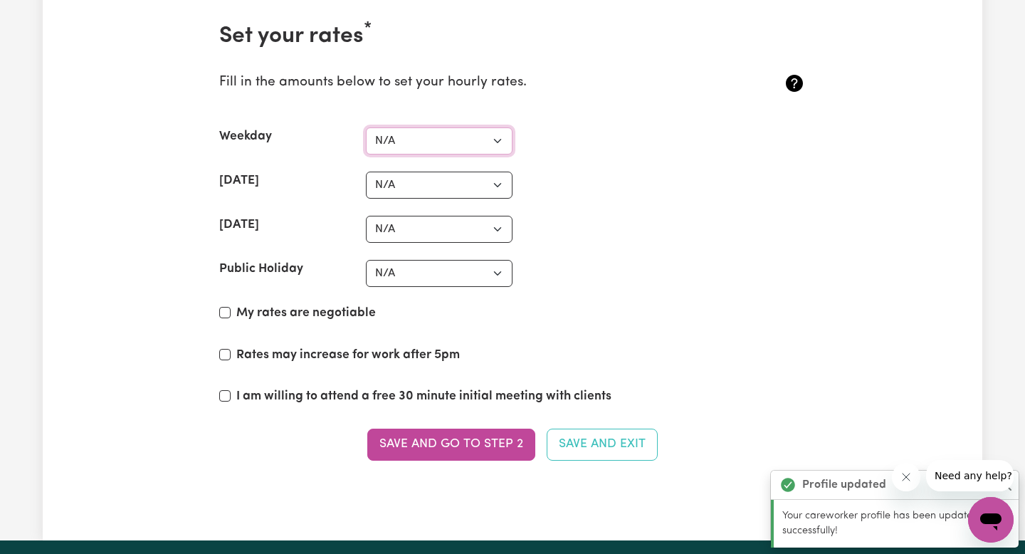
click at [441, 141] on select "N/A $37 $38 $39 $40 $41 $42 $43 $44 $45 $46 $47 $48 $49 $50 $51 $52 $53 $54 $55…" at bounding box center [439, 140] width 147 height 27
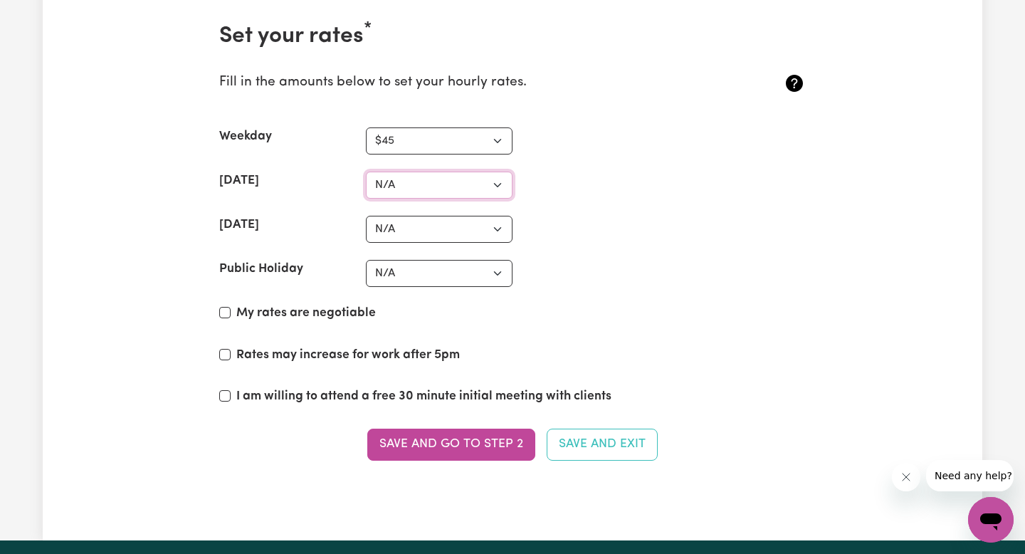
click at [427, 187] on select "N/A $37 $38 $39 $40 $41 $42 $43 $44 $45 $46 $47 $48 $49 $50 $51 $52 $53 $54 $55…" at bounding box center [439, 185] width 147 height 27
click at [429, 142] on select "N/A $37 $38 $39 $40 $41 $42 $43 $44 $45 $46 $47 $48 $49 $50 $51 $52 $53 $54 $55…" at bounding box center [439, 140] width 147 height 27
select select "48"
click at [412, 189] on select "N/A $37 $38 $39 $40 $41 $42 $43 $44 $45 $46 $47 $48 $49 $50 $51 $52 $53 $54 $55…" at bounding box center [439, 185] width 147 height 27
select select "70"
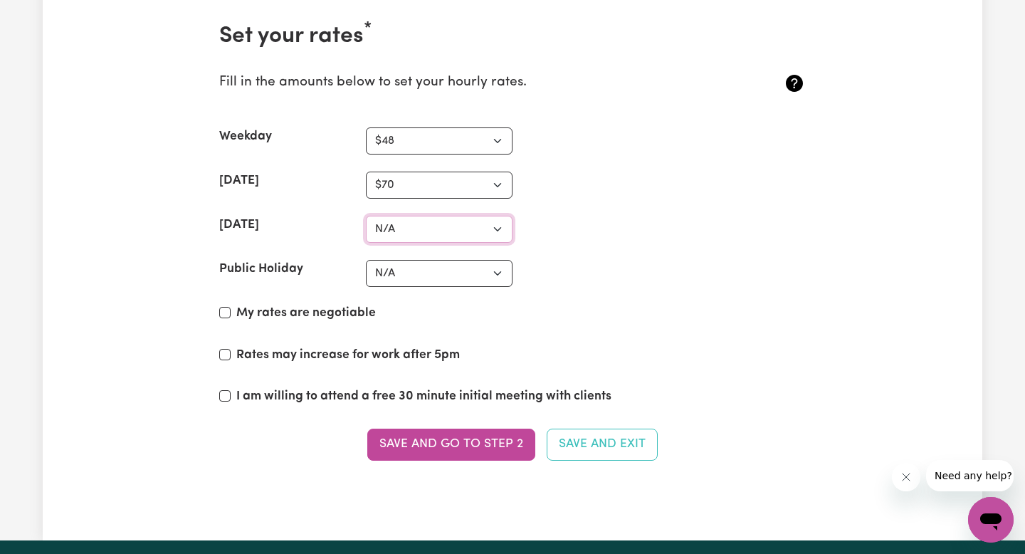
click at [425, 234] on select "N/A $37 $38 $39 $40 $41 $42 $43 $44 $45 $46 $47 $48 $49 $50 $51 $52 $53 $54 $55…" at bounding box center [439, 229] width 147 height 27
select select "80"
click at [573, 246] on section "Set your rates * Fill in the amounts below to set your hourly rates. Weekday N/…" at bounding box center [513, 250] width 610 height 501
click at [435, 267] on select "N/A $37 $38 $39 $40 $41 $42 $43 $44 $45 $46 $47 $48 $49 $50 $51 $52 $53 $54 $55…" at bounding box center [439, 273] width 147 height 27
click at [224, 314] on input "My rates are negotiable" at bounding box center [224, 312] width 11 height 11
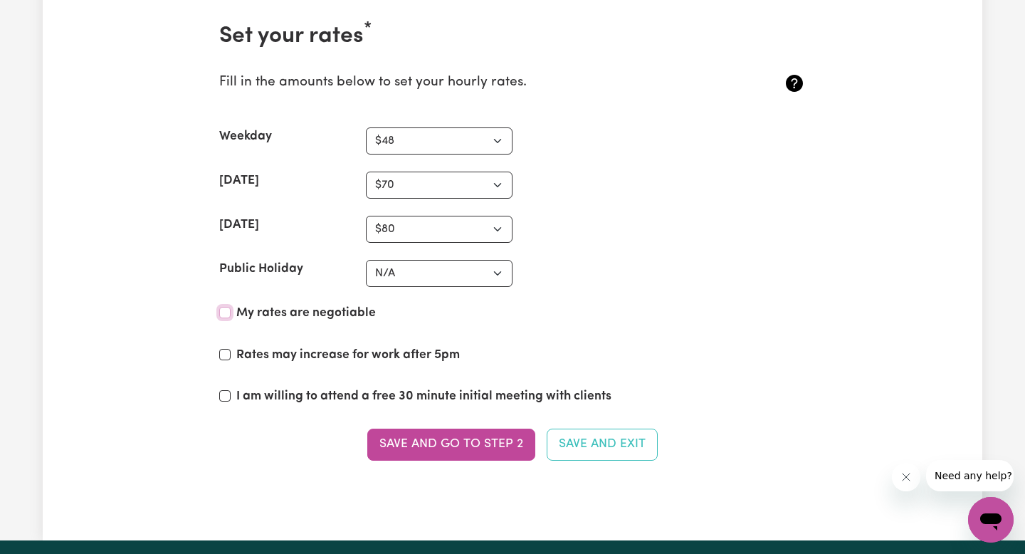
checkbox input "true"
click at [225, 357] on input "Rates may increase for work after 5pm" at bounding box center [224, 354] width 11 height 11
checkbox input "true"
click at [224, 392] on input "I am willing to attend a free 30 minute initial meeting with clients" at bounding box center [224, 395] width 11 height 11
checkbox input "true"
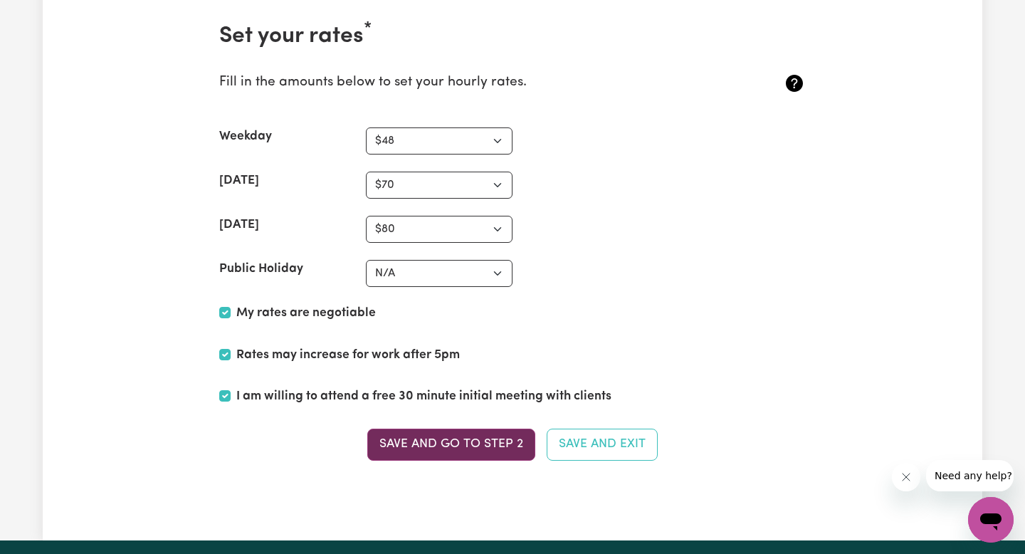
click at [488, 446] on button "Save and go to Step 2" at bounding box center [451, 444] width 168 height 31
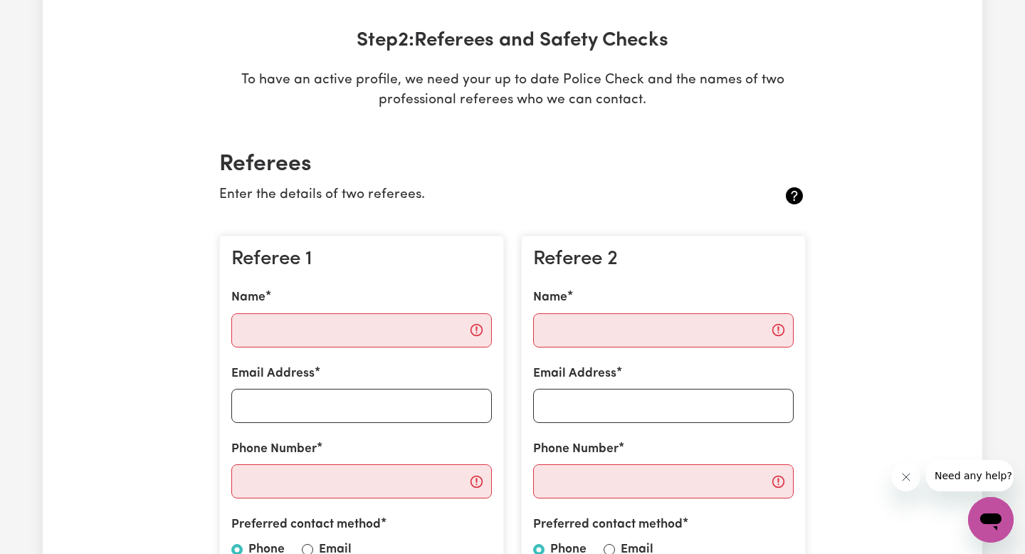
scroll to position [205, 0]
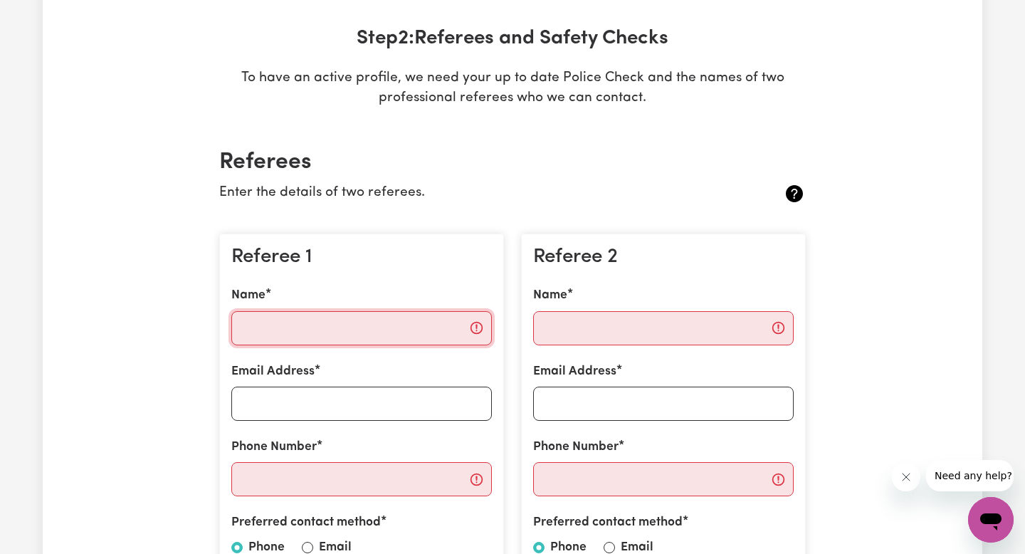
click at [341, 333] on input "Name" at bounding box center [361, 328] width 261 height 34
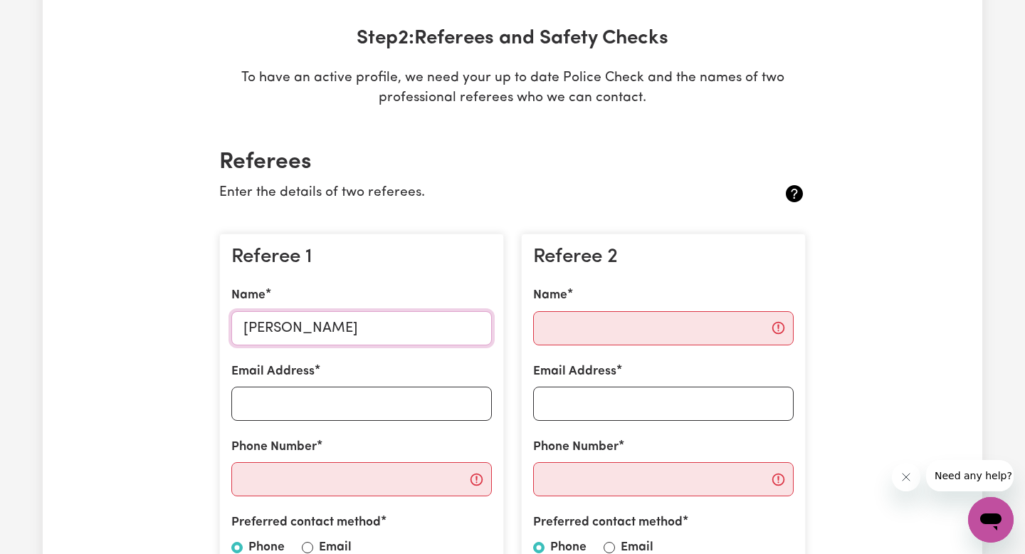
type input "[PERSON_NAME]"
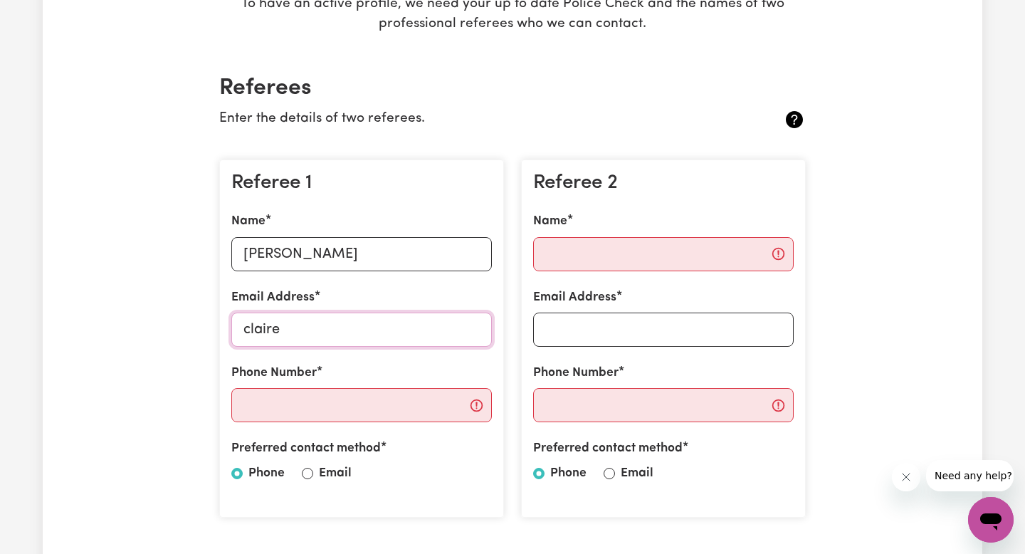
scroll to position [293, 0]
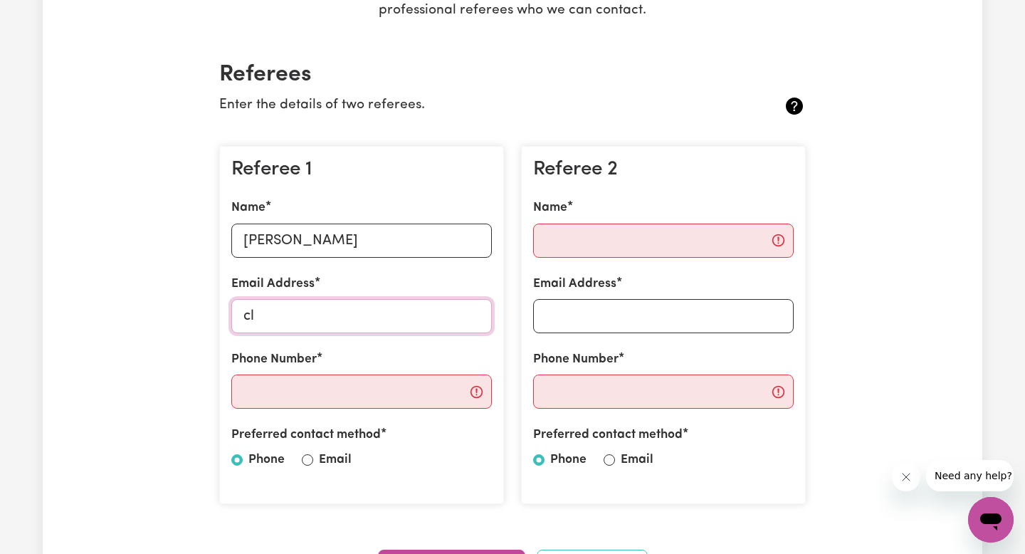
type input "c"
paste input "[EMAIL_ADDRESS][DOMAIN_NAME]"
type input "[EMAIL_ADDRESS][DOMAIN_NAME]"
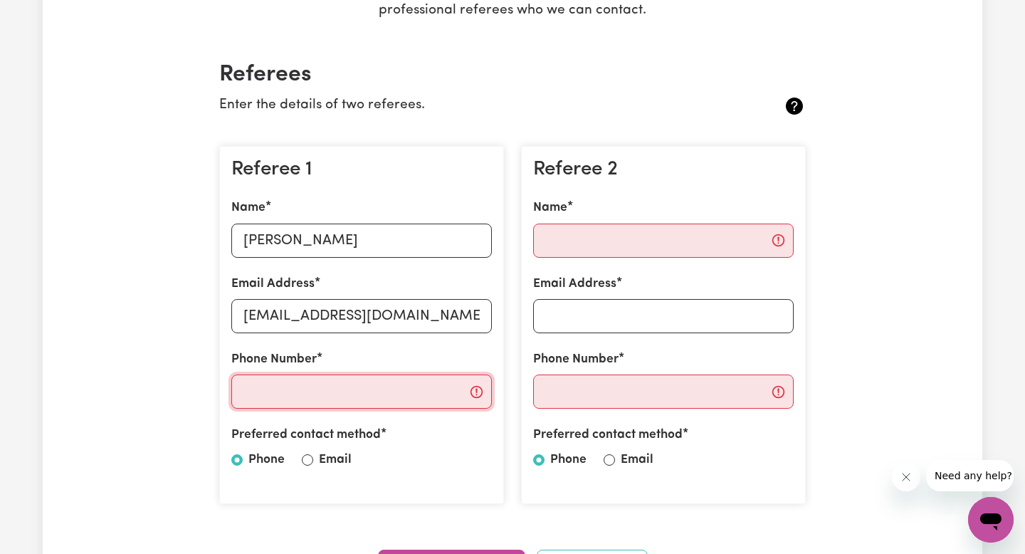
click at [293, 396] on input "Phone Number" at bounding box center [361, 392] width 261 height 34
paste input "‭[PHONE_NUMBER]‬"
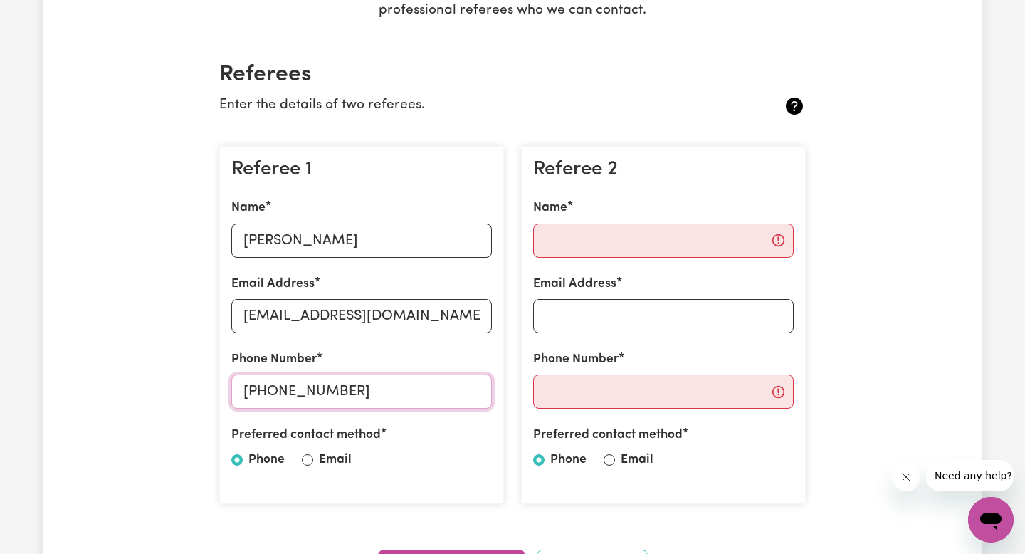
type input "‭[PHONE_NUMBER]‬"
click at [601, 241] on input "Name" at bounding box center [663, 241] width 261 height 34
click at [323, 455] on label "Email" at bounding box center [335, 460] width 33 height 19
click at [313, 455] on input "Email" at bounding box center [307, 459] width 11 height 11
radio input "true"
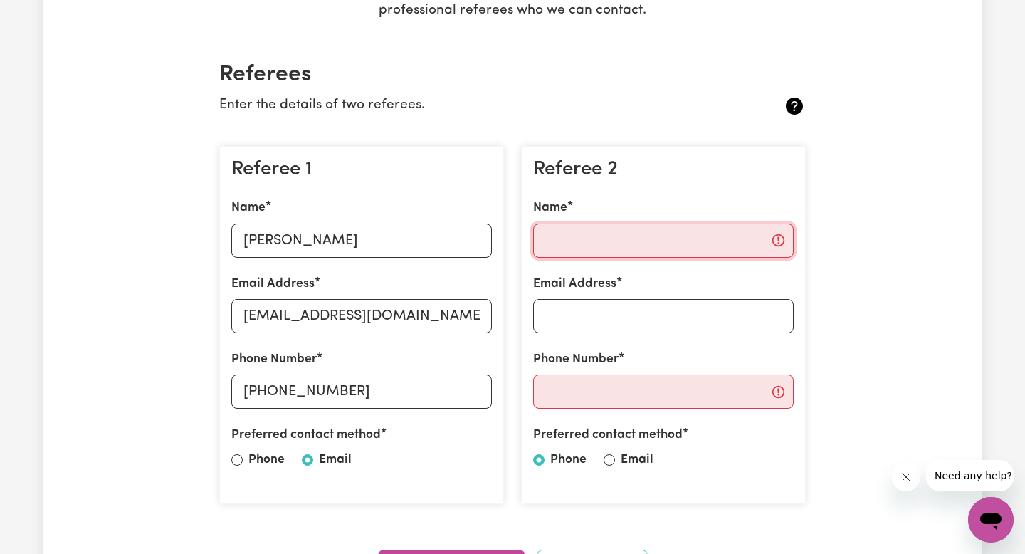
click at [548, 225] on input "Name" at bounding box center [663, 241] width 261 height 34
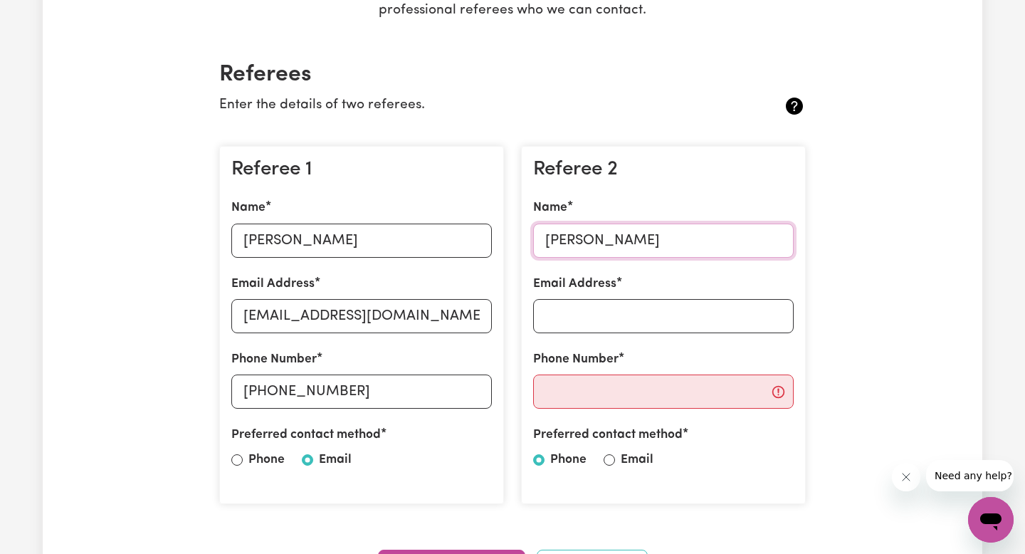
click at [607, 242] on input "[PERSON_NAME]" at bounding box center [663, 241] width 261 height 34
type input "[PERSON_NAME]"
click at [579, 308] on input "Email Address" at bounding box center [663, 316] width 261 height 34
paste input "[EMAIL_ADDRESS][DOMAIN_NAME]"
type input "[EMAIL_ADDRESS][DOMAIN_NAME]"
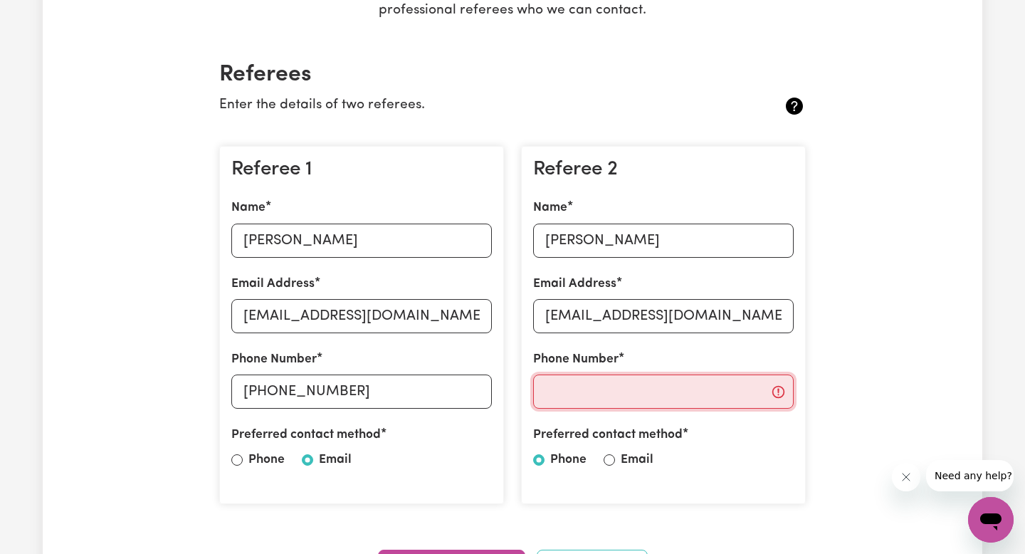
click at [557, 397] on input "Phone Number" at bounding box center [663, 392] width 261 height 34
click at [593, 398] on input "Phone Number" at bounding box center [663, 392] width 261 height 34
paste input "‭[PHONE_NUMBER]‬"
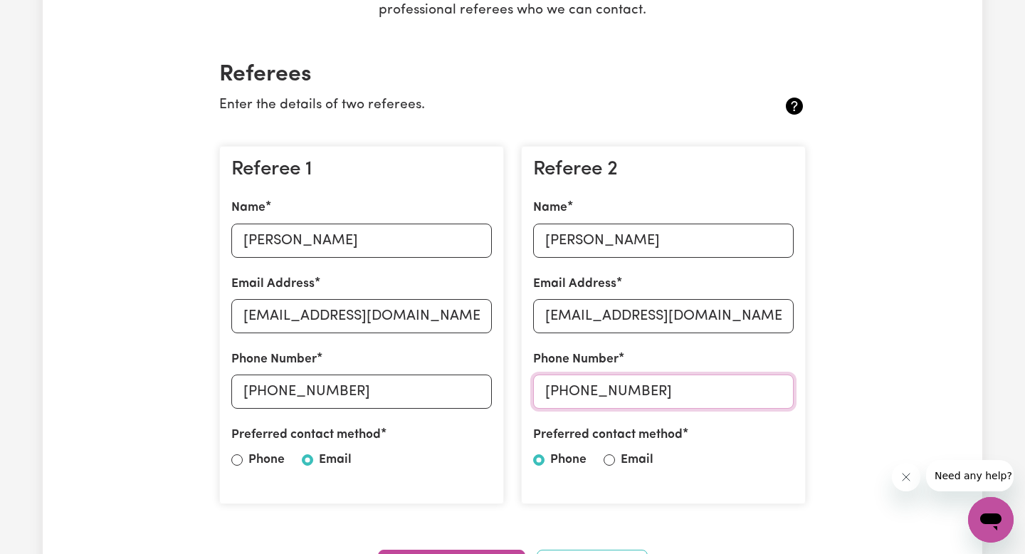
type input "‭[PHONE_NUMBER]‬"
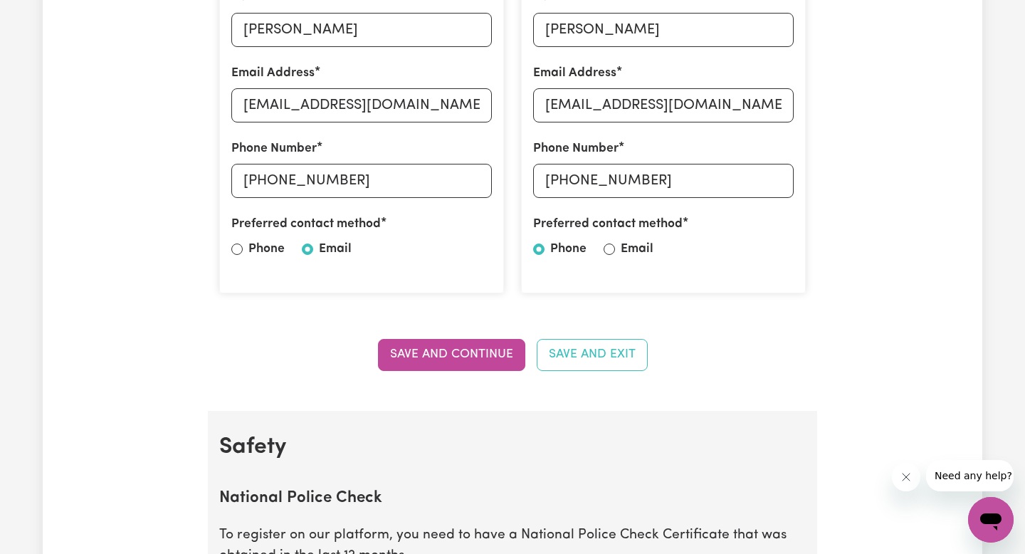
scroll to position [508, 0]
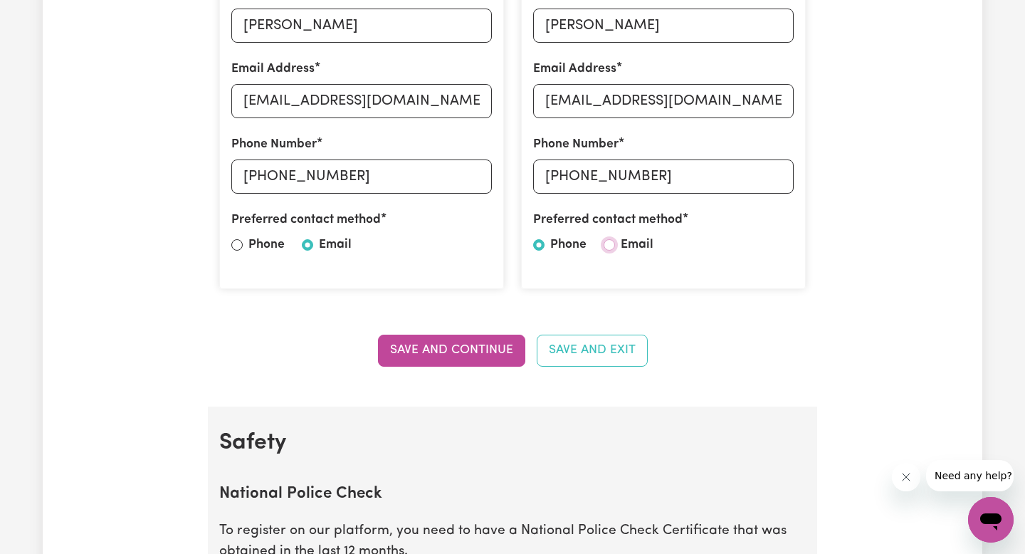
click at [609, 246] on input "Email" at bounding box center [609, 244] width 11 height 11
radio input "true"
click at [453, 349] on button "Save and Continue" at bounding box center [451, 350] width 147 height 31
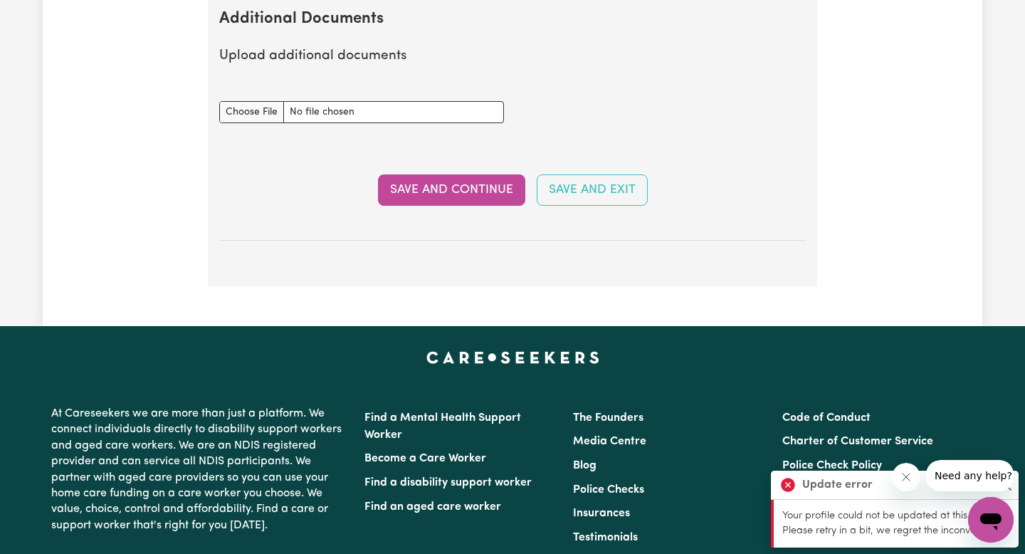
scroll to position [2518, 0]
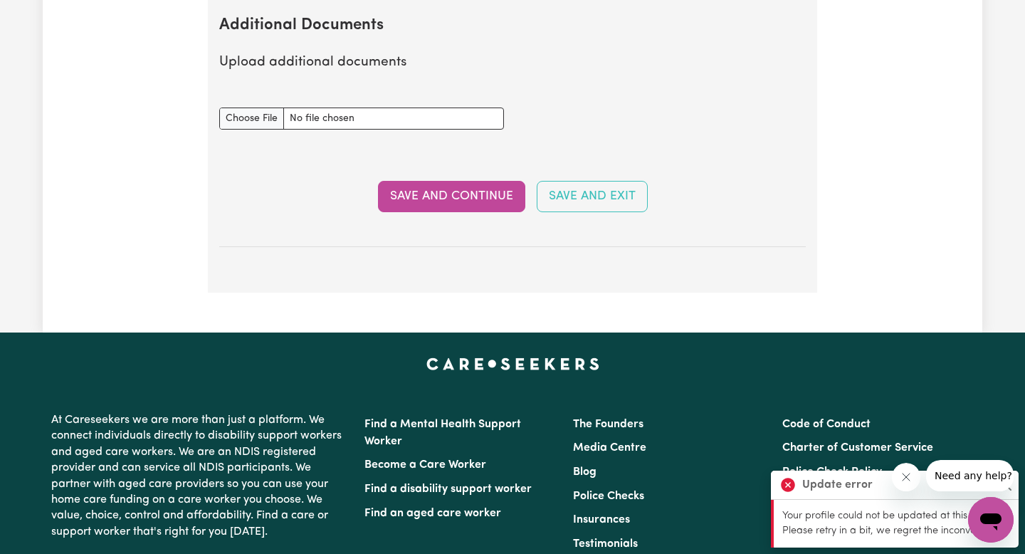
click at [424, 157] on section "Additional Documents Upload additional documents Additional Documents document …" at bounding box center [512, 121] width 587 height 254
click at [433, 181] on button "Save and Continue" at bounding box center [451, 196] width 147 height 31
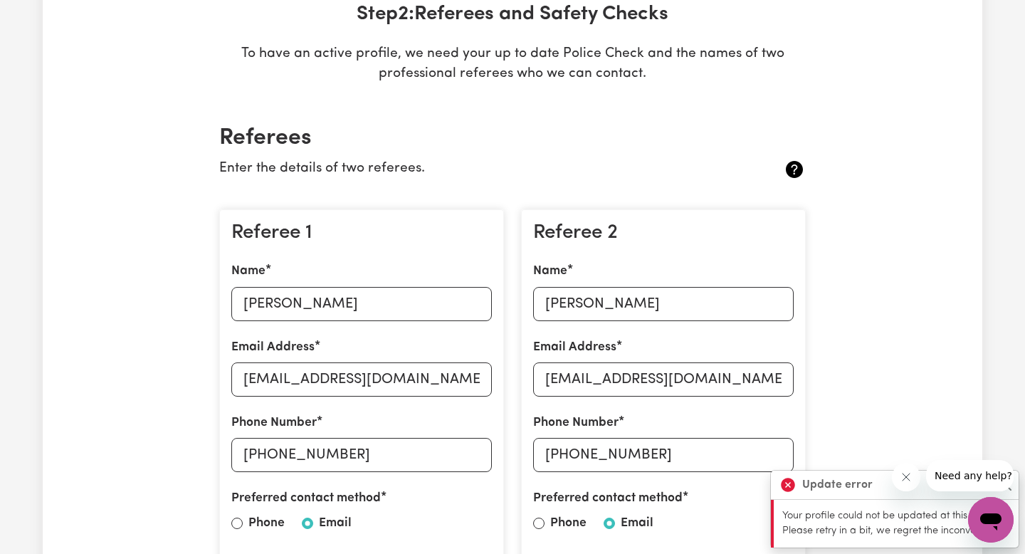
scroll to position [0, 0]
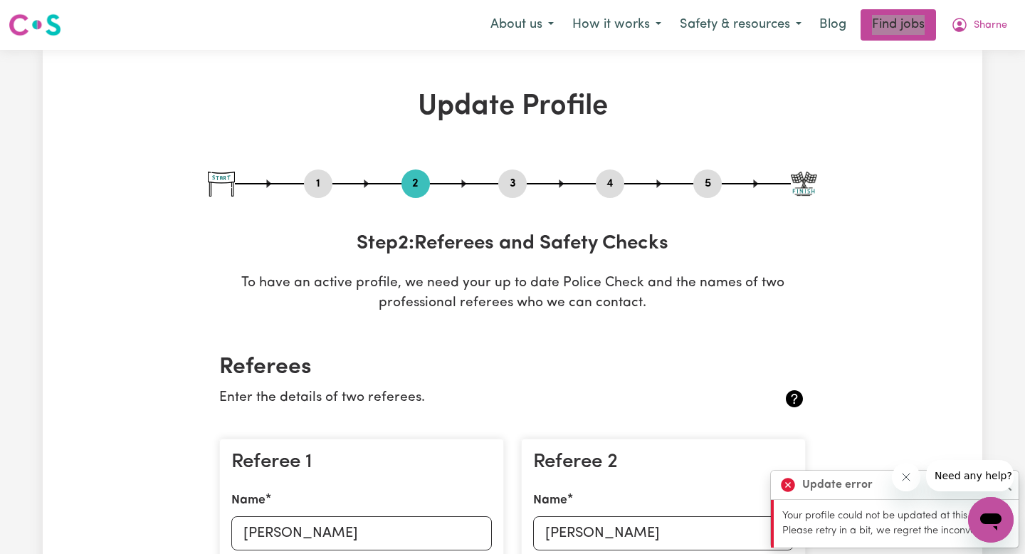
drag, startPoint x: 903, startPoint y: 29, endPoint x: 820, endPoint y: 4, distance: 87.2
click at [0, 0] on nav "Menu About us How it works Safety & resources Blog Find jobs Sharne" at bounding box center [512, 25] width 1025 height 50
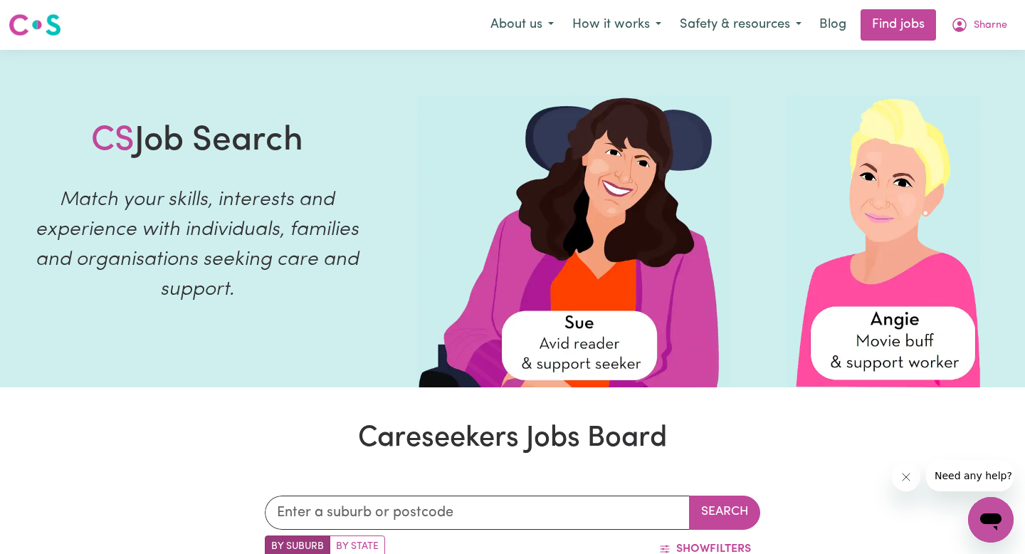
scroll to position [101, 0]
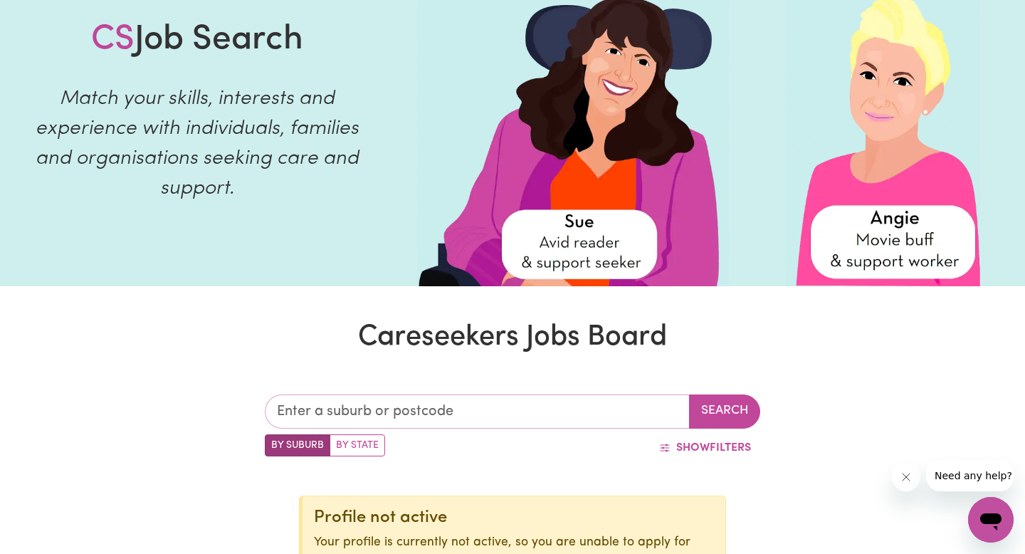
click at [353, 417] on input "text" at bounding box center [477, 411] width 425 height 34
type input "brun"
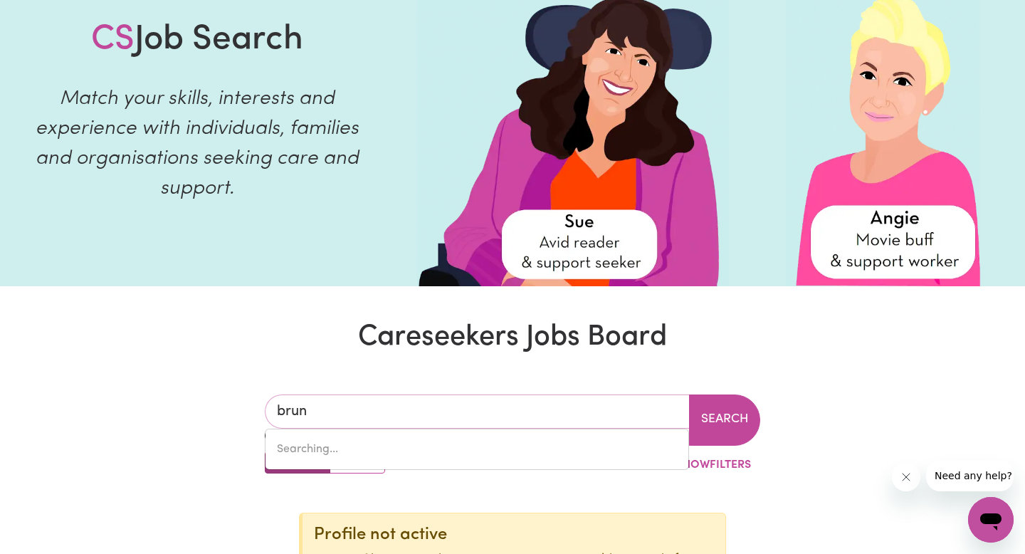
type input "brunDEE, New South Wales, 2540"
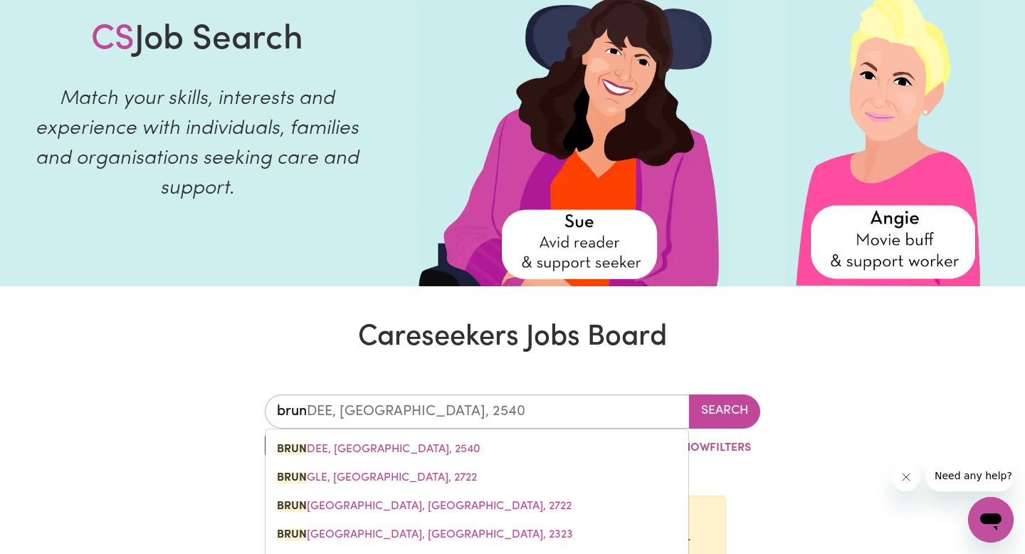
type input "bruns"
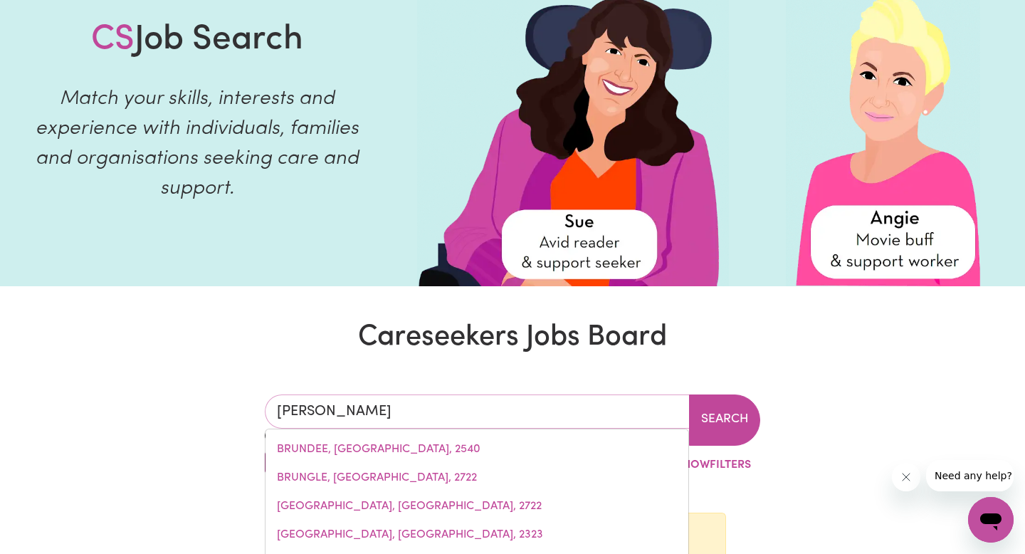
type input "brunsWICK, Victoria, 3056"
type input "brunsw"
type input "brunswICK, Victoria, 3056"
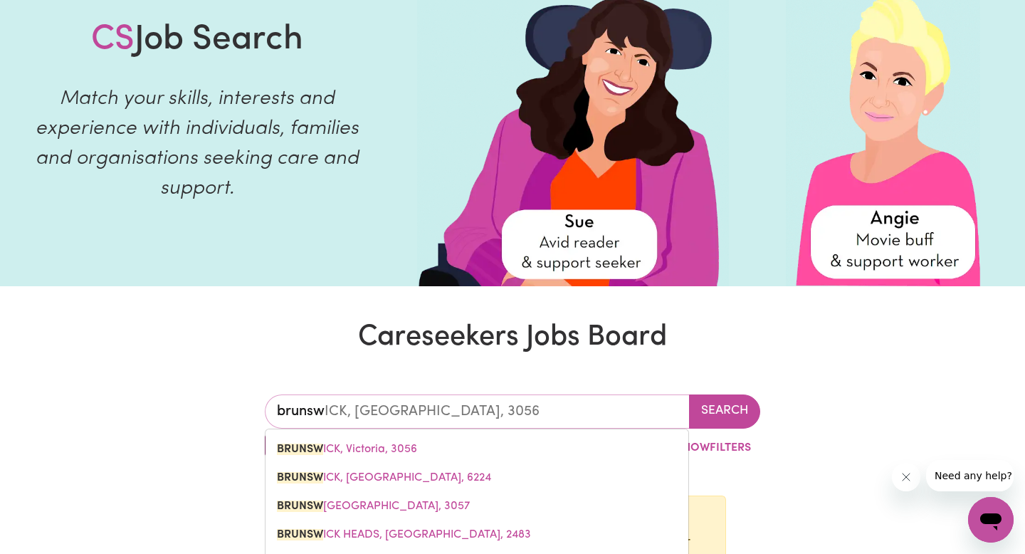
type input "brunswi"
type input "brunswiCK, Victoria, 3056"
type input "brunswic"
type input "brunswicK, Victoria, 3056"
type input "brunswick"
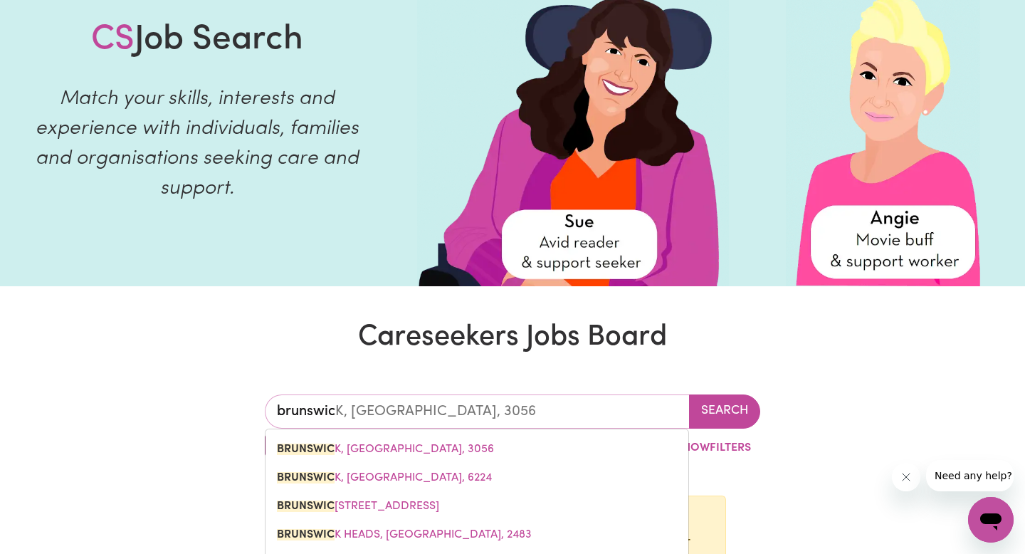
type input "brunswick, Victoria, 3056"
type input "brunswick"
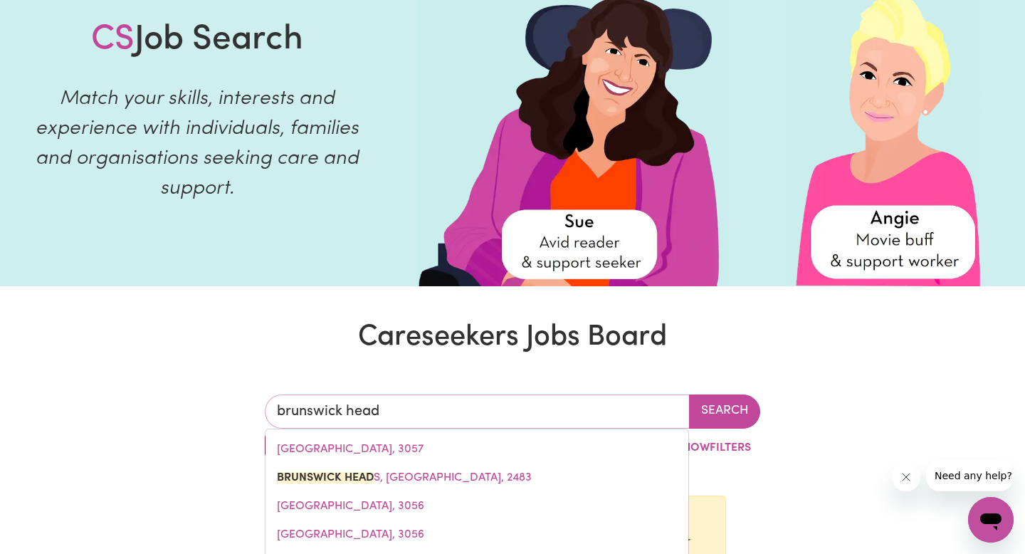
type input "brunswick heads"
type input "brunswick heads, New South Wales, 2483"
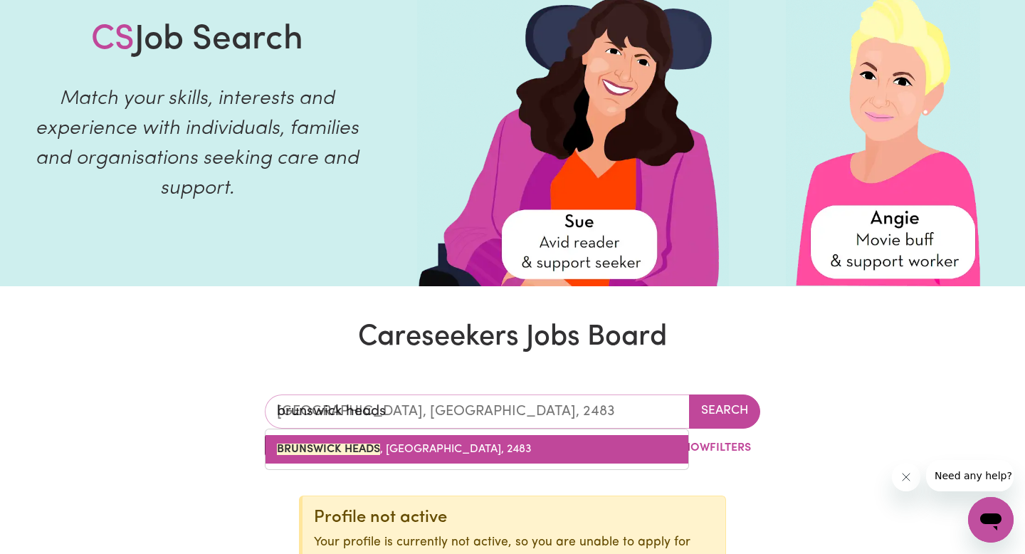
click at [382, 455] on link "BRUNSWICK HEADS , New South Wales, 2483" at bounding box center [477, 449] width 423 height 28
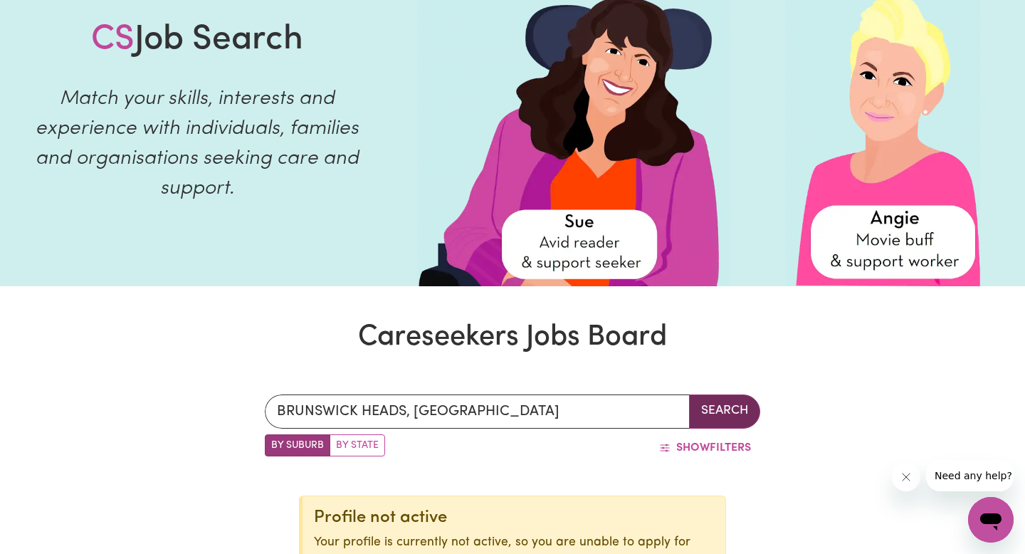
click at [741, 409] on button "Search" at bounding box center [724, 411] width 71 height 34
click at [731, 410] on button "Search" at bounding box center [724, 411] width 71 height 34
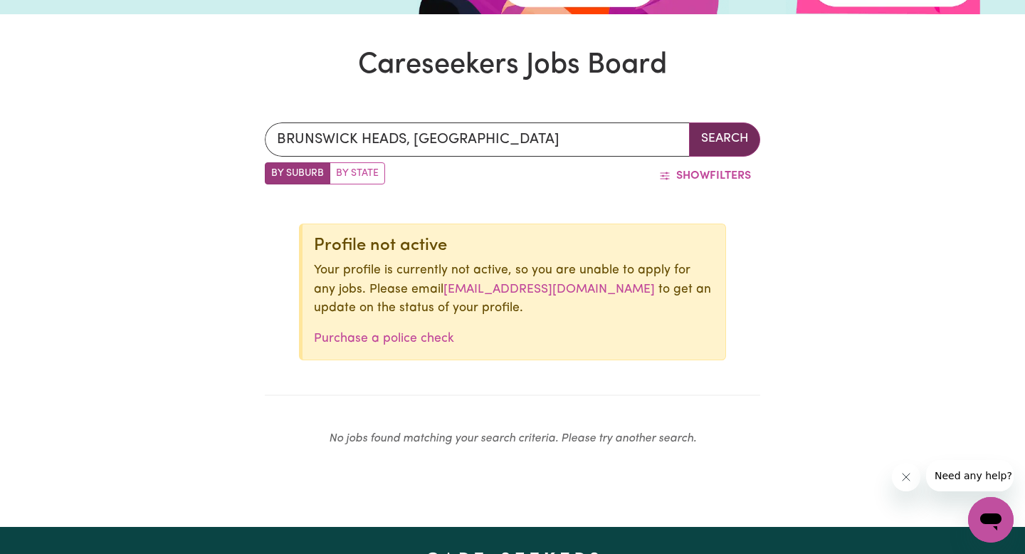
scroll to position [374, 0]
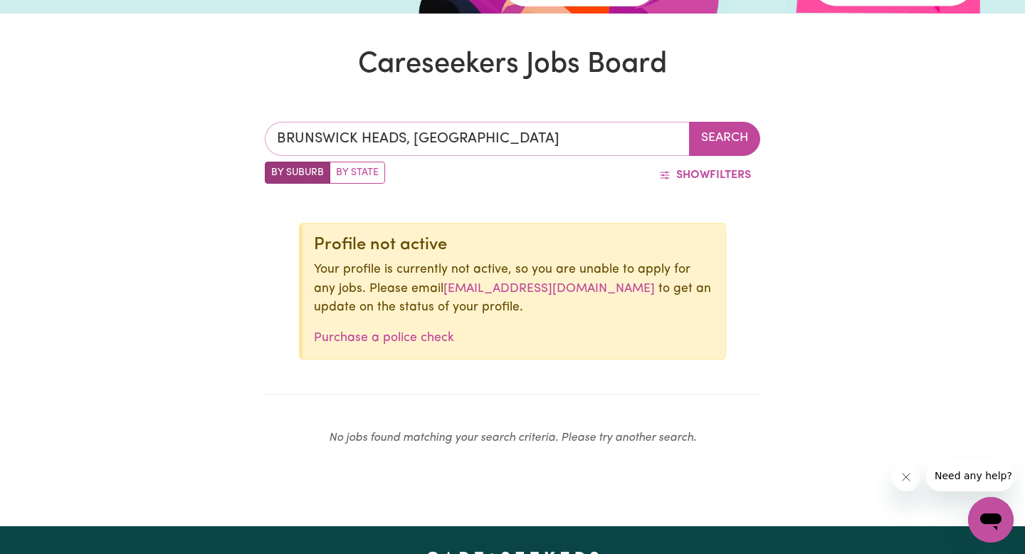
type input "[GEOGRAPHIC_DATA], [GEOGRAPHIC_DATA], 2483"
click at [538, 135] on input "BRUNSWICK HEADS, New South Wales" at bounding box center [477, 139] width 425 height 34
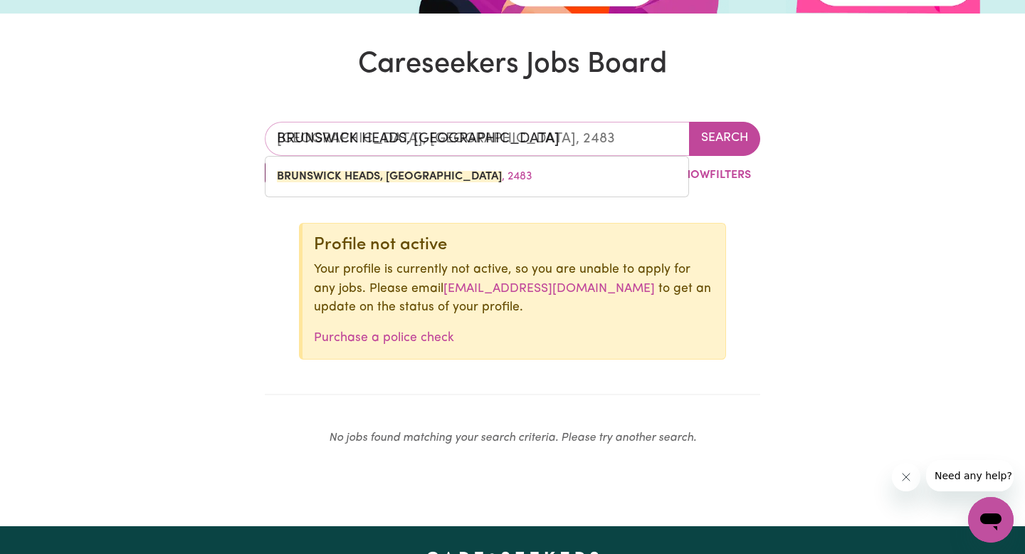
click at [538, 135] on input "BRUNSWICK HEADS, New South Wales" at bounding box center [477, 139] width 425 height 34
type input "o"
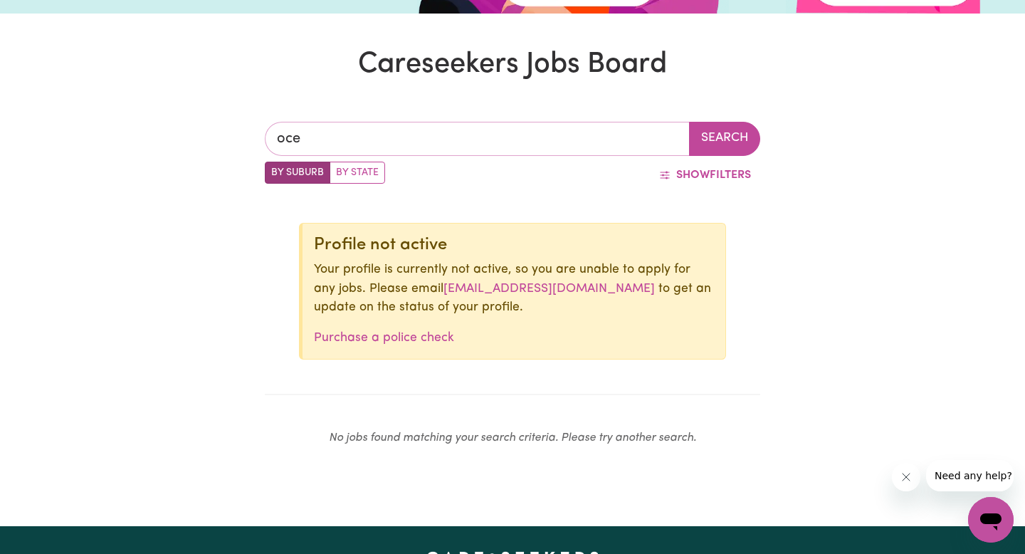
type input "ocea"
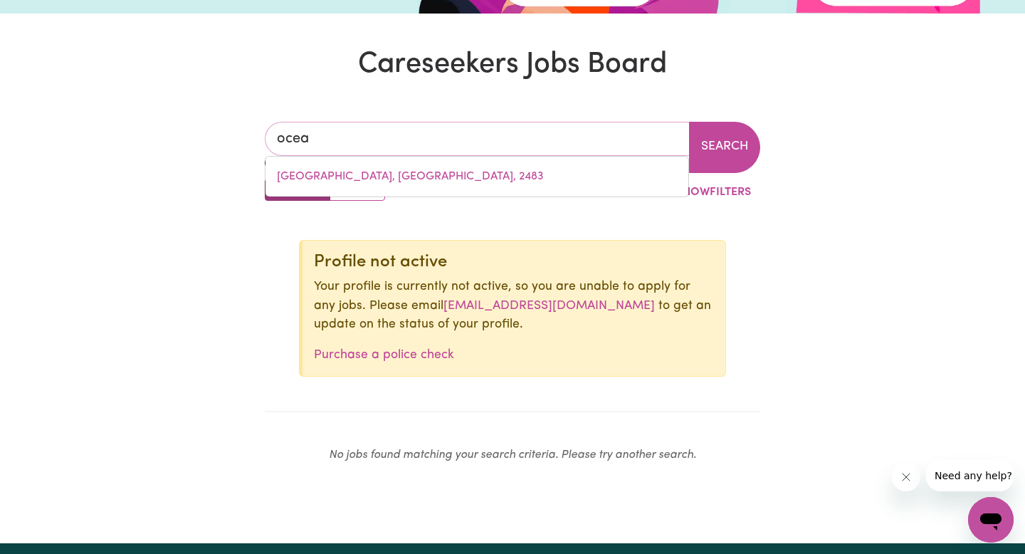
type input "oceaN BEACH, Western Australia, 6333"
type input "ocean"
type input "ocean BEACH, Western Australia, 6333"
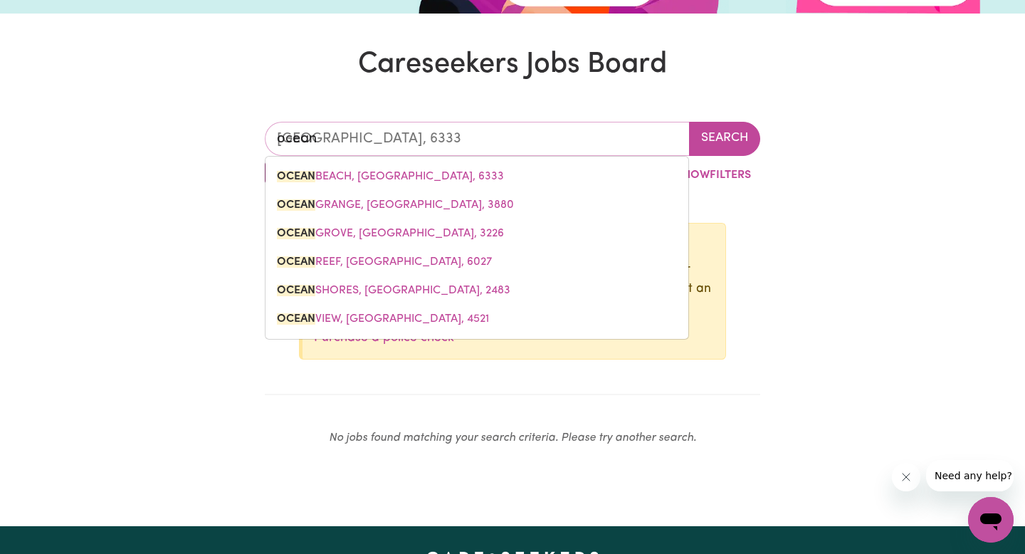
type input "ocean s"
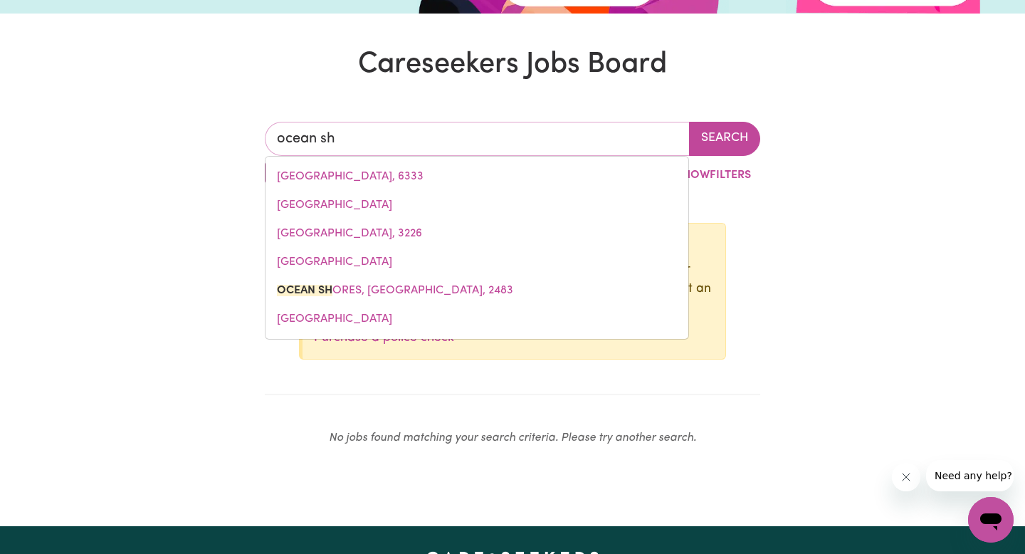
type input "ocean sho"
type input "ocean shoRES, New South Wales, 2483"
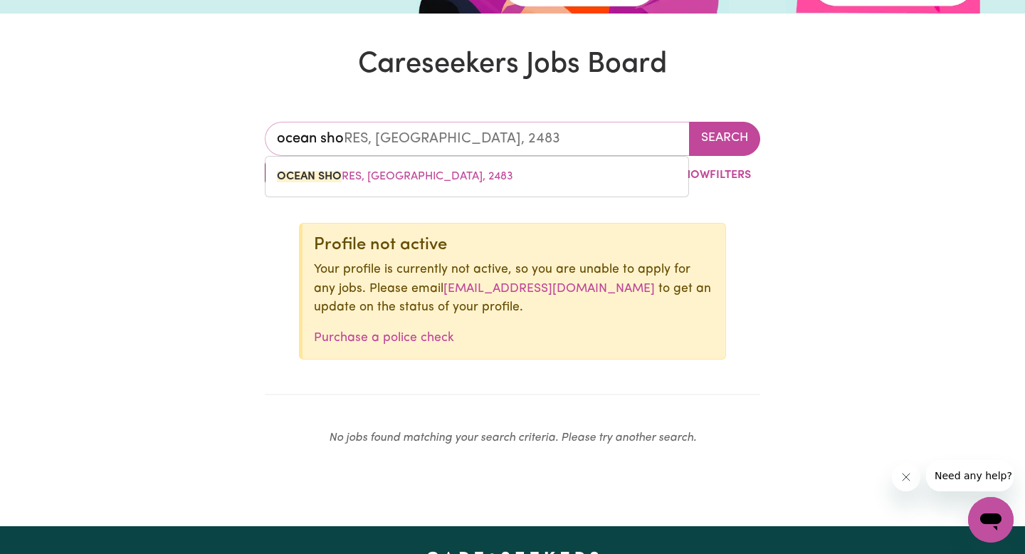
type input "ocean shor"
type input "ocean shorES, New South Wales, 2483"
type input "ocean shore"
type input "ocean shoreS, New South Wales, 2483"
type input "ocean shores"
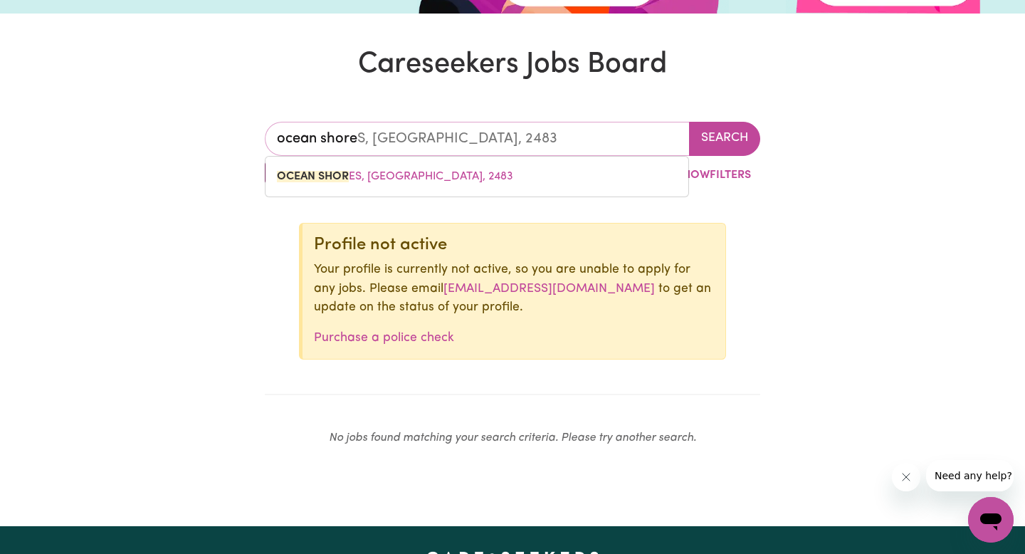
type input "ocean shores, New South Wales, 2483"
click at [509, 177] on link "[GEOGRAPHIC_DATA] , [GEOGRAPHIC_DATA], 2483" at bounding box center [477, 176] width 423 height 28
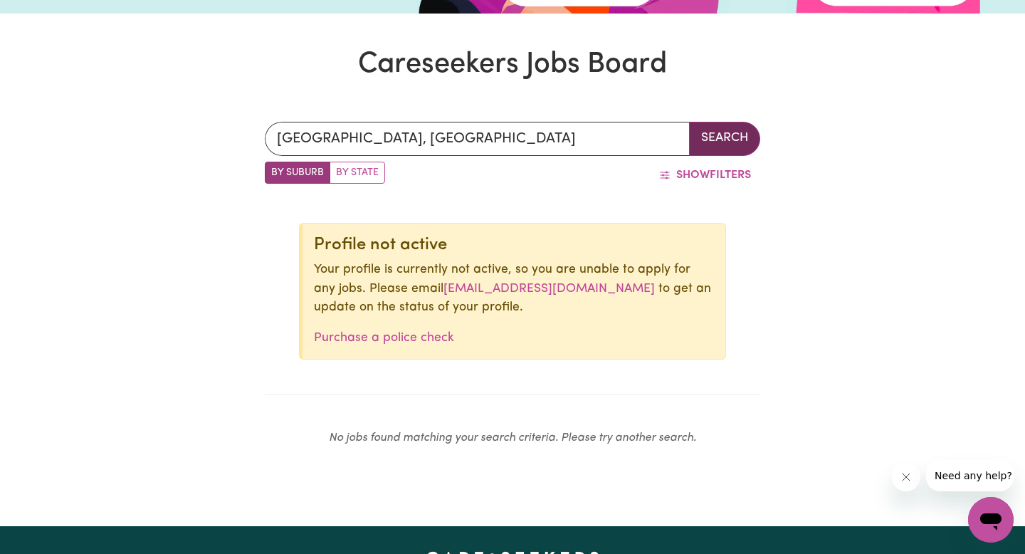
click at [729, 134] on button "Search" at bounding box center [724, 139] width 71 height 34
